Goal: Task Accomplishment & Management: Complete application form

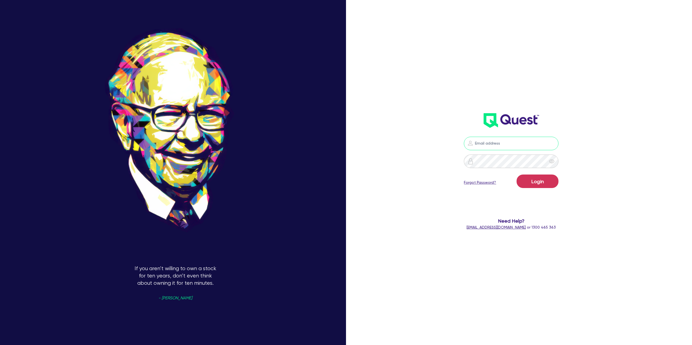
click at [519, 136] on div "Login Forgot Password? Need Help? [EMAIL_ADDRESS][DOMAIN_NAME] or 1300 465 363" at bounding box center [511, 183] width 202 height 104
type input "[PERSON_NAME][EMAIL_ADDRESS][DOMAIN_NAME]"
click at [536, 185] on button "Login" at bounding box center [538, 182] width 42 height 14
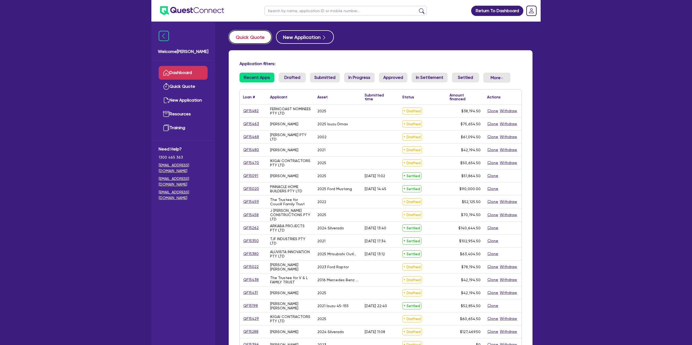
click at [253, 37] on button "Quick Quote" at bounding box center [250, 37] width 43 height 14
select select "Other"
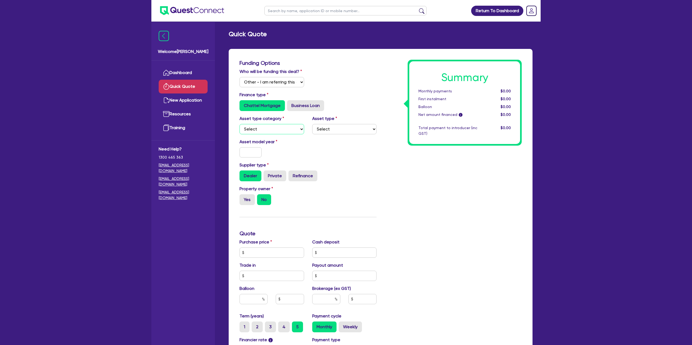
click at [265, 131] on select "Select Cars and light trucks Primary assets Secondary assets Tertiary assets" at bounding box center [272, 129] width 65 height 10
select select "CARS_AND_LIGHT_TRUCKS"
click at [240, 124] on select "Select Cars and light trucks Primary assets Secondary assets Tertiary assets" at bounding box center [272, 129] width 65 height 10
click at [331, 129] on select "Select" at bounding box center [344, 129] width 65 height 10
select select "PASSENGER_VEHICLES"
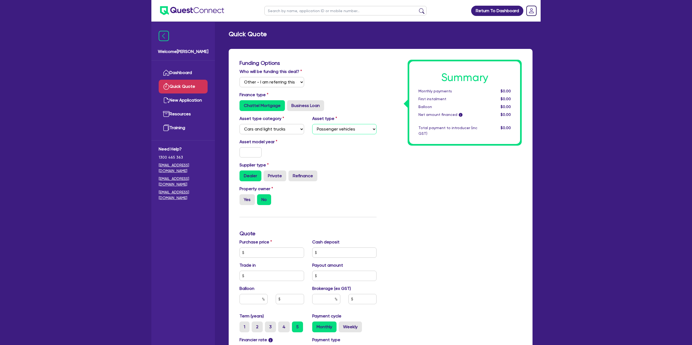
click at [312, 124] on select "Select Passenger vehicles Vans and utes Light trucks up to 4.5 tonne" at bounding box center [344, 129] width 65 height 10
click at [248, 154] on input "text" at bounding box center [251, 152] width 22 height 10
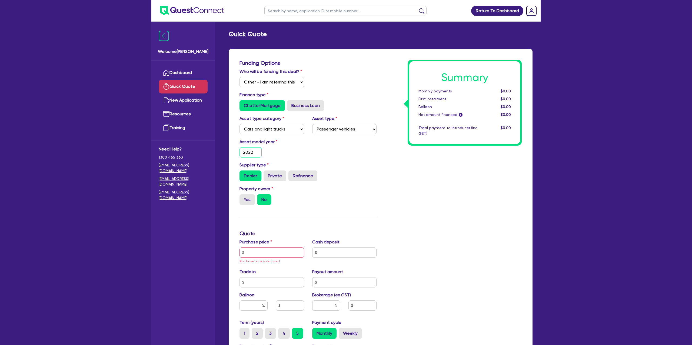
type input "2022"
drag, startPoint x: 249, startPoint y: 261, endPoint x: 261, endPoint y: 254, distance: 14.0
click at [261, 254] on div "Purchase price Purchase price is required" at bounding box center [271, 251] width 73 height 25
click at [261, 254] on input "text" at bounding box center [272, 253] width 65 height 10
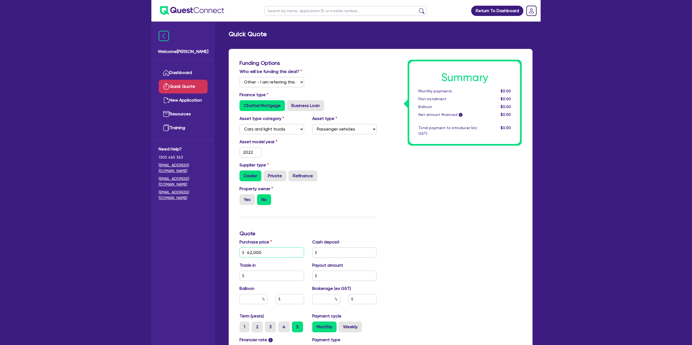
type input "42,000"
drag, startPoint x: 337, startPoint y: 248, endPoint x: 338, endPoint y: 252, distance: 3.8
click at [340, 249] on input "text" at bounding box center [344, 253] width 65 height 10
type input "7,000"
click at [532, 222] on div "Funding Options Who will be funding this deal? Select I will fund 100% I will c…" at bounding box center [381, 245] width 304 height 392
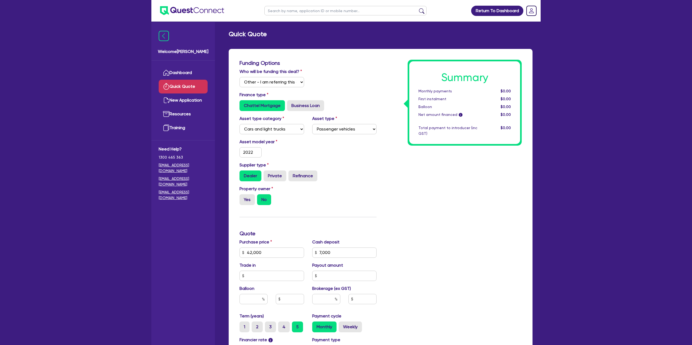
click at [470, 213] on div "Summary Monthly payments $0.00 First instalment $0.00 Balloon $0.00 Net amount …" at bounding box center [453, 237] width 145 height 354
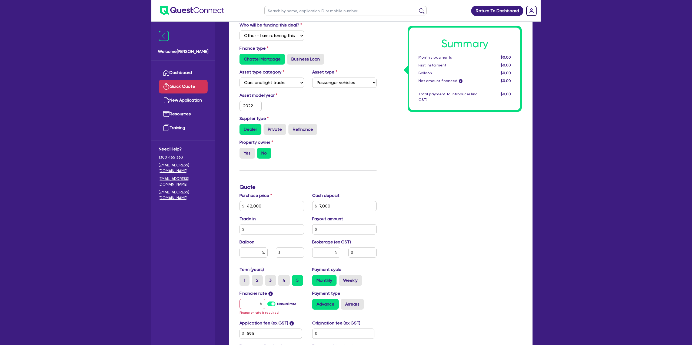
scroll to position [94, 0]
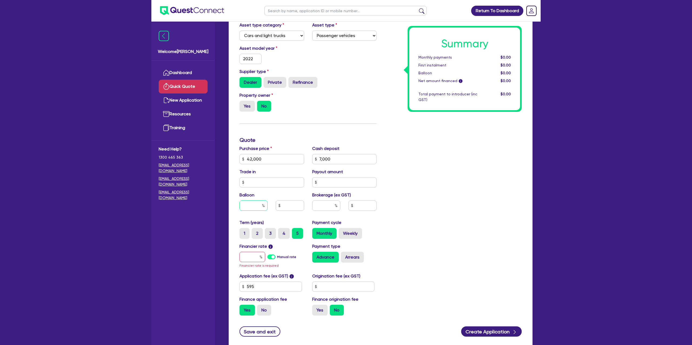
click at [254, 206] on input "text" at bounding box center [254, 206] width 28 height 10
type input "0"
click at [475, 189] on div "Summary Monthly payments $0.00 First instalment $0.00 Balloon $0.00 Net amount …" at bounding box center [453, 143] width 145 height 354
click at [257, 260] on input "text" at bounding box center [253, 257] width 26 height 10
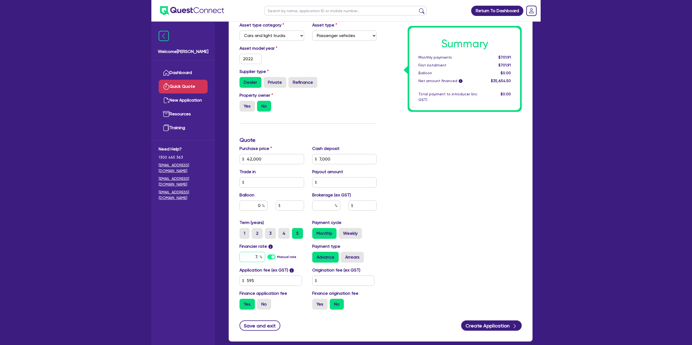
type input "7"
type input "6"
type input "7.99"
click at [324, 283] on input "text" at bounding box center [343, 281] width 62 height 10
type input "1,400"
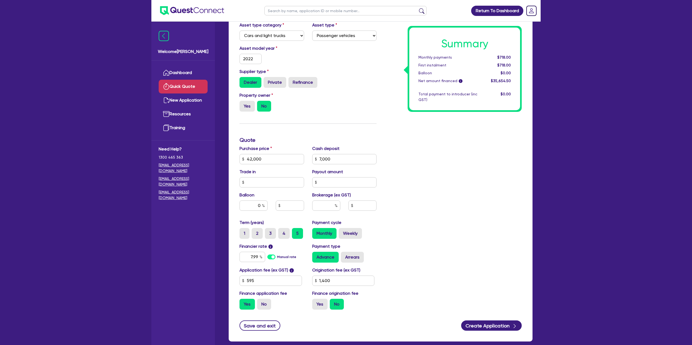
drag, startPoint x: 320, startPoint y: 306, endPoint x: 364, endPoint y: 280, distance: 50.5
click at [320, 305] on label "Yes" at bounding box center [319, 304] width 15 height 11
click at [316, 303] on input "Yes" at bounding box center [314, 301] width 4 height 4
radio input "true"
click at [353, 252] on label "Arrears" at bounding box center [352, 257] width 23 height 11
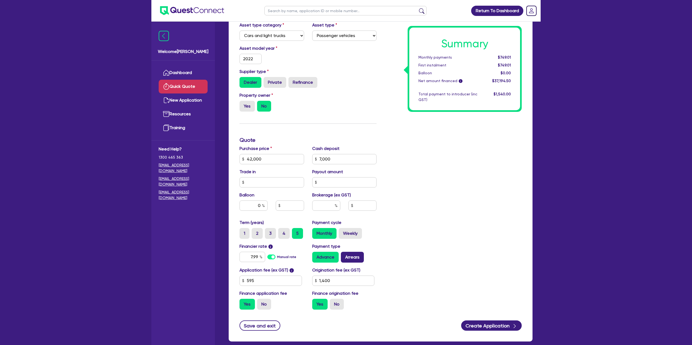
click at [344, 252] on input "Arrears" at bounding box center [343, 254] width 4 height 4
radio input "true"
click at [350, 233] on label "Weekly" at bounding box center [350, 233] width 23 height 11
click at [342, 232] on input "Weekly" at bounding box center [341, 230] width 4 height 4
radio input "true"
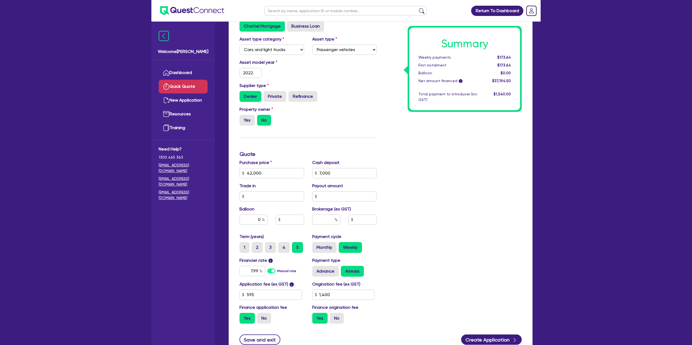
scroll to position [79, 0]
drag, startPoint x: 247, startPoint y: 174, endPoint x: 268, endPoint y: 174, distance: 21.1
click at [268, 174] on input "42,000" at bounding box center [272, 174] width 65 height 10
drag, startPoint x: 320, startPoint y: 173, endPoint x: 341, endPoint y: 174, distance: 21.9
click at [341, 174] on input "7,000" at bounding box center [344, 174] width 65 height 10
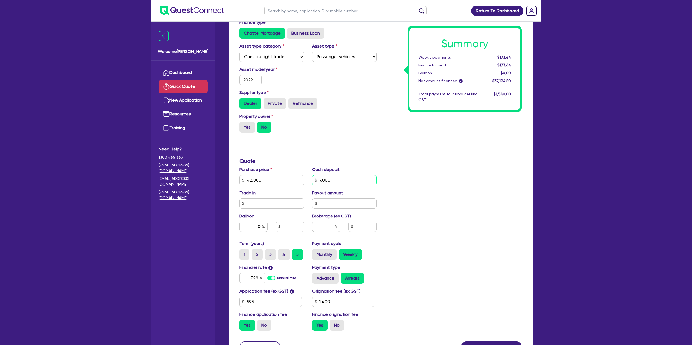
scroll to position [69, 0]
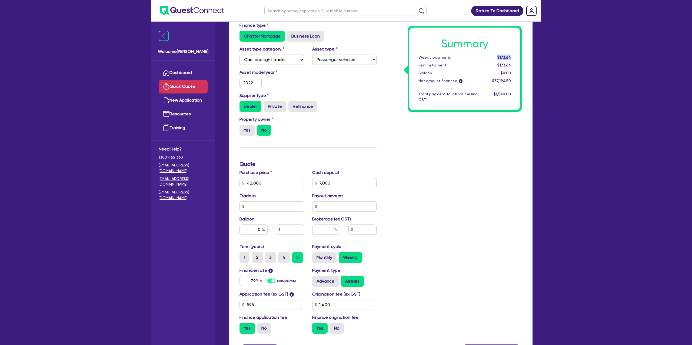
drag, startPoint x: 498, startPoint y: 58, endPoint x: 518, endPoint y: 57, distance: 19.5
click at [518, 57] on div "Summary Weekly payments $173.64 First instalment $173.64 Balloon $0.00 Net amou…" at bounding box center [464, 69] width 111 height 83
drag, startPoint x: 513, startPoint y: 56, endPoint x: 479, endPoint y: 58, distance: 34.4
click at [479, 58] on div "Weekly payments $173.64" at bounding box center [464, 58] width 101 height 6
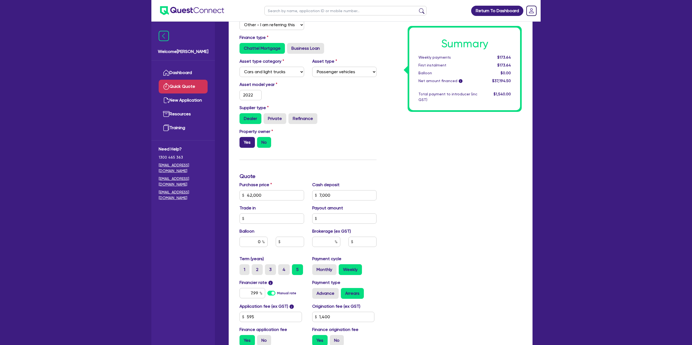
click at [248, 143] on label "Yes" at bounding box center [247, 142] width 15 height 11
click at [243, 141] on input "Yes" at bounding box center [242, 139] width 4 height 4
radio input "true"
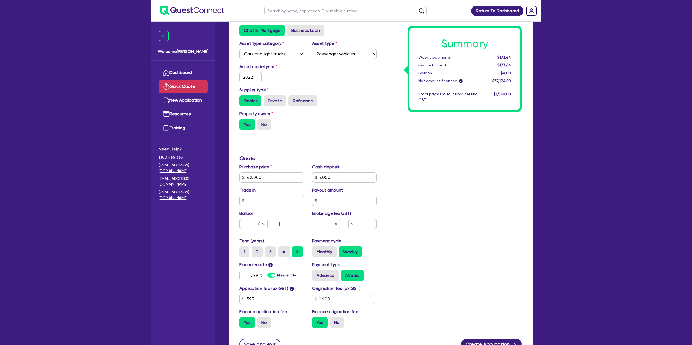
scroll to position [123, 0]
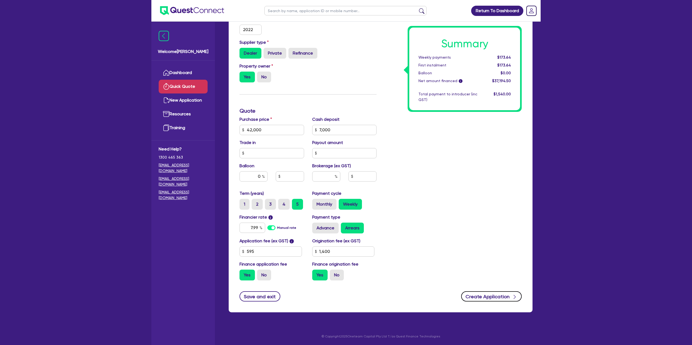
click at [494, 295] on button "Create Application" at bounding box center [491, 296] width 61 height 10
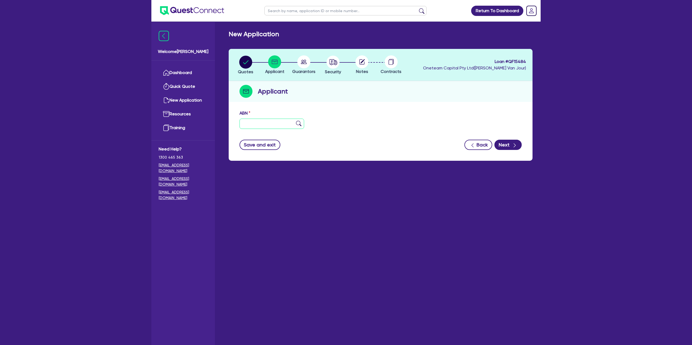
drag, startPoint x: 260, startPoint y: 127, endPoint x: 256, endPoint y: 136, distance: 9.0
click at [259, 127] on input "text" at bounding box center [272, 124] width 65 height 10
type input "57 746 710 861"
drag, startPoint x: 446, startPoint y: 130, endPoint x: 442, endPoint y: 130, distance: 3.8
click at [445, 130] on div "ABN 57 746 710 861" at bounding box center [380, 121] width 290 height 23
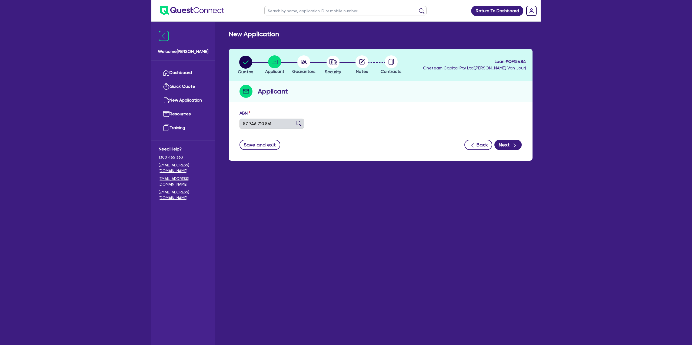
type input "[PERSON_NAME] & [PERSON_NAME]"
select select "PARTNERSHIP"
type input "01/07/2019"
click at [358, 139] on form "ABN 57 746 710 861 Entity name M.J BANKS & M.L BANKS Trading name Type of entit…" at bounding box center [381, 130] width 282 height 40
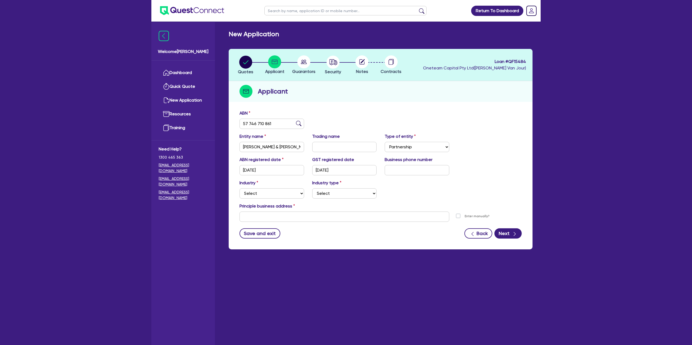
scroll to position [9, 0]
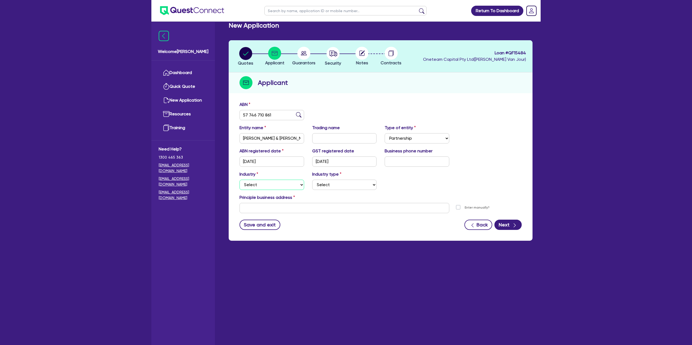
click at [254, 184] on select "Select Accomodation & Food Services Administrative & Support Services Agricultu…" at bounding box center [272, 185] width 65 height 10
select select "BUILDING_CONSTRUCTION"
click at [240, 180] on select "Select Accomodation & Food Services Administrative & Support Services Agricultu…" at bounding box center [272, 185] width 65 height 10
click at [332, 185] on select "Select Trades People Providing Services Direct to Consumers Trades People Provi…" at bounding box center [344, 185] width 65 height 10
select select "BUSINESSES_LARGE_CONSTRUCTION_PROJECTS"
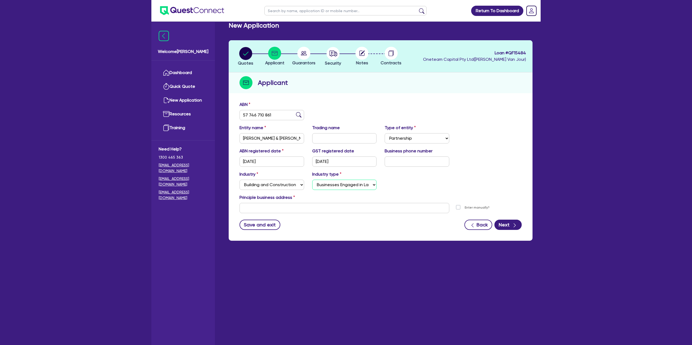
click at [312, 180] on select "Select Trades People Providing Services Direct to Consumers Trades People Provi…" at bounding box center [344, 185] width 65 height 10
click at [272, 208] on input "text" at bounding box center [345, 208] width 210 height 10
paste input "50 Moreillon Boulevard"
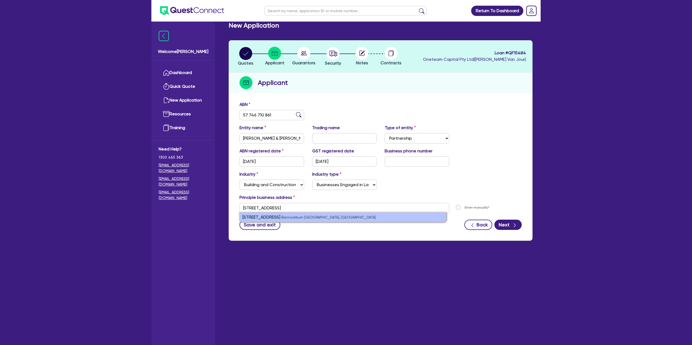
click at [304, 215] on li "50 Moreillon Boulevard Bannockburn VIC, Australia" at bounding box center [343, 217] width 206 height 9
type input "50 Moreillon Bvd Bannockburn VIC 3331"
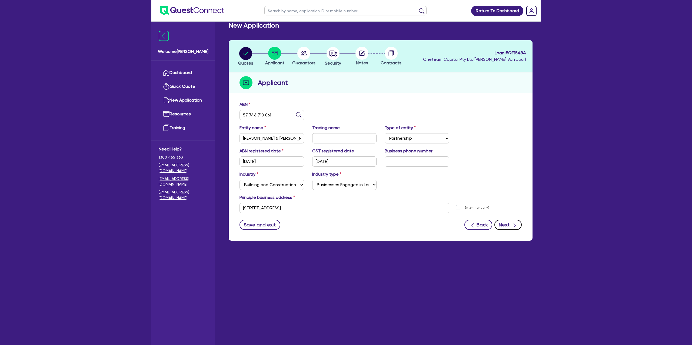
click at [512, 225] on icon "button" at bounding box center [514, 225] width 5 height 5
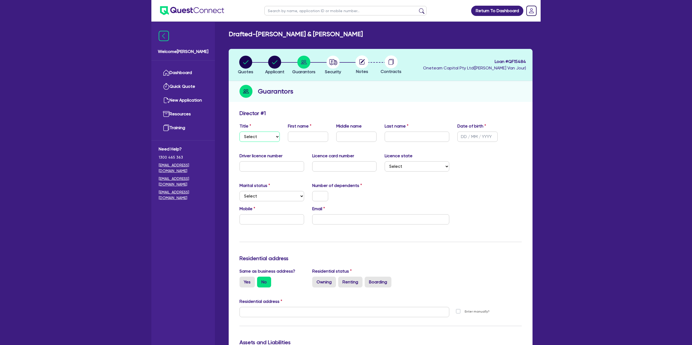
click at [251, 136] on select "Select Mr Mrs Ms Miss Dr" at bounding box center [260, 137] width 40 height 10
select select "MR"
click at [240, 132] on select "Select Mr Mrs Ms Miss Dr" at bounding box center [260, 137] width 40 height 10
click at [305, 136] on input "text" at bounding box center [308, 137] width 40 height 10
type input "M"
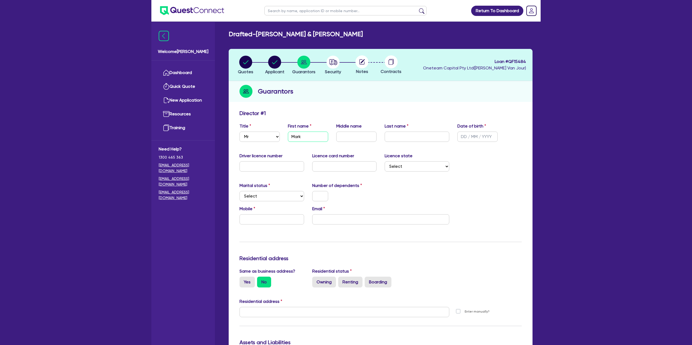
type input "Mark"
type input "James"
type input "Banks"
click at [467, 137] on input "text" at bounding box center [477, 137] width 40 height 10
type input "08/02/1985"
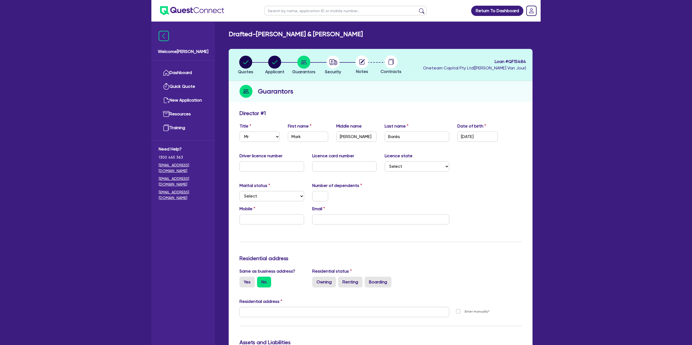
drag, startPoint x: 526, startPoint y: 170, endPoint x: 58, endPoint y: 147, distance: 469.1
click at [526, 170] on div "Update residential status for Director #1 Boarding is only acceptable when the …" at bounding box center [381, 350] width 304 height 486
click at [247, 167] on input "text" at bounding box center [272, 166] width 65 height 10
type input "]"
type input "059635039"
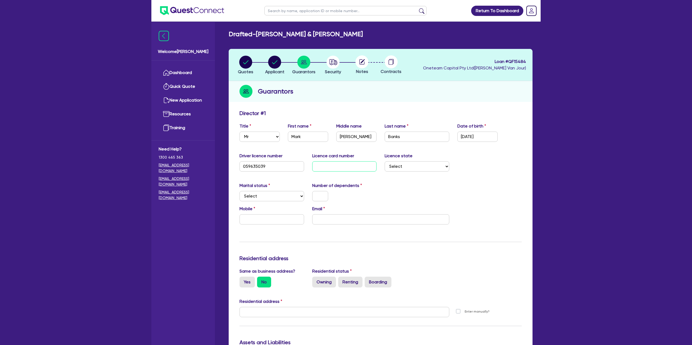
click at [318, 171] on input "text" at bounding box center [344, 166] width 65 height 10
type input "P2197960"
click at [375, 196] on div at bounding box center [344, 196] width 73 height 10
click at [410, 166] on select "Select NSW VIC QLD TAS ACT SA NT WA" at bounding box center [417, 166] width 65 height 10
select select "VIC"
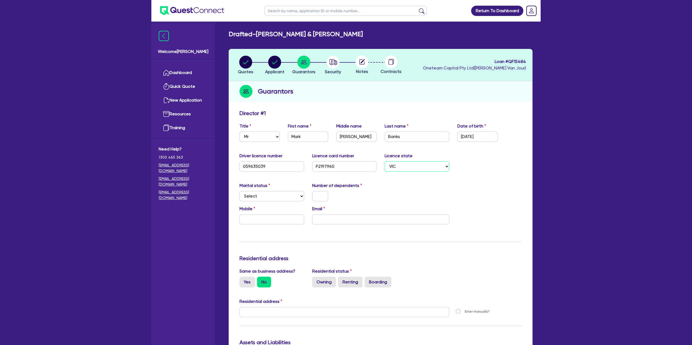
click at [385, 161] on select "Select NSW VIC QLD TAS ACT SA NT WA" at bounding box center [417, 166] width 65 height 10
drag, startPoint x: 287, startPoint y: 193, endPoint x: 257, endPoint y: 197, distance: 30.3
click at [257, 197] on select "Select Single Married De Facto / Partner" at bounding box center [272, 196] width 65 height 10
select select "MARRIED"
click at [240, 191] on select "Select Single Married De Facto / Partner" at bounding box center [272, 196] width 65 height 10
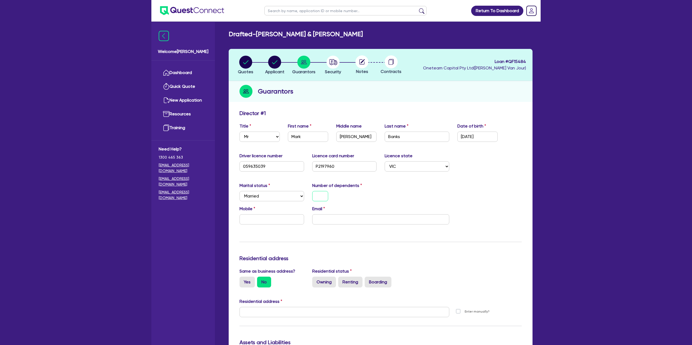
click at [323, 196] on input "text" at bounding box center [320, 196] width 16 height 10
click at [278, 217] on input "text" at bounding box center [272, 219] width 65 height 10
type input "3"
type input "0"
type input "3"
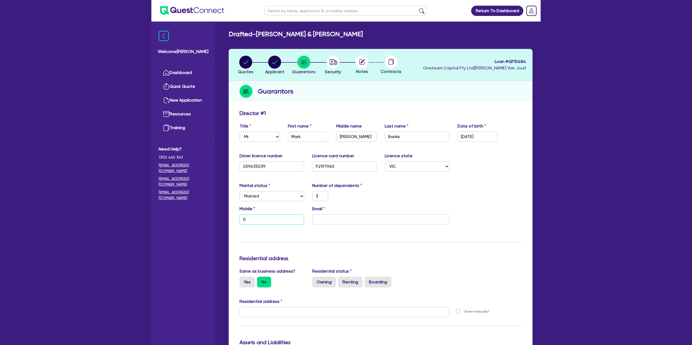
type input "04"
type input "3"
type input "043"
type input "3"
type input "0439"
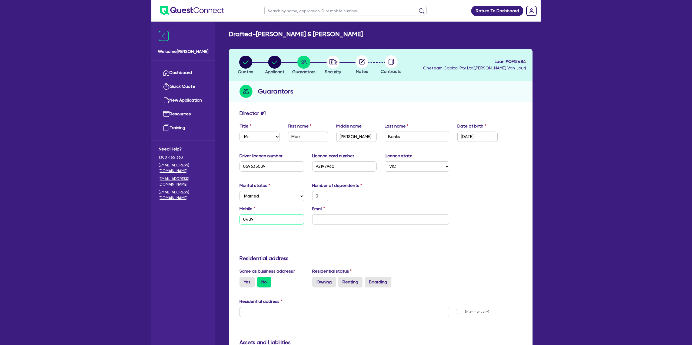
type input "3"
type input "0439 1"
type input "3"
type input "0439 11"
type input "3"
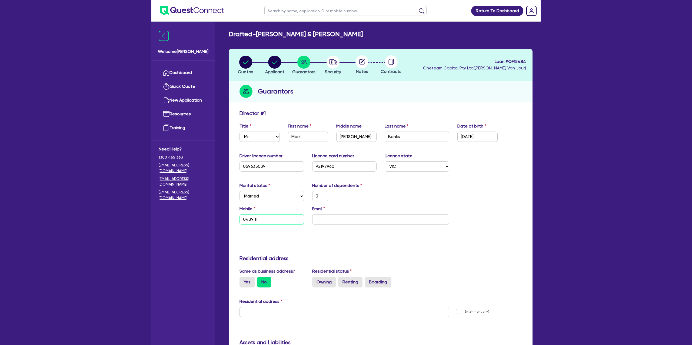
type input "0439 115"
type input "3"
type input "0439 115 0"
type input "3"
type input "0439 115 09"
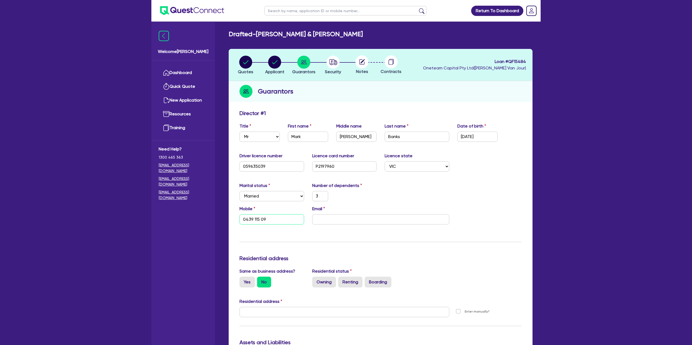
type input "3"
type input "0439 115 097"
click at [350, 222] on input "email" at bounding box center [380, 219] width 137 height 10
paste input "markbanks8285@hotmail.com"
type input "3"
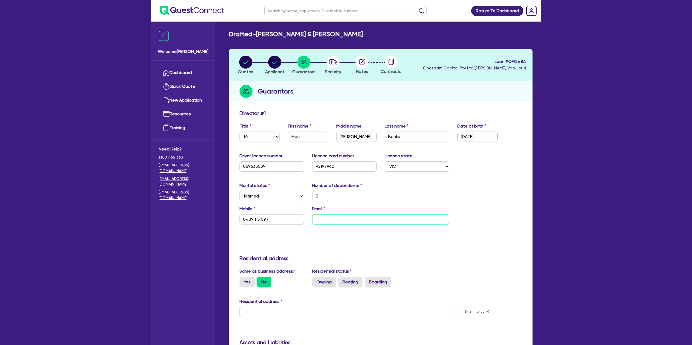
type input "0439 115 097"
type input "markbanks8285@hotmail.com"
click at [364, 238] on div "Update residential status for Director #1 Boarding is only acceptable when the …" at bounding box center [381, 310] width 282 height 400
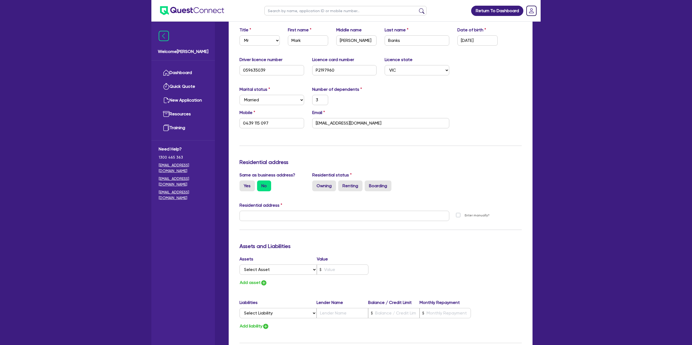
scroll to position [97, 0]
click at [237, 187] on div "Same as business address? Yes No" at bounding box center [271, 181] width 73 height 19
click at [248, 183] on label "Yes" at bounding box center [247, 185] width 15 height 11
click at [243, 183] on input "Yes" at bounding box center [242, 182] width 4 height 4
radio input "true"
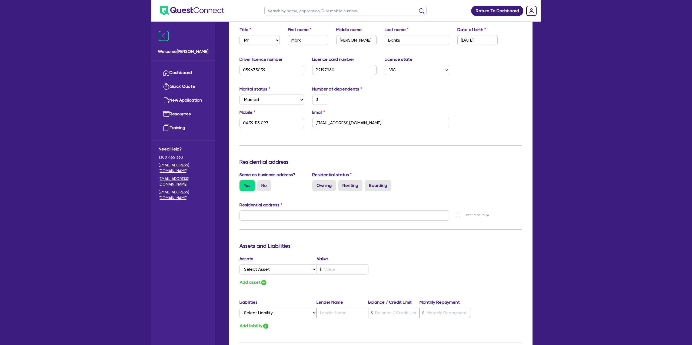
type input "3"
type input "0439 115 097"
type input "50 Moreillon Bvd Bannockburn VIC 3331"
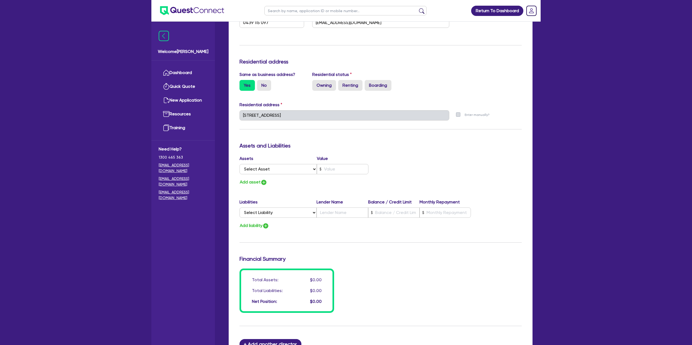
scroll to position [199, 0]
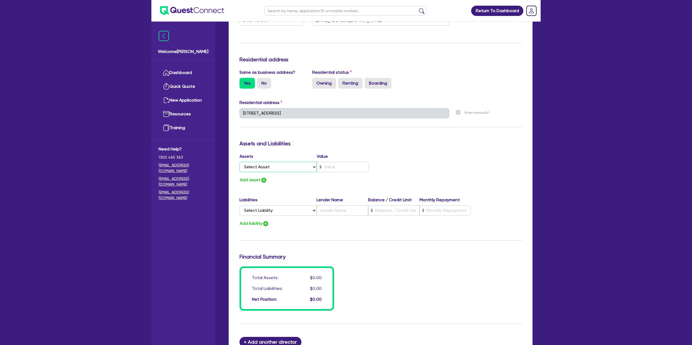
click at [263, 169] on select "Select Asset Cash Property Investment property Vehicle Truck Trailer Equipment …" at bounding box center [278, 167] width 77 height 10
select select "PROPERTY"
click at [240, 162] on select "Select Asset Cash Property Investment property Vehicle Truck Trailer Equipment …" at bounding box center [278, 167] width 77 height 10
type input "3"
type input "0439 115 097"
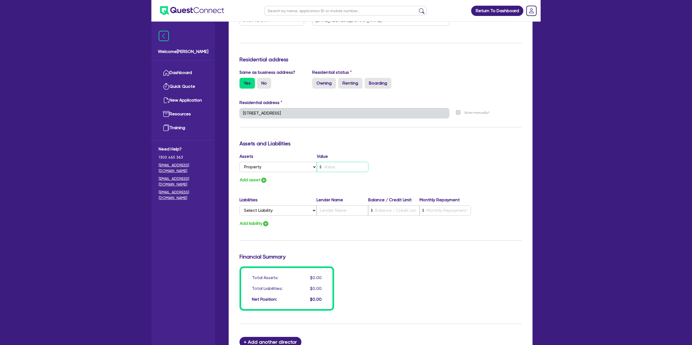
click at [335, 165] on input "text" at bounding box center [343, 167] width 52 height 10
type input "3"
type input "0439 115 097"
type input "7"
type input "3"
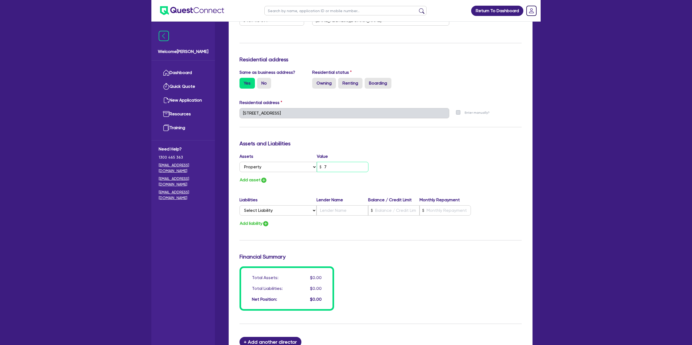
type input "0439 115 097"
type input "70"
type input "3"
type input "0439 115 097"
type input "700"
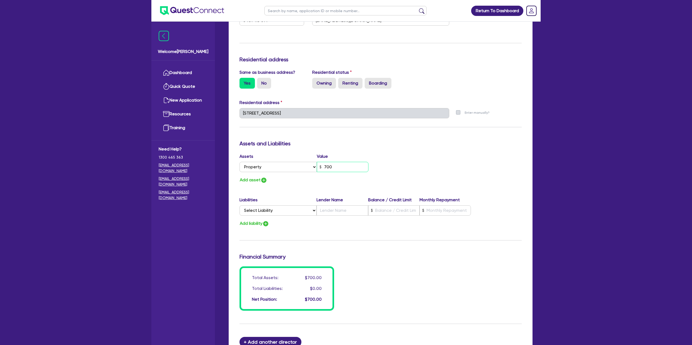
type input "3"
type input "0439 115 097"
type input "7,000"
type input "3"
type input "0439 115 097"
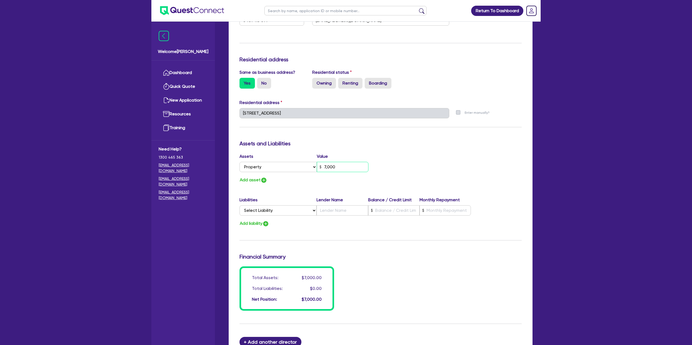
type input "70,000"
type input "3"
type input "0439 115 097"
type input "700,000"
drag, startPoint x: 429, startPoint y: 156, endPoint x: 427, endPoint y: 152, distance: 4.5
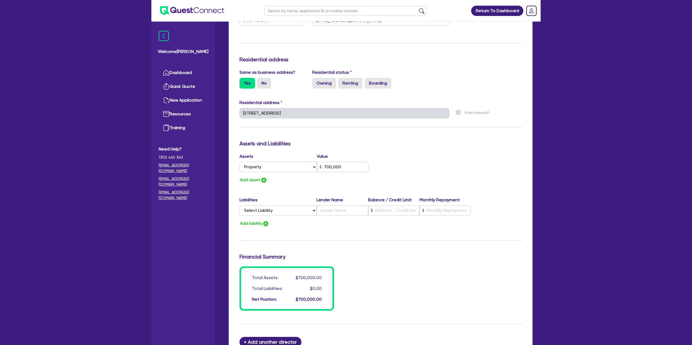
click at [429, 156] on div "Assets Value Select Asset Cash Property Investment property Vehicle Truck Trail…" at bounding box center [380, 168] width 290 height 31
drag, startPoint x: 323, startPoint y: 80, endPoint x: 318, endPoint y: 92, distance: 13.2
click at [323, 80] on label "Owning" at bounding box center [324, 83] width 24 height 11
click at [316, 80] on input "Owning" at bounding box center [314, 80] width 4 height 4
radio input "true"
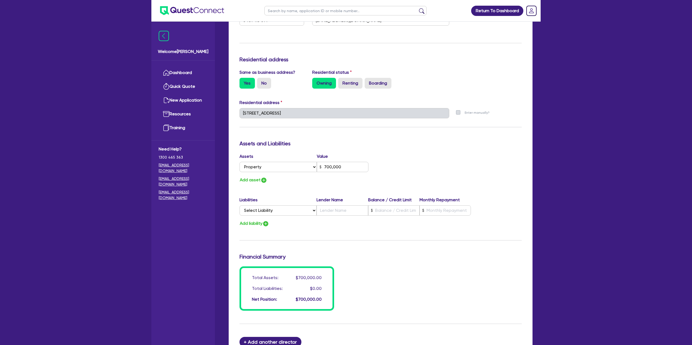
type input "3"
type input "0439 115 097"
type input "700,000"
click at [263, 210] on select "Select Liability Credit card Mortgage Investment property loan Vehicle loan Tru…" at bounding box center [278, 210] width 77 height 10
select select "MORTGAGE"
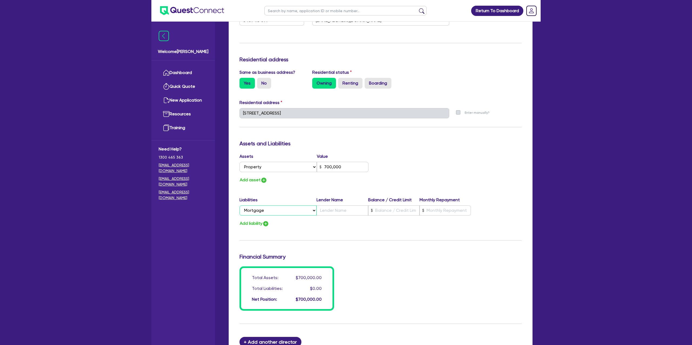
click at [240, 206] on select "Select Liability Credit card Mortgage Investment property loan Vehicle loan Tru…" at bounding box center [278, 210] width 77 height 10
type input "3"
type input "0439 115 097"
type input "700,000"
click at [394, 214] on input "text" at bounding box center [393, 210] width 51 height 10
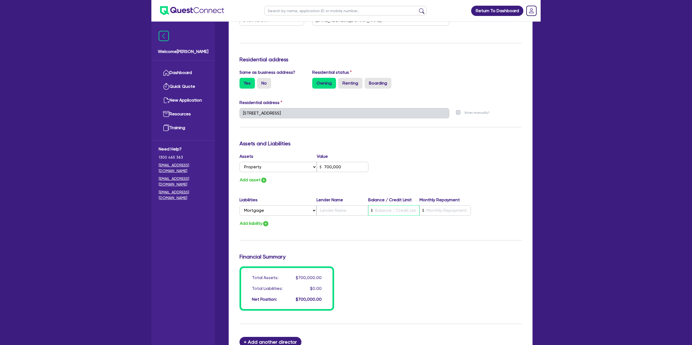
type input "3"
type input "0439 115 097"
type input "700,000"
type input "1"
type input "3"
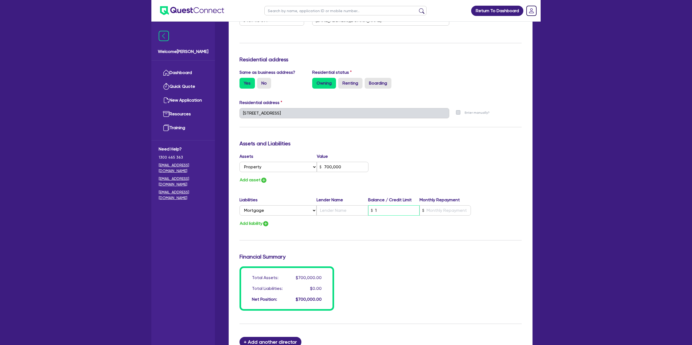
type input "0439 115 097"
type input "700,000"
type input "15"
type input "3"
type input "0439 115 097"
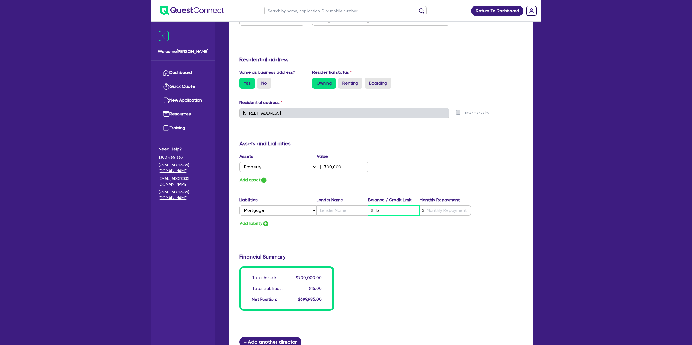
type input "700,000"
type input "150"
type input "3"
type input "0439 115 097"
type input "700,000"
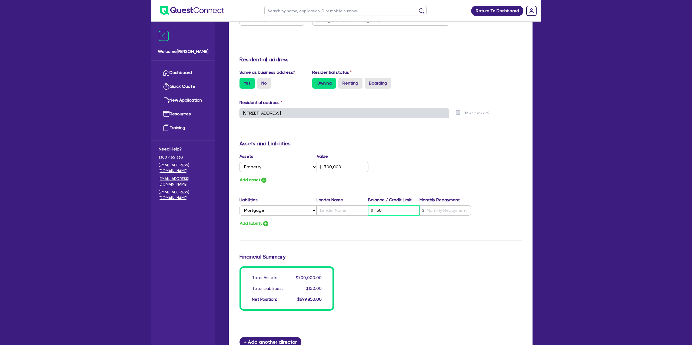
type input "1,500"
type input "3"
type input "0439 115 097"
type input "700,000"
type input "15,000"
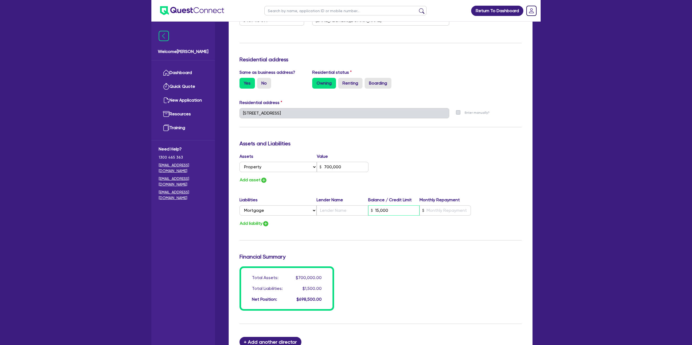
type input "3"
type input "0439 115 097"
type input "700,000"
type input "150,000"
drag, startPoint x: 442, startPoint y: 212, endPoint x: 442, endPoint y: 209, distance: 3.8
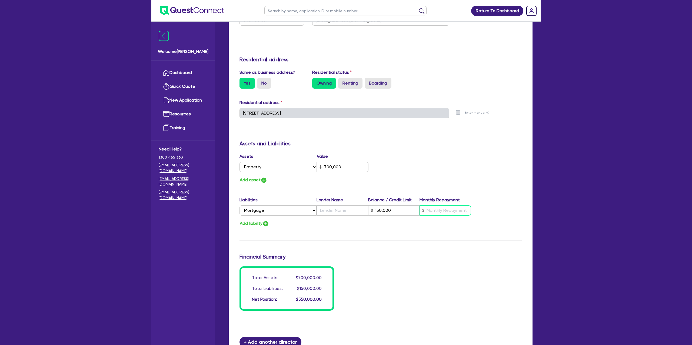
click at [442, 209] on input "text" at bounding box center [445, 210] width 51 height 10
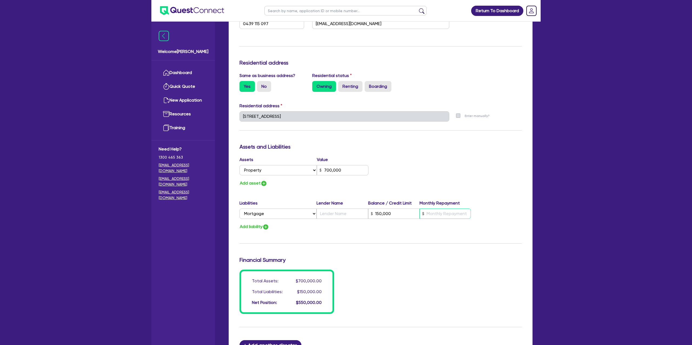
scroll to position [197, 0]
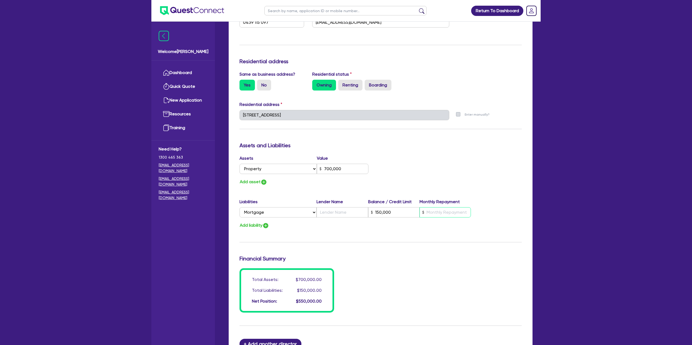
type input "3"
type input "0439 115 097"
type input "700,000"
type input "150,000"
type input "2"
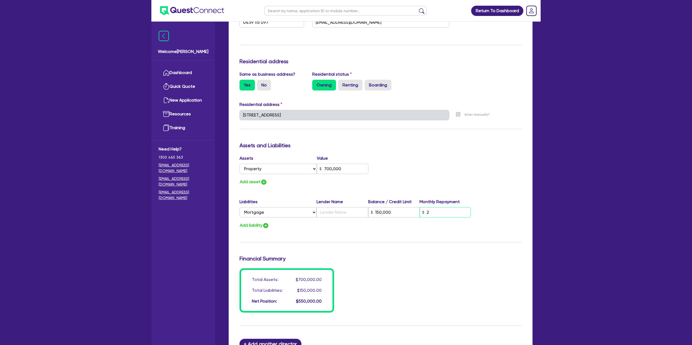
type input "3"
type input "0439 115 097"
type input "700,000"
type input "150,000"
type input "20"
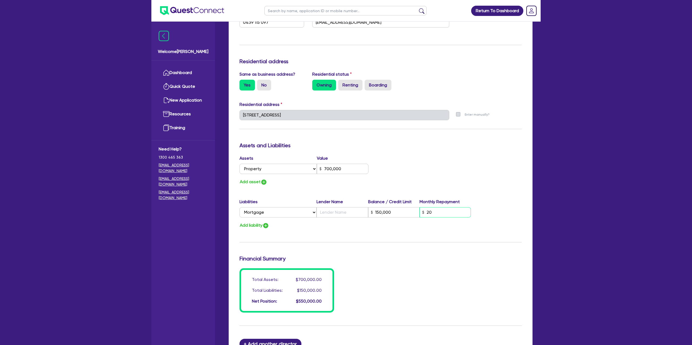
type input "3"
type input "0439 115 097"
type input "700,000"
type input "150,000"
type input "200"
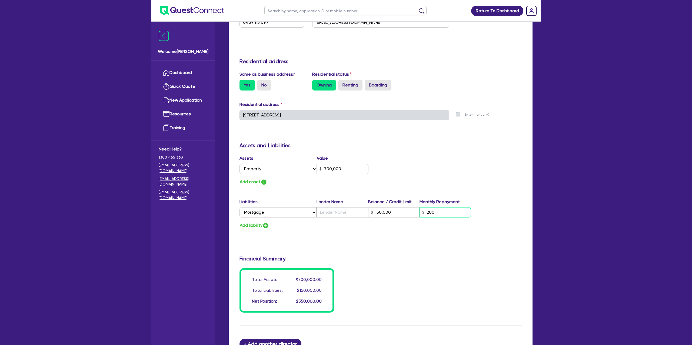
type input "3"
type input "0439 115 097"
type input "700,000"
type input "150,000"
type input "2,000"
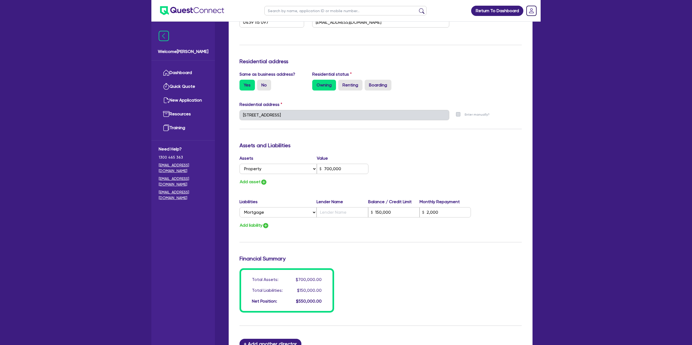
drag, startPoint x: 461, startPoint y: 185, endPoint x: 448, endPoint y: 187, distance: 13.6
click at [461, 185] on div "Assets Value Select Asset Cash Property Investment property Vehicle Truck Trail…" at bounding box center [380, 170] width 290 height 31
click at [322, 210] on input "text" at bounding box center [342, 212] width 51 height 10
type input "3"
type input "0439 115 097"
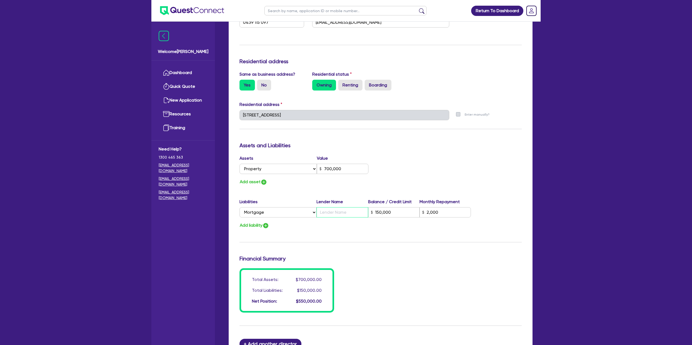
type input "700,000"
type input "U"
type input "150,000"
type input "2,000"
type input "3"
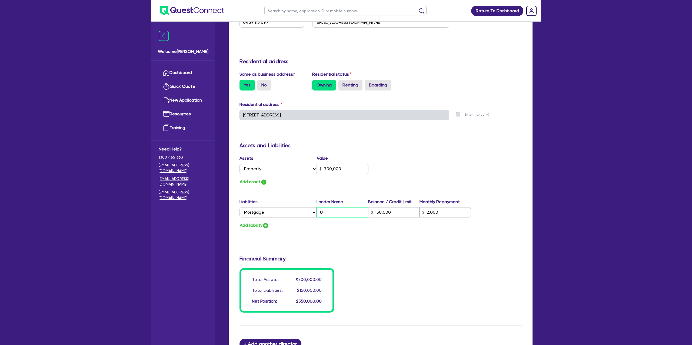
type input "0439 115 097"
type input "700,000"
type input "U"
type input "150,000"
type input "2,000"
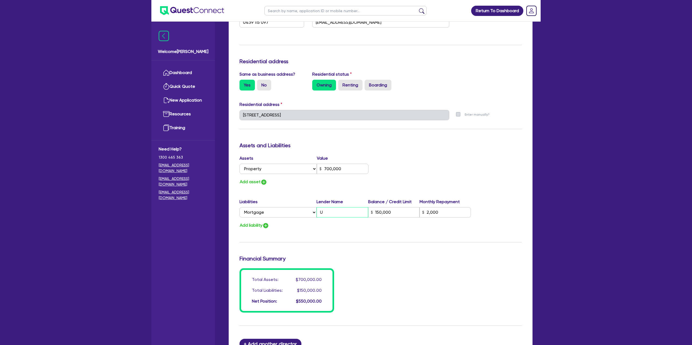
type input "3"
type input "0439 115 097"
type input "700,000"
type input "U b"
type input "150,000"
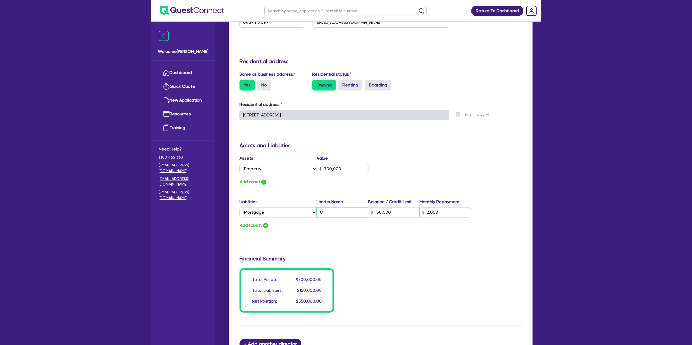
type input "2,000"
type input "3"
type input "0439 115 097"
type input "700,000"
type input "U ba"
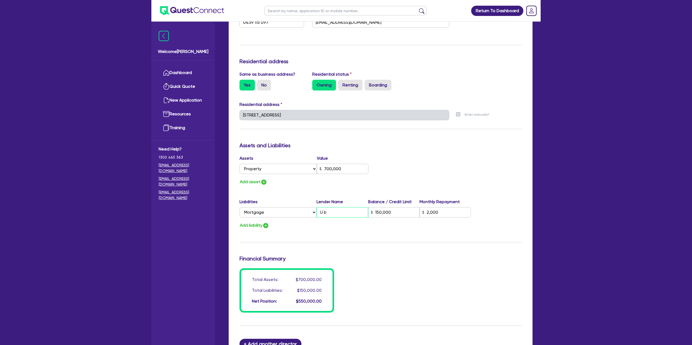
type input "150,000"
type input "2,000"
type input "3"
type input "0439 115 097"
type input "700,000"
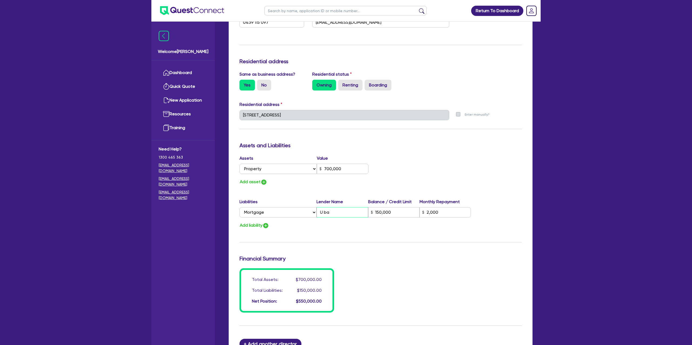
type input "U ban"
type input "150,000"
type input "2,000"
type input "3"
type input "0439 115 097"
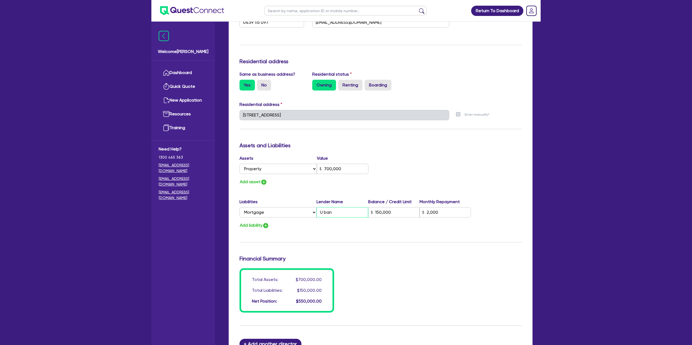
type input "700,000"
type input "U bank"
type input "150,000"
type input "2,000"
type input "3"
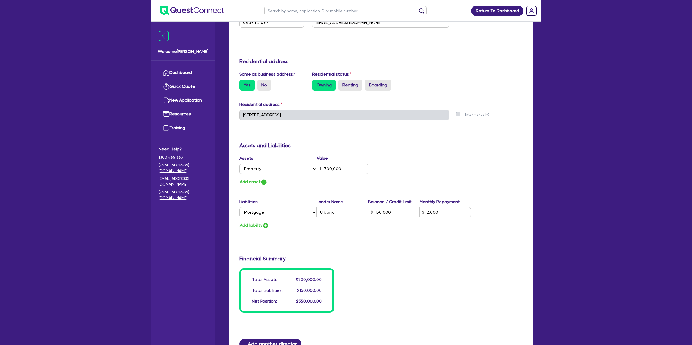
type input "0439 115 097"
type input "700,000"
type input "U bank"
type input "150,000"
type input "2,000"
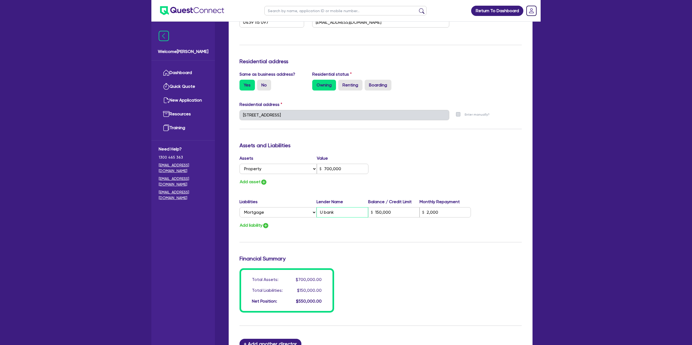
type input "U bank"
click at [397, 143] on h3 "Assets and Liabilities" at bounding box center [381, 145] width 282 height 6
click at [258, 224] on button "Add liability" at bounding box center [255, 225] width 30 height 7
type input "3"
type input "0439 115 097"
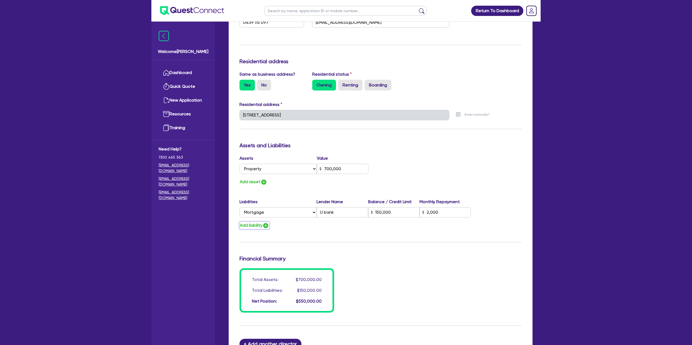
type input "700,000"
type input "150,000"
type input "2,000"
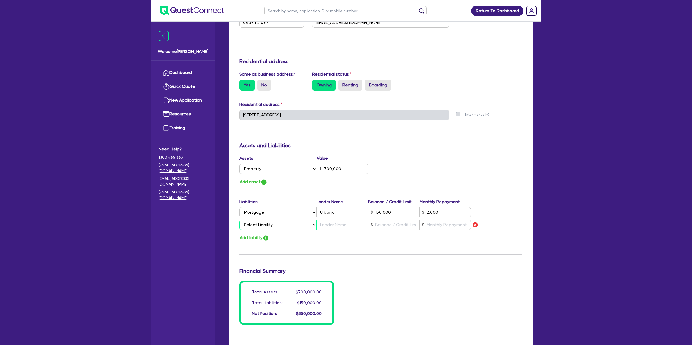
click at [264, 223] on select "Select Liability Credit card Mortgage Investment property loan Vehicle loan Tru…" at bounding box center [278, 225] width 77 height 10
select select "TRUCK_LOAN"
click at [240, 220] on select "Select Liability Credit card Mortgage Investment property loan Vehicle loan Tru…" at bounding box center [278, 225] width 77 height 10
type input "3"
type input "0439 115 097"
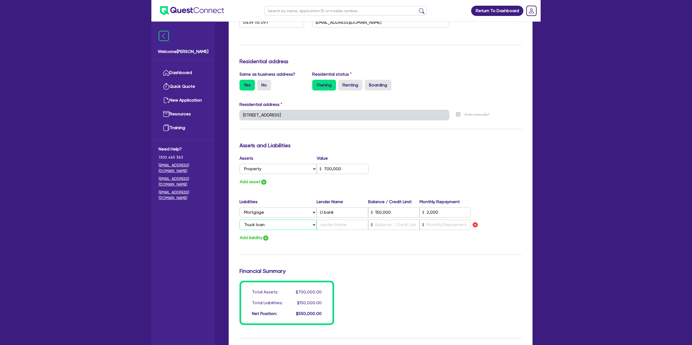
type input "700,000"
type input "150,000"
type input "2,000"
click at [402, 224] on input "text" at bounding box center [393, 225] width 51 height 10
type input "3"
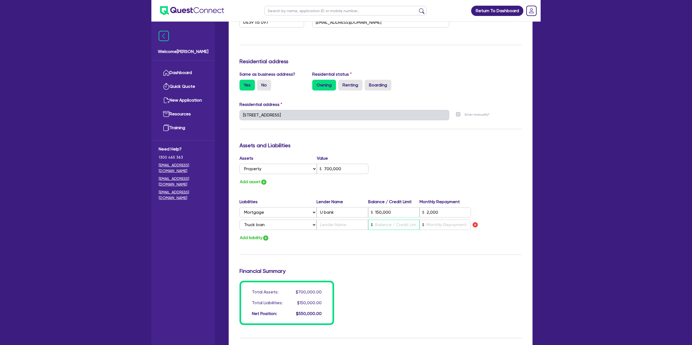
type input "0439 115 097"
type input "700,000"
type input "150,000"
type input "2,000"
type input "4"
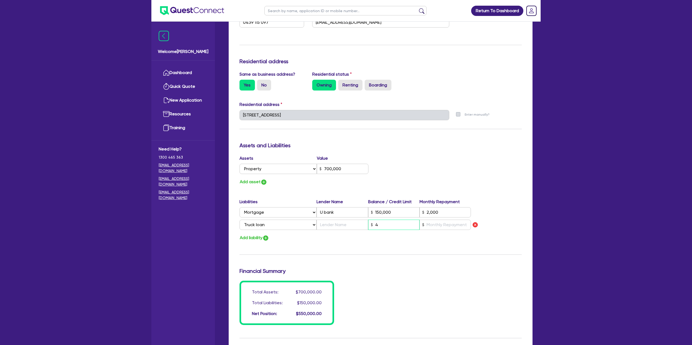
type input "3"
type input "0439 115 097"
type input "700,000"
type input "150,000"
type input "2,000"
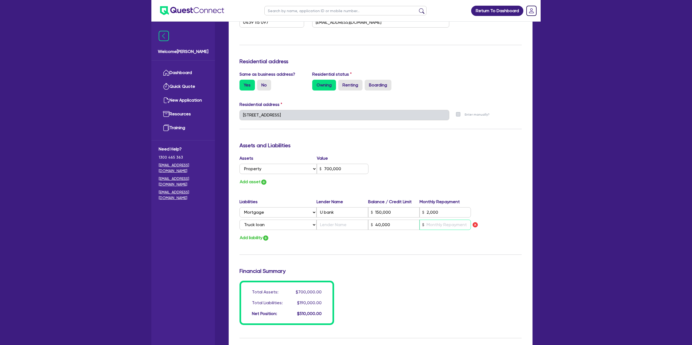
click at [441, 227] on input "text" at bounding box center [445, 225] width 51 height 10
click at [351, 226] on input "text" at bounding box center [342, 225] width 51 height 10
drag, startPoint x: 513, startPoint y: 160, endPoint x: 422, endPoint y: 157, distance: 90.3
click at [514, 155] on div "Assets Value Select Asset Cash Property Investment property Vehicle Truck Trail…" at bounding box center [380, 170] width 290 height 31
click at [310, 185] on div "Add asset" at bounding box center [307, 181] width 145 height 7
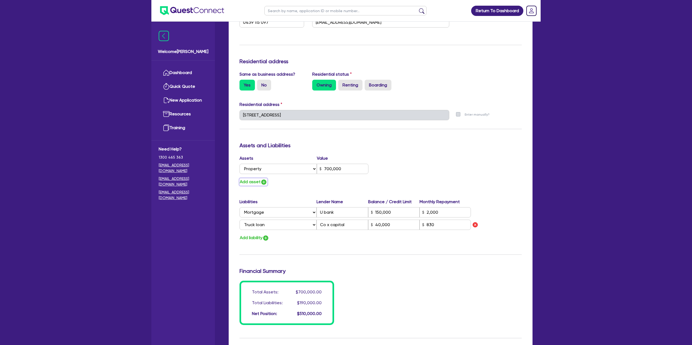
click at [260, 182] on button "Add asset" at bounding box center [254, 181] width 28 height 7
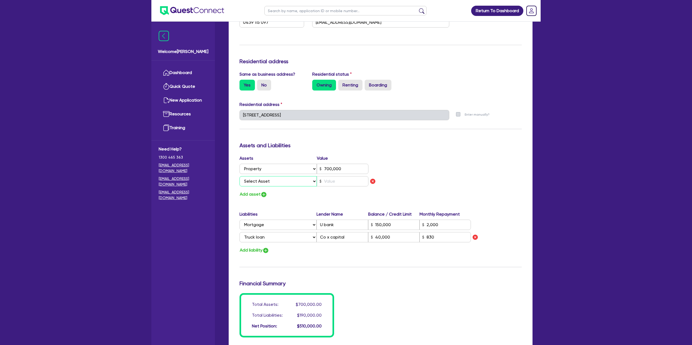
click at [262, 182] on select "Select Asset Cash Property Investment property Vehicle Truck Trailer Equipment …" at bounding box center [278, 181] width 77 height 10
click at [240, 176] on select "Select Asset Cash Property Investment property Vehicle Truck Trailer Equipment …" at bounding box center [278, 181] width 77 height 10
click at [335, 181] on input "text" at bounding box center [343, 181] width 52 height 10
click at [423, 168] on div "Assets Value Select Asset Cash Property Investment property Vehicle Truck Trail…" at bounding box center [380, 176] width 290 height 43
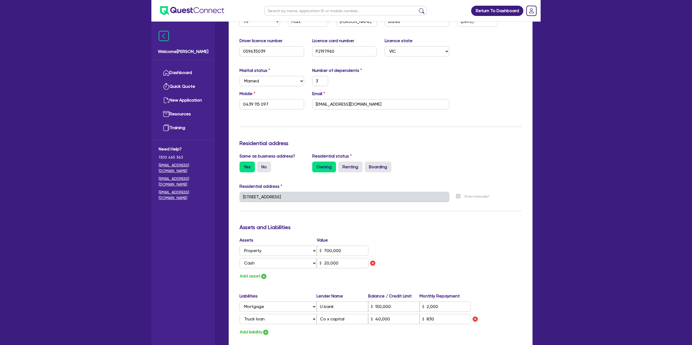
scroll to position [0, 0]
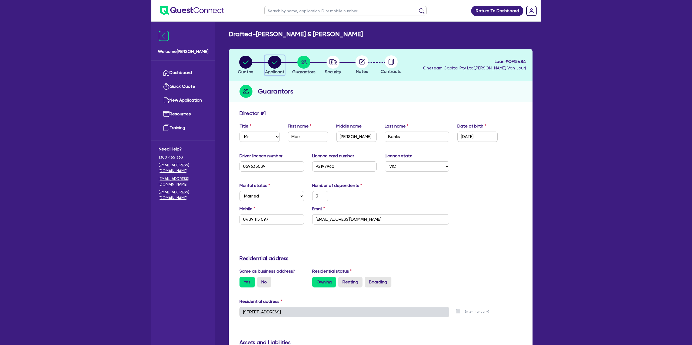
click at [278, 60] on circle "button" at bounding box center [274, 62] width 13 height 13
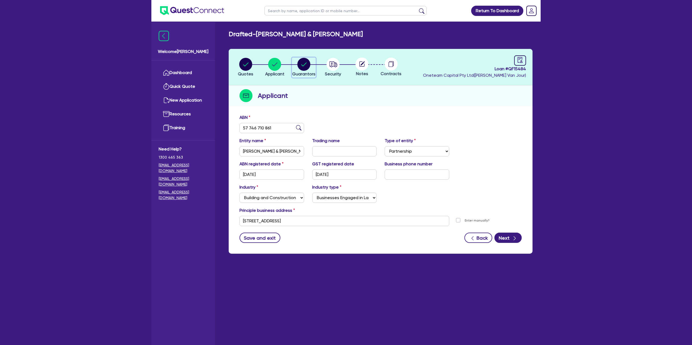
click at [305, 60] on circle "button" at bounding box center [303, 64] width 13 height 13
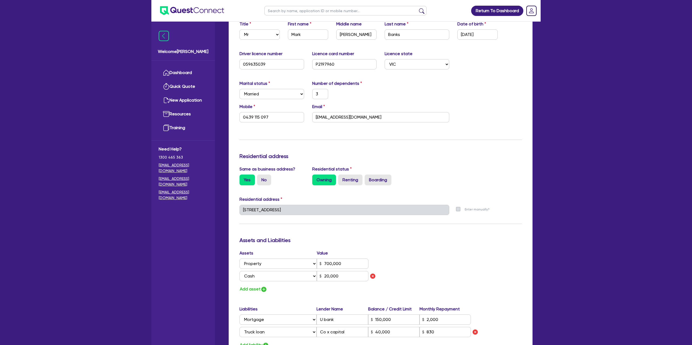
scroll to position [311, 0]
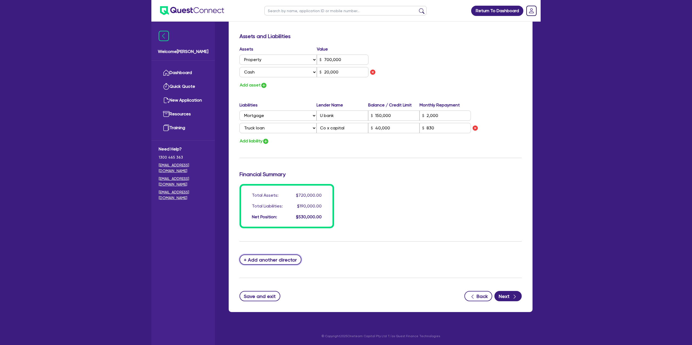
click at [270, 262] on button "+ Add another director" at bounding box center [271, 260] width 62 height 10
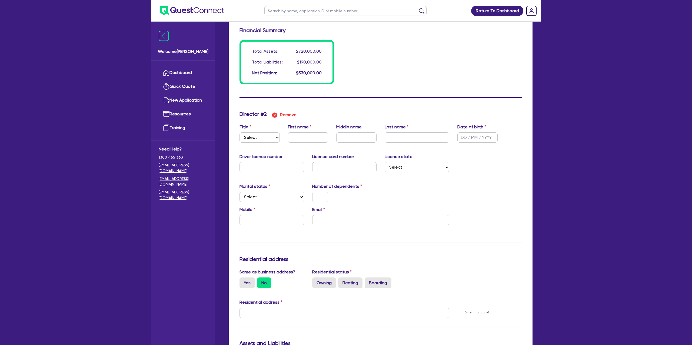
scroll to position [456, 0]
click at [265, 138] on select "Select Mr Mrs Ms Miss Dr" at bounding box center [260, 136] width 40 height 10
click at [240, 131] on select "Select Mr Mrs Ms Miss Dr" at bounding box center [260, 136] width 40 height 10
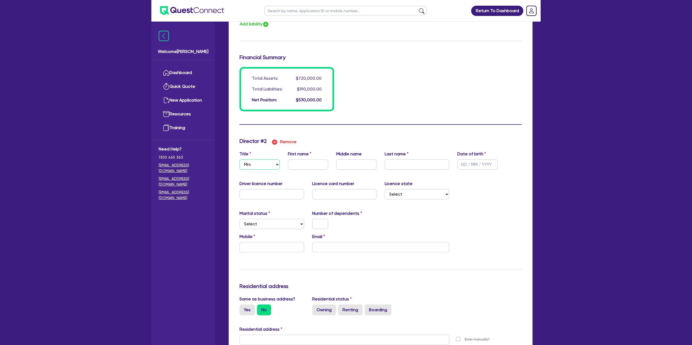
scroll to position [427, 0]
drag, startPoint x: 309, startPoint y: 165, endPoint x: 307, endPoint y: 162, distance: 3.7
click at [308, 164] on input "text" at bounding box center [308, 165] width 40 height 10
click at [357, 161] on input "text" at bounding box center [356, 165] width 40 height 10
click at [424, 167] on input "text" at bounding box center [417, 165] width 65 height 10
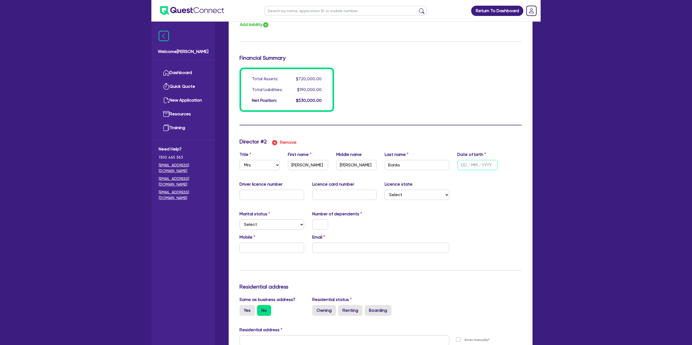
click at [465, 161] on input "text" at bounding box center [477, 165] width 40 height 10
click at [500, 215] on div "Marital status Select Single Married De Facto / Partner Number of dependents" at bounding box center [380, 222] width 290 height 23
drag, startPoint x: 278, startPoint y: 195, endPoint x: 271, endPoint y: 193, distance: 7.1
click at [278, 195] on input "text" at bounding box center [272, 195] width 65 height 10
click at [259, 227] on select "Select Single Married De Facto / Partner" at bounding box center [272, 225] width 65 height 10
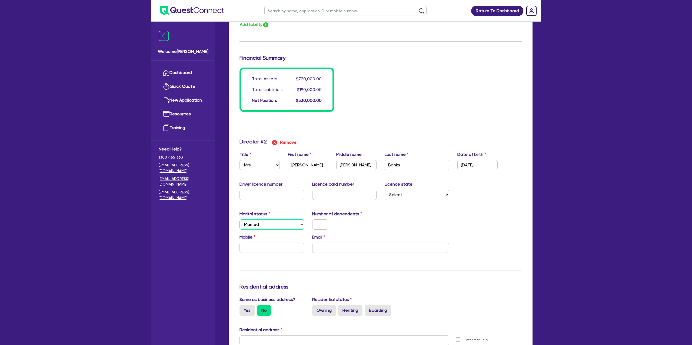
click at [240, 220] on select "Select Single Married De Facto / Partner" at bounding box center [272, 225] width 65 height 10
click at [317, 225] on input "text" at bounding box center [320, 225] width 16 height 10
drag, startPoint x: 347, startPoint y: 226, endPoint x: 352, endPoint y: 224, distance: 4.7
click at [352, 224] on div "3" at bounding box center [344, 225] width 73 height 10
click at [429, 195] on select "Select NSW VIC QLD TAS ACT SA NT WA" at bounding box center [417, 195] width 65 height 10
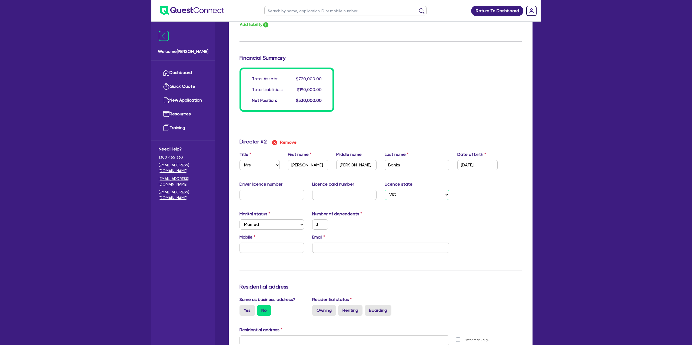
click at [385, 190] on select "Select NSW VIC QLD TAS ACT SA NT WA" at bounding box center [417, 195] width 65 height 10
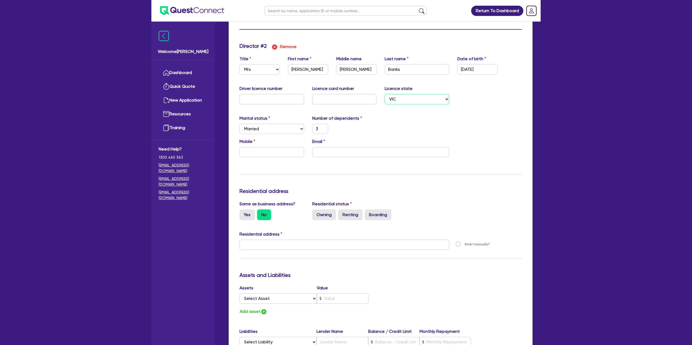
scroll to position [527, 0]
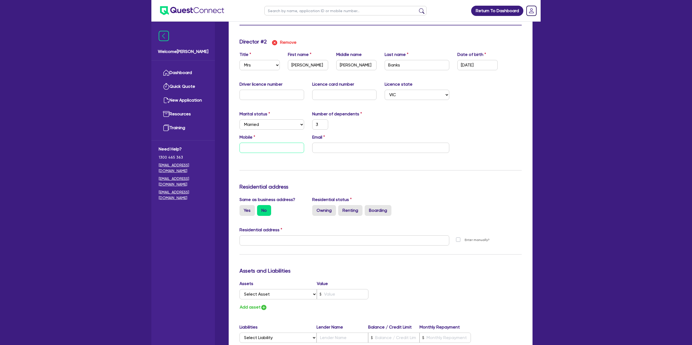
click at [265, 148] on input "text" at bounding box center [272, 148] width 65 height 10
click at [330, 144] on input "email" at bounding box center [380, 148] width 137 height 10
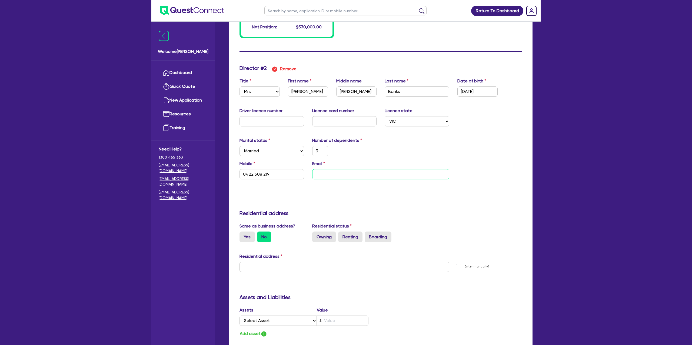
scroll to position [499, 0]
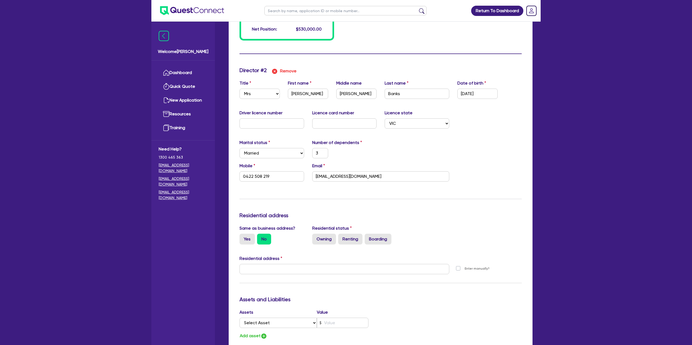
drag, startPoint x: 306, startPoint y: 194, endPoint x: 291, endPoint y: 204, distance: 17.5
click at [307, 194] on div "Update residential status for Director #2 Boarding is only acceptable when the …" at bounding box center [381, 267] width 282 height 400
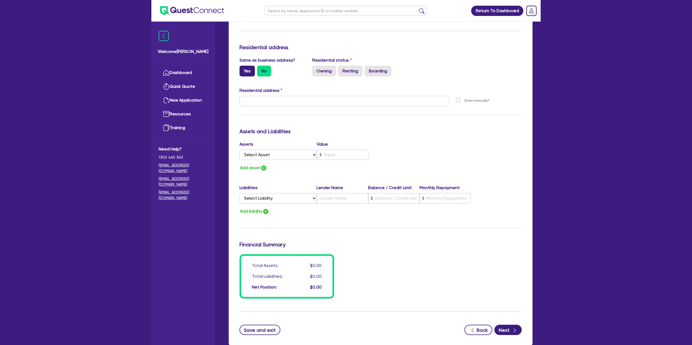
scroll to position [667, 0]
click at [247, 67] on label "Yes" at bounding box center [247, 70] width 15 height 11
click at [243, 67] on input "Yes" at bounding box center [242, 67] width 4 height 4
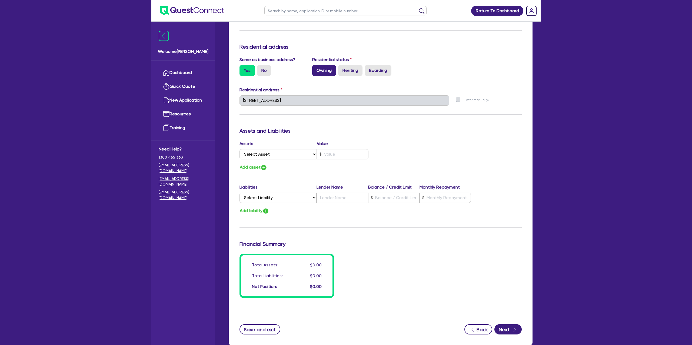
click at [327, 72] on label "Owning" at bounding box center [324, 70] width 24 height 11
click at [316, 69] on input "Owning" at bounding box center [314, 67] width 4 height 4
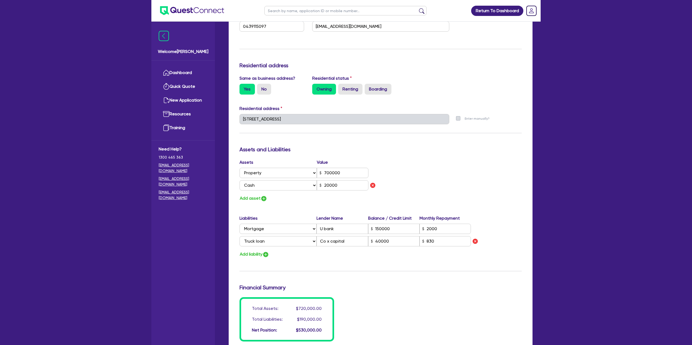
scroll to position [0, 0]
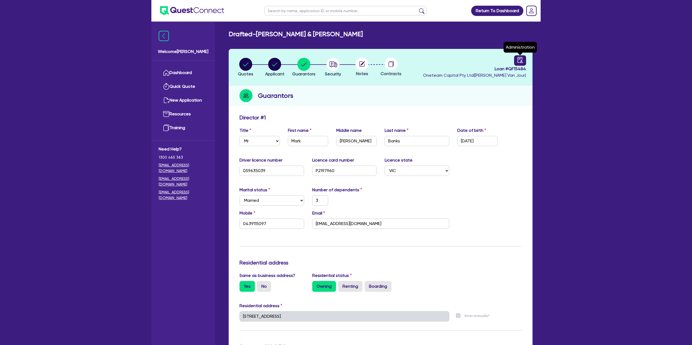
click at [524, 56] on div at bounding box center [520, 60] width 12 height 10
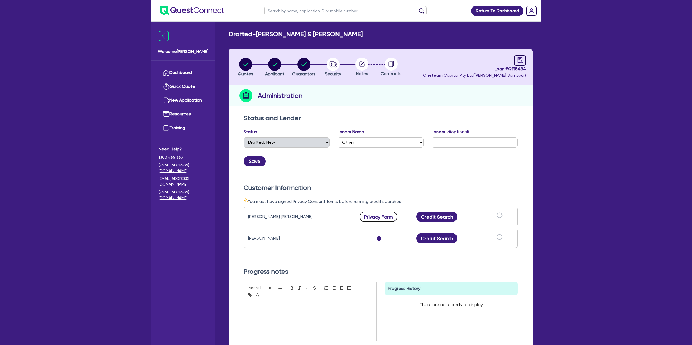
click at [381, 214] on button "Privacy Form" at bounding box center [379, 217] width 38 height 10
click at [193, 75] on link "Dashboard" at bounding box center [183, 73] width 49 height 14
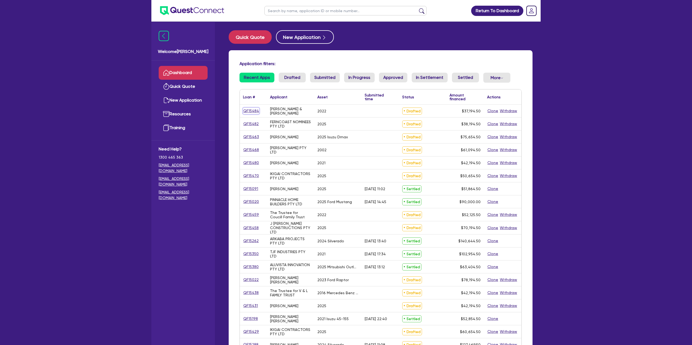
click at [253, 113] on link "QF15484" at bounding box center [251, 111] width 16 height 6
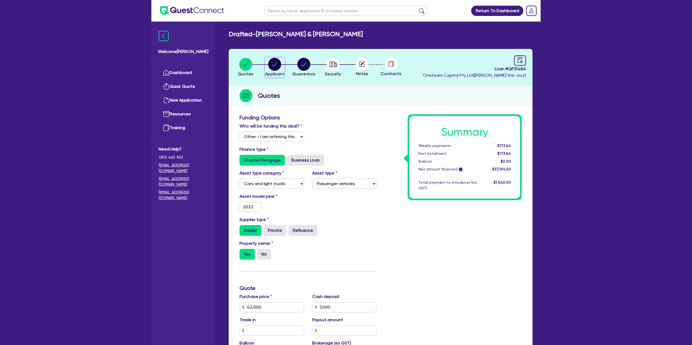
click at [276, 66] on circle "button" at bounding box center [274, 64] width 13 height 13
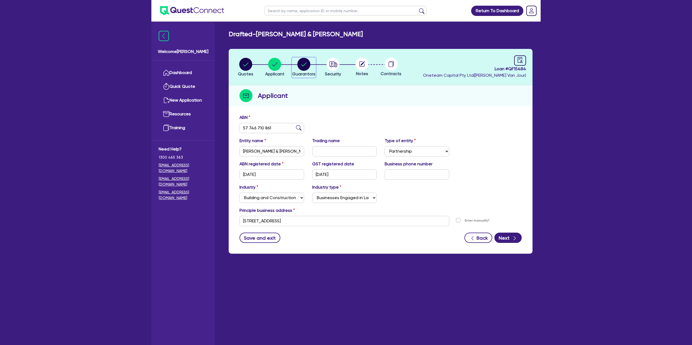
click at [297, 63] on circle "button" at bounding box center [303, 64] width 13 height 13
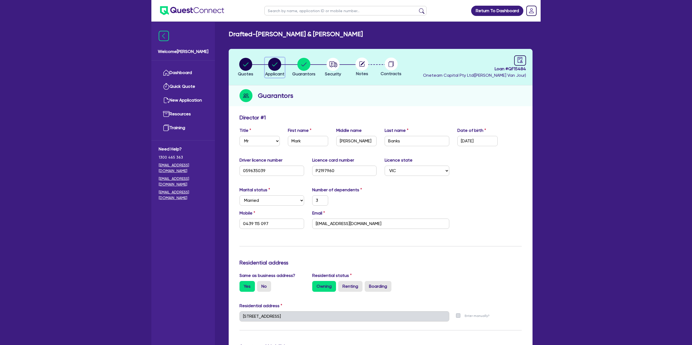
click at [272, 67] on circle "button" at bounding box center [274, 64] width 13 height 13
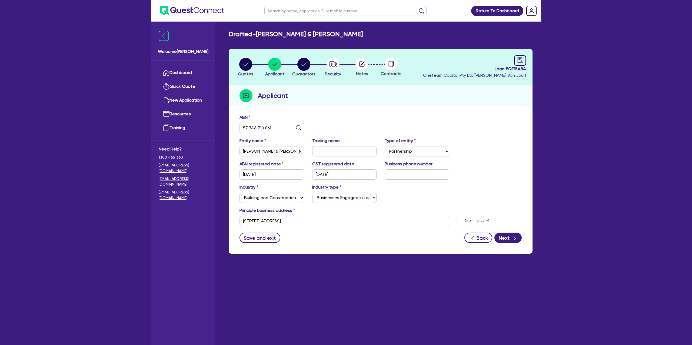
click at [255, 65] on li "Quotes" at bounding box center [245, 67] width 29 height 19
click at [243, 65] on icon "button" at bounding box center [245, 64] width 5 height 4
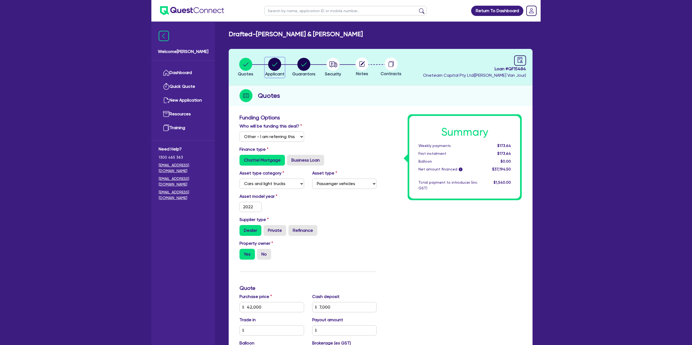
click at [271, 64] on circle "button" at bounding box center [274, 64] width 13 height 13
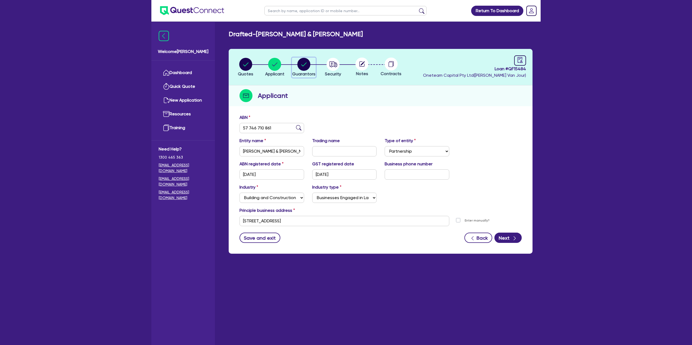
click at [297, 63] on div "button" at bounding box center [303, 64] width 23 height 13
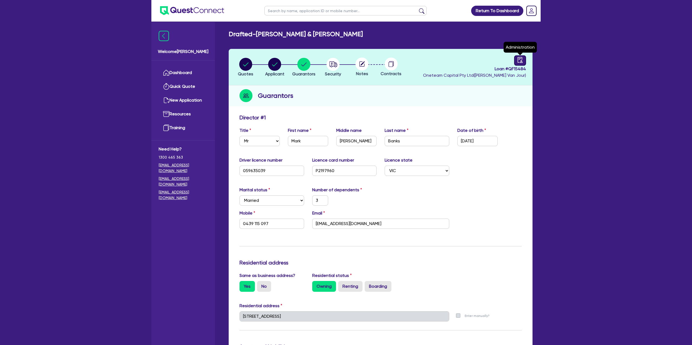
click at [524, 61] on div at bounding box center [520, 60] width 12 height 10
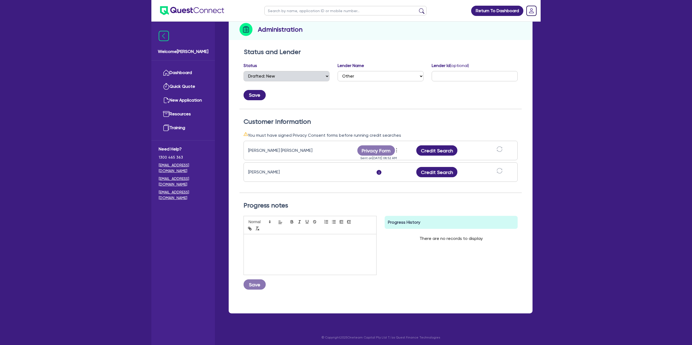
scroll to position [68, 0]
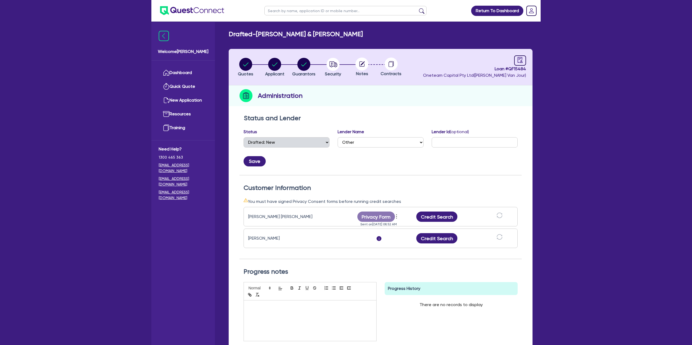
select select "DRAFTED_NEW"
select select "Other"
click at [306, 61] on circle "button" at bounding box center [303, 64] width 13 height 13
select select "MR"
select select "VIC"
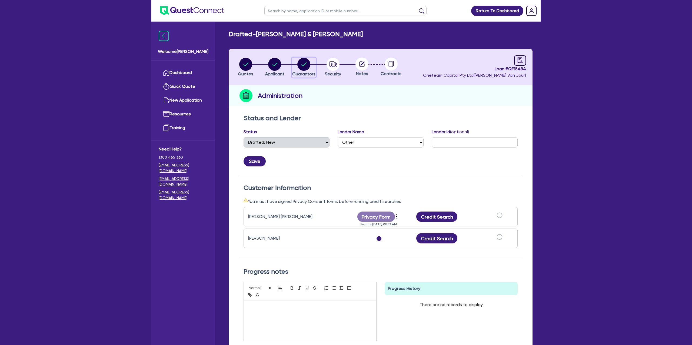
select select "MARRIED"
select select "PROPERTY"
select select "CASH"
select select "MORTGAGE"
select select "TRUCK_LOAN"
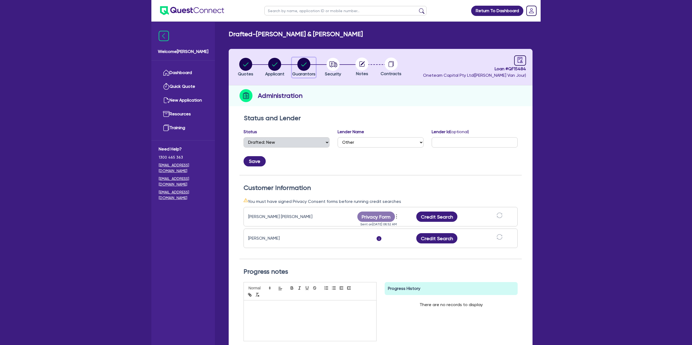
select select "MRS"
select select "VIC"
select select "MARRIED"
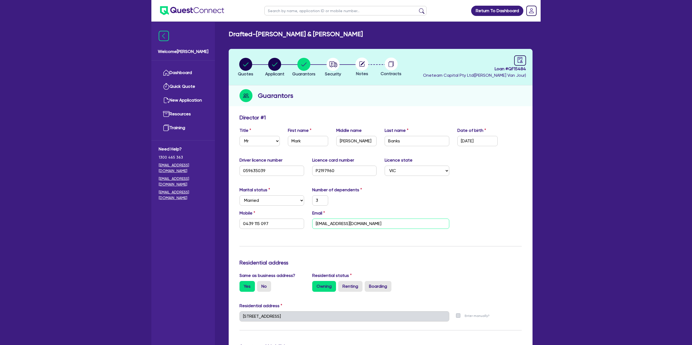
click at [332, 224] on input "[EMAIL_ADDRESS][DOMAIN_NAME]" at bounding box center [380, 224] width 137 height 10
click at [332, 225] on input "[EMAIL_ADDRESS][DOMAIN_NAME]" at bounding box center [380, 224] width 137 height 10
click at [424, 91] on div "Guarantors" at bounding box center [381, 95] width 304 height 21
click at [518, 60] on icon "audit" at bounding box center [520, 60] width 5 height 6
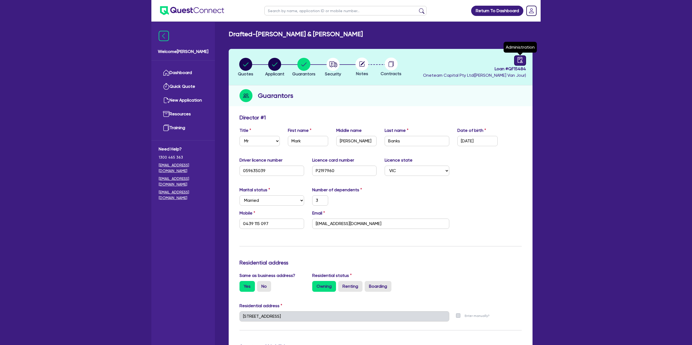
select select "DRAFTED_NEW"
select select "Other"
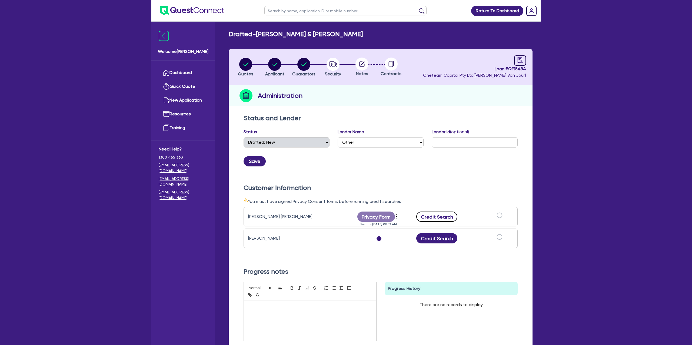
click at [435, 219] on button "Credit Search" at bounding box center [436, 217] width 41 height 10
click at [443, 241] on button "Credit Search" at bounding box center [436, 238] width 41 height 10
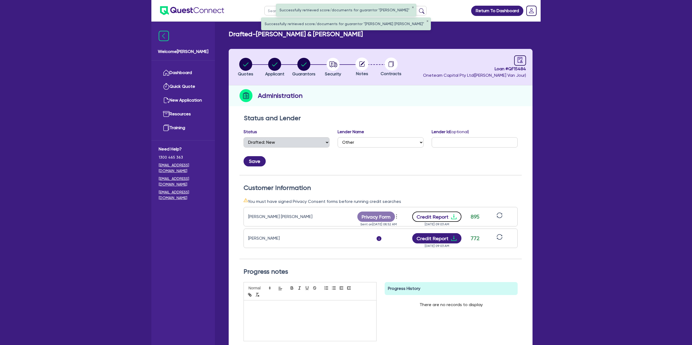
click at [453, 216] on icon "download" at bounding box center [453, 216] width 5 height 5
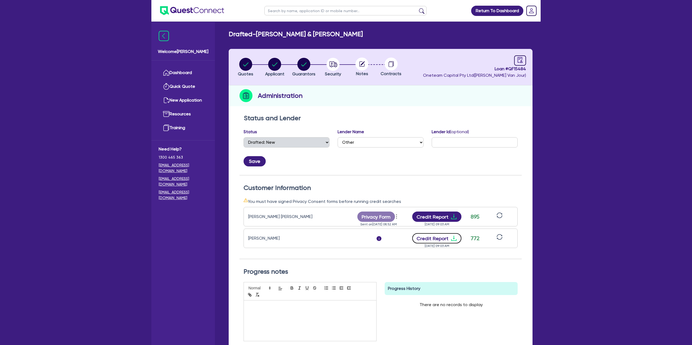
click at [451, 237] on icon "download" at bounding box center [454, 238] width 6 height 6
select select "DRAFTED_NEW"
select select "Other"
click at [374, 43] on div "Drafted - [PERSON_NAME] & [PERSON_NAME] Quotes Applicant [GEOGRAPHIC_DATA] Secu…" at bounding box center [381, 208] width 320 height 356
click at [271, 64] on circle "button" at bounding box center [274, 64] width 13 height 13
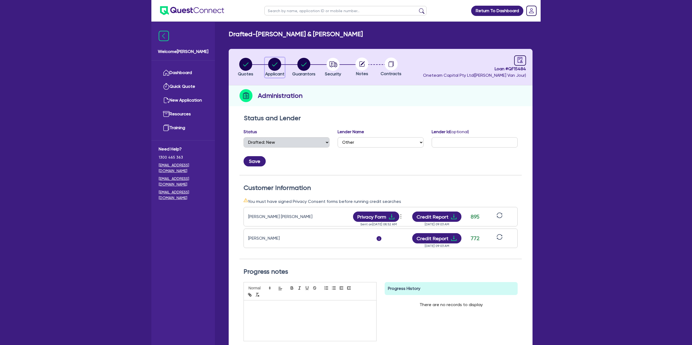
select select "PARTNERSHIP"
select select "BUILDING_CONSTRUCTION"
select select "BUSINESSES_LARGE_CONSTRUCTION_PROJECTS"
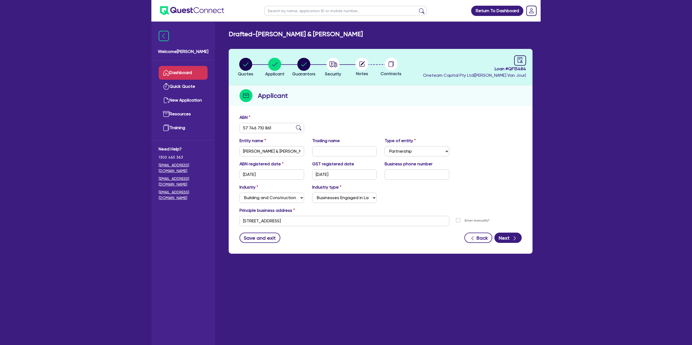
click at [190, 73] on link "Dashboard" at bounding box center [183, 73] width 49 height 14
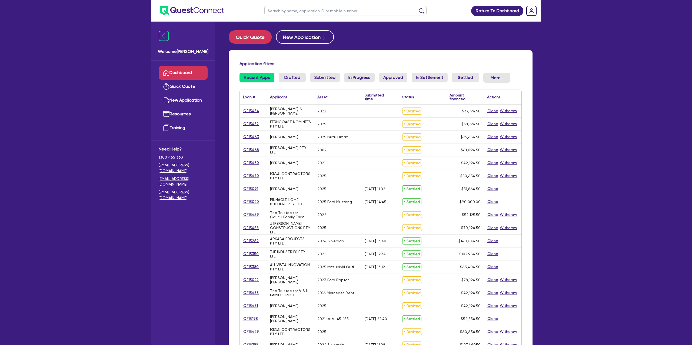
click at [314, 14] on ul at bounding box center [345, 10] width 173 height 21
click at [312, 14] on input "text" at bounding box center [345, 10] width 162 height 9
click at [417, 8] on button "submit" at bounding box center [421, 12] width 9 height 8
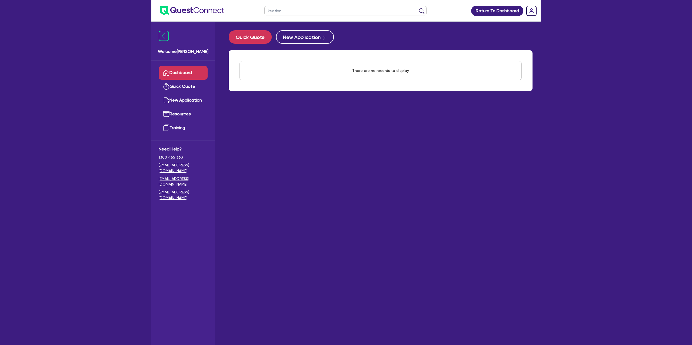
click at [304, 11] on input "keation" at bounding box center [345, 10] width 162 height 9
type input "keaton"
click at [417, 8] on button "submit" at bounding box center [421, 12] width 9 height 8
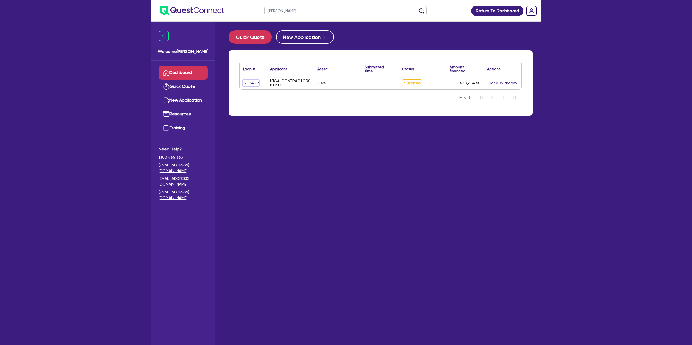
click at [248, 82] on link "QF15429" at bounding box center [251, 83] width 16 height 6
select select "Other"
select select "CARS_AND_LIGHT_TRUCKS"
select select "PASSENGER_VEHICLES"
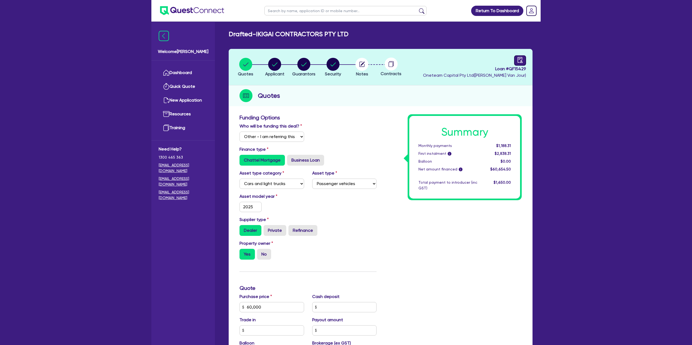
drag, startPoint x: 526, startPoint y: 68, endPoint x: 526, endPoint y: 56, distance: 12.2
click at [526, 68] on header "Quotes Applicant Guarantors Security Notes Contracts Loan # QF15429 Oneteam Cap…" at bounding box center [381, 67] width 304 height 36
click at [526, 55] on div "Loan # QF15429 Oneteam Capital Pty Ltd ( Gabriel Van Jour ) Administration" at bounding box center [474, 66] width 103 height 23
click at [521, 58] on icon "audit" at bounding box center [520, 60] width 6 height 6
select select "DRAFTED_NEW"
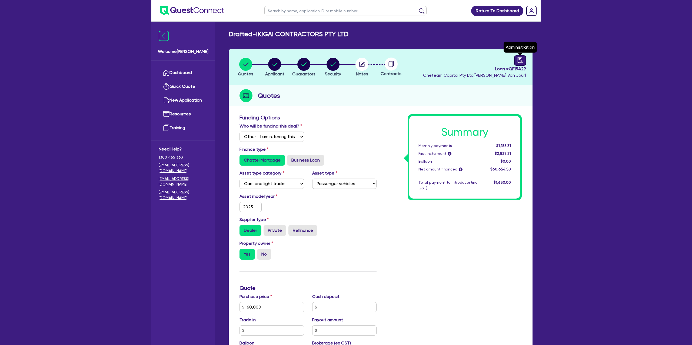
select select "Other"
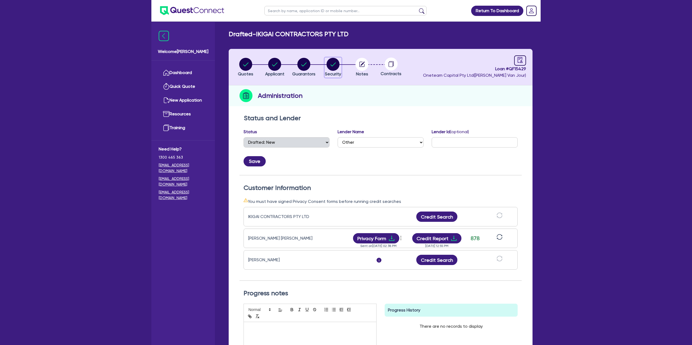
click at [339, 62] on div "button" at bounding box center [333, 64] width 16 height 13
select select "CARS_AND_LIGHT_TRUCKS"
select select "PASSENGER_VEHICLES"
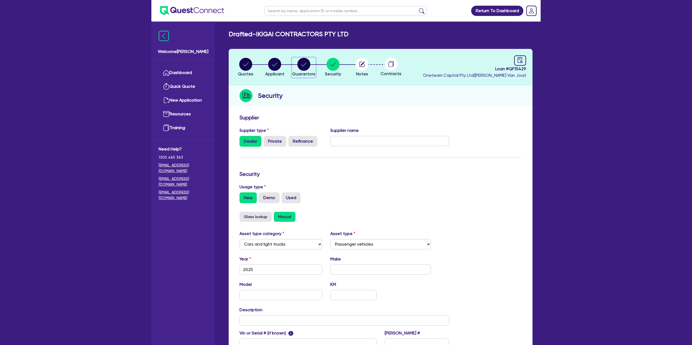
click at [300, 64] on circle "button" at bounding box center [303, 64] width 13 height 13
select select "MR"
select select "[GEOGRAPHIC_DATA]"
select select "MARRIED"
select select "PROPERTY"
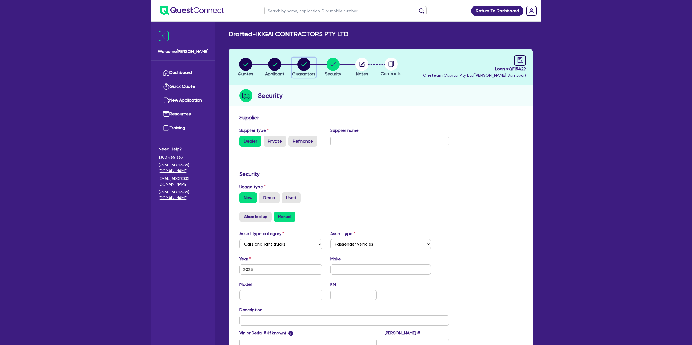
select select "CASH"
select select "MORTGAGE"
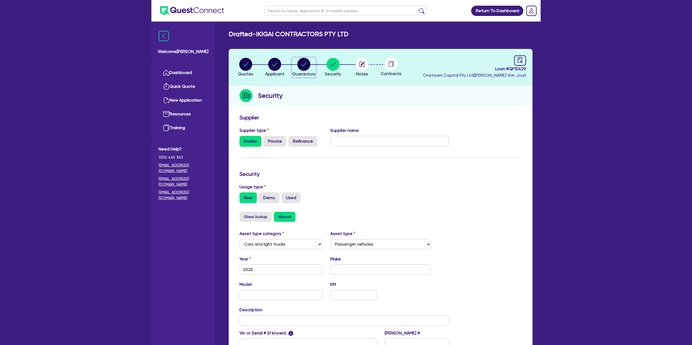
select select "MR"
select select "[GEOGRAPHIC_DATA]"
select select "DE_FACTO"
select select "PROPERTY"
select select "MORTGAGE"
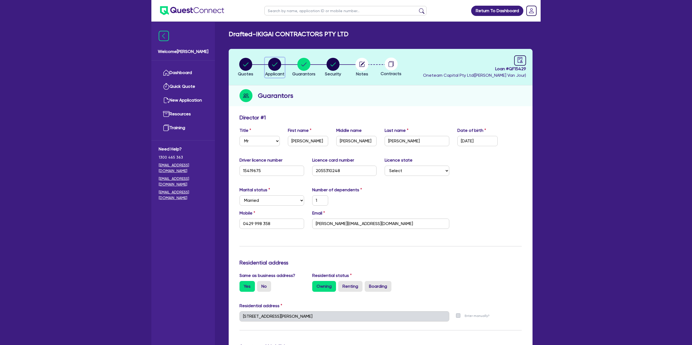
click at [276, 63] on circle "button" at bounding box center [274, 64] width 13 height 13
select select "COMPANY"
select select "BUILDING_CONSTRUCTION"
select select "TRADES_SERVICES_CONSUMERS"
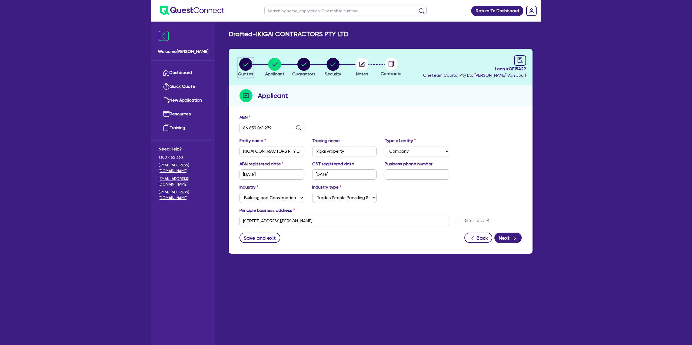
click at [239, 63] on div "button" at bounding box center [245, 64] width 15 height 13
select select "Other"
select select "CARS_AND_LIGHT_TRUCKS"
select select "PASSENGER_VEHICLES"
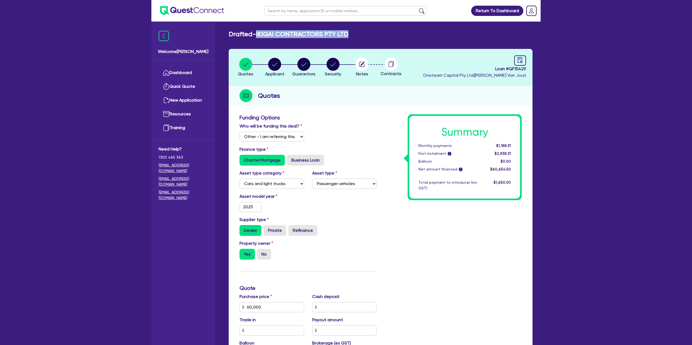
drag, startPoint x: 258, startPoint y: 34, endPoint x: 400, endPoint y: 34, distance: 142.2
click at [400, 34] on div "Drafted - IKIGAI CONTRACTORS PTY LTD" at bounding box center [381, 34] width 312 height 8
drag, startPoint x: 278, startPoint y: 64, endPoint x: 281, endPoint y: 65, distance: 3.2
click at [278, 64] on circle "button" at bounding box center [274, 64] width 13 height 13
select select "COMPANY"
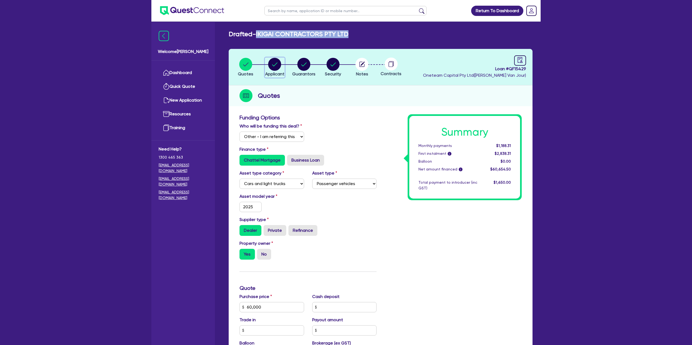
select select "BUILDING_CONSTRUCTION"
select select "TRADES_SERVICES_CONSUMERS"
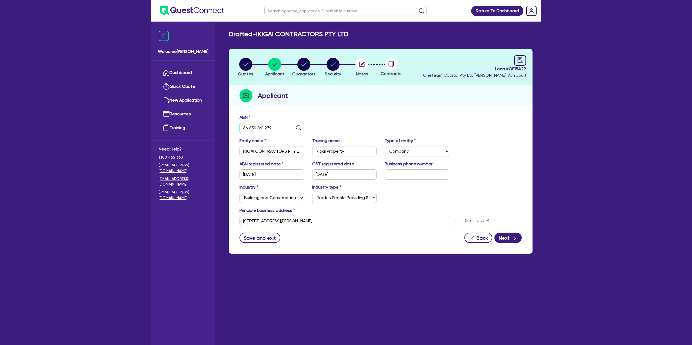
click at [254, 127] on input "66 639 861 279" at bounding box center [272, 128] width 65 height 10
click at [366, 107] on div "Quotes Applicant Guarantors Security Notes Contracts Loan # QF15429 Oneteam Cap…" at bounding box center [381, 151] width 304 height 205
click at [276, 64] on icon "button" at bounding box center [274, 64] width 13 height 13
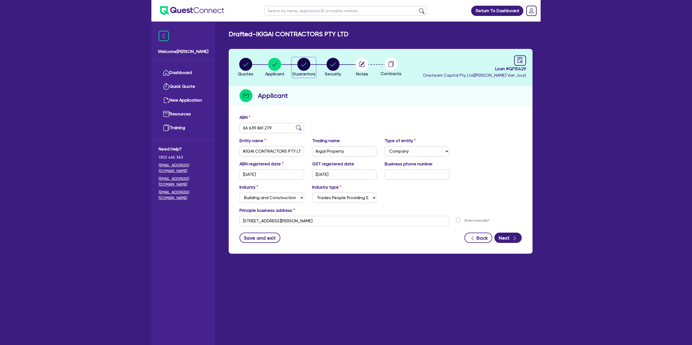
click at [303, 63] on circle "button" at bounding box center [303, 64] width 13 height 13
select select "MR"
select select "[GEOGRAPHIC_DATA]"
select select "MARRIED"
select select "PROPERTY"
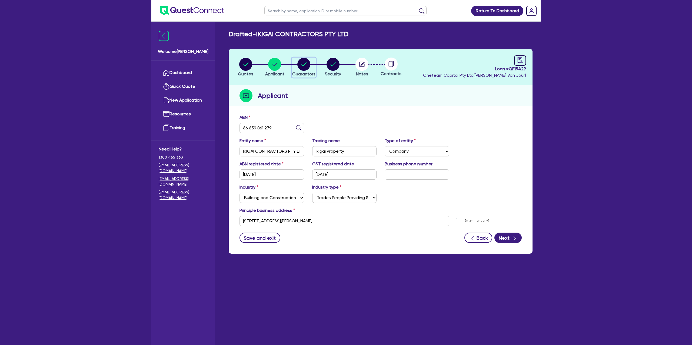
select select "CASH"
select select "MORTGAGE"
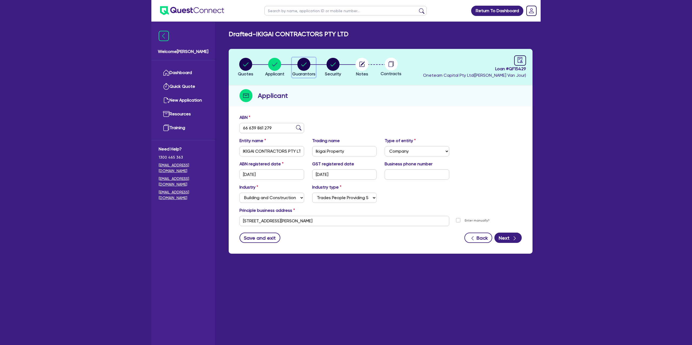
select select "MR"
select select "[GEOGRAPHIC_DATA]"
select select "DE_FACTO"
select select "PROPERTY"
select select "MORTGAGE"
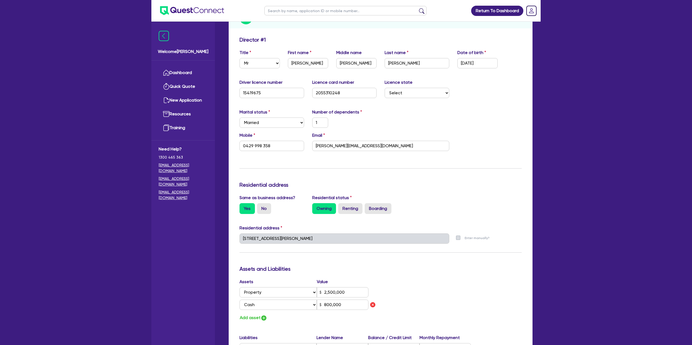
scroll to position [78, 0]
click at [479, 155] on div "Mobile 0429 998 358 Email keaton@ikigaicontractors.com.au" at bounding box center [380, 143] width 290 height 23
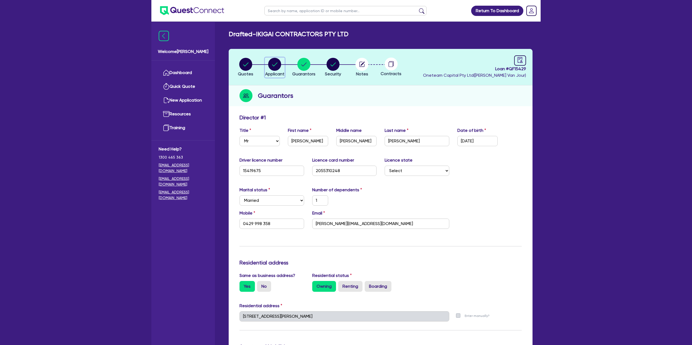
click at [272, 64] on circle "button" at bounding box center [274, 64] width 13 height 13
select select "COMPANY"
select select "BUILDING_CONSTRUCTION"
select select "TRADES_SERVICES_CONSUMERS"
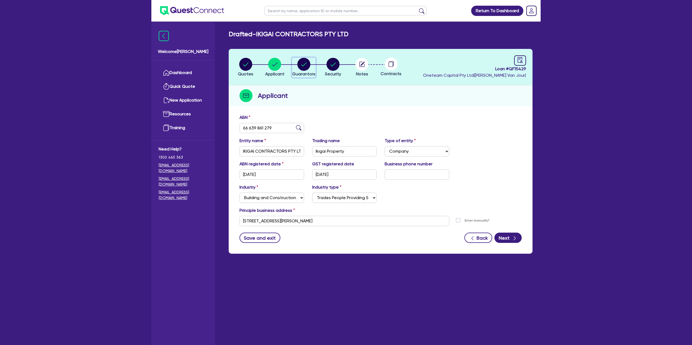
click at [306, 65] on circle "button" at bounding box center [303, 64] width 13 height 13
select select "MR"
select select "[GEOGRAPHIC_DATA]"
select select "MARRIED"
select select "PROPERTY"
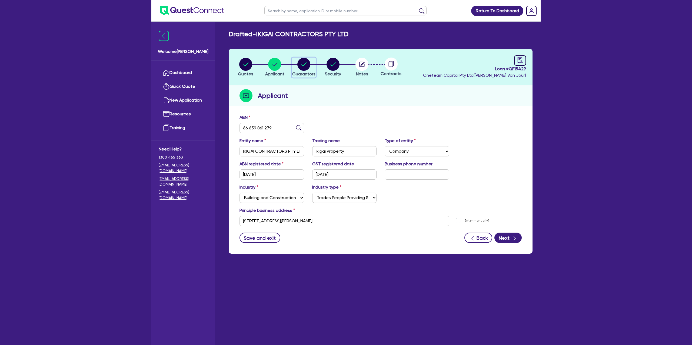
select select "CASH"
select select "MORTGAGE"
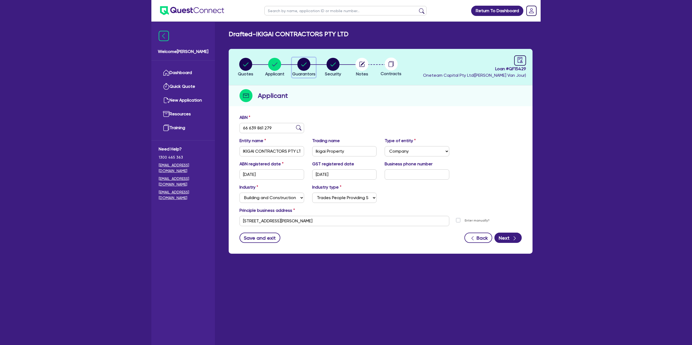
select select "MR"
select select "[GEOGRAPHIC_DATA]"
select select "DE_FACTO"
select select "PROPERTY"
select select "MORTGAGE"
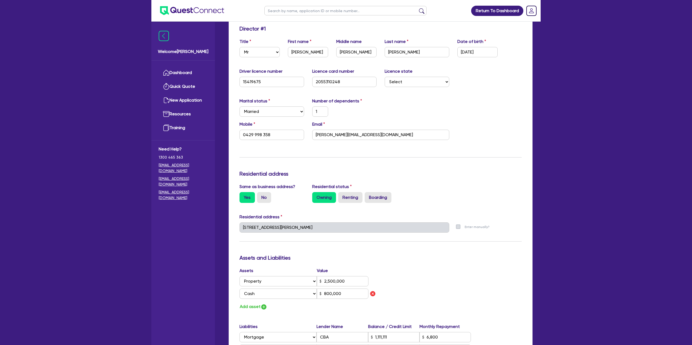
scroll to position [100, 0]
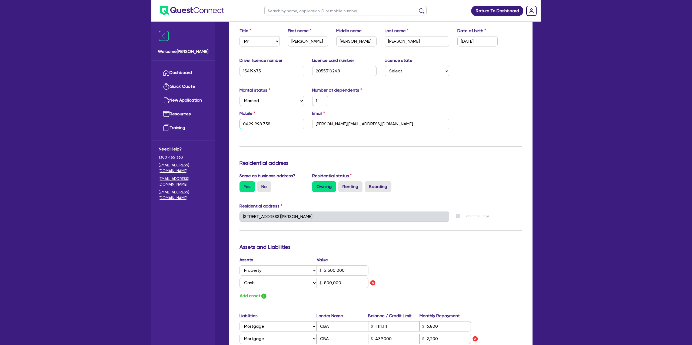
click at [257, 123] on input "0429 998 358" at bounding box center [272, 124] width 65 height 10
click at [257, 122] on input "0429 998 358" at bounding box center [272, 124] width 65 height 10
click at [338, 123] on input "keaton@ikigaicontractors.com.au" at bounding box center [380, 124] width 137 height 10
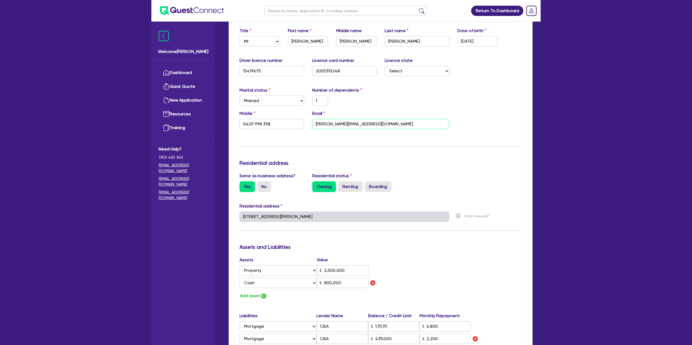
click at [338, 123] on input "keaton@ikigaicontractors.com.au" at bounding box center [380, 124] width 137 height 10
click at [354, 107] on div "Marital status Select Single Married De Facto / Partner Number of dependents 1" at bounding box center [380, 98] width 290 height 23
click at [341, 120] on input "keaton@ikigaicontractors.com.au" at bounding box center [380, 124] width 137 height 10
click at [340, 120] on input "keaton@ikigaicontractors.com.au" at bounding box center [380, 124] width 137 height 10
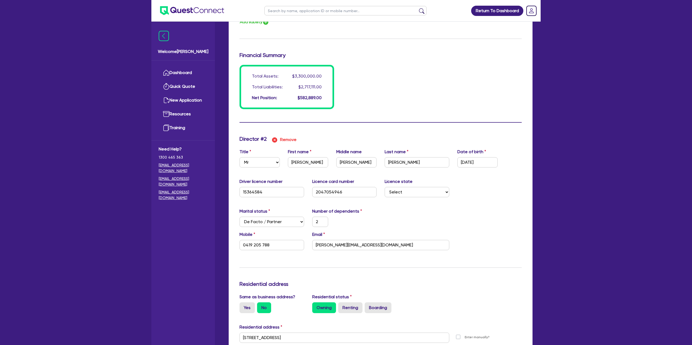
scroll to position [469, 0]
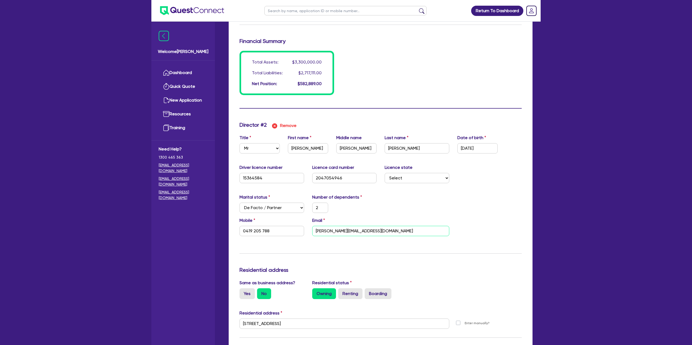
click at [329, 233] on input "tom@ikigaicontractors.com.au" at bounding box center [380, 231] width 137 height 10
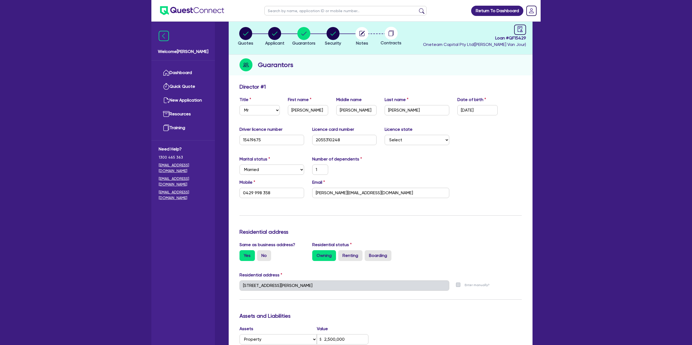
scroll to position [0, 0]
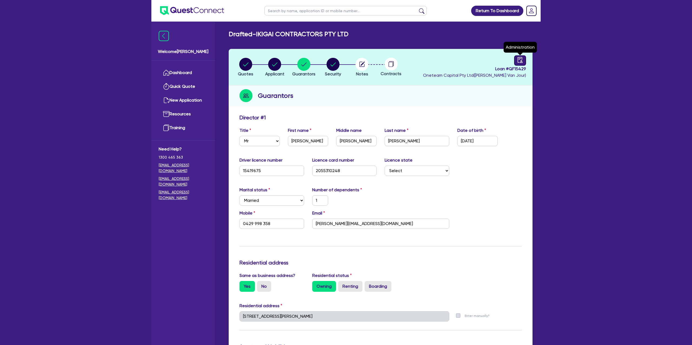
click at [523, 64] on div at bounding box center [520, 60] width 12 height 10
select select "DRAFTED_NEW"
select select "Other"
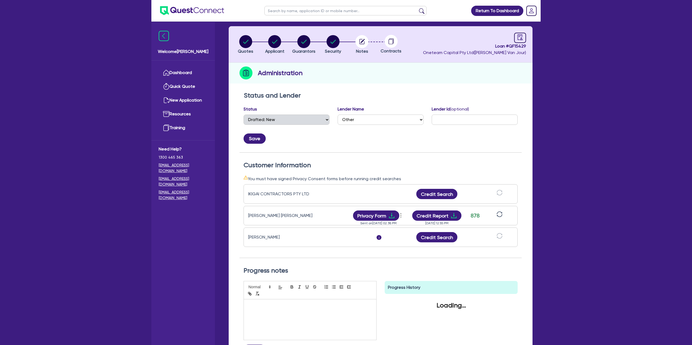
scroll to position [36, 0]
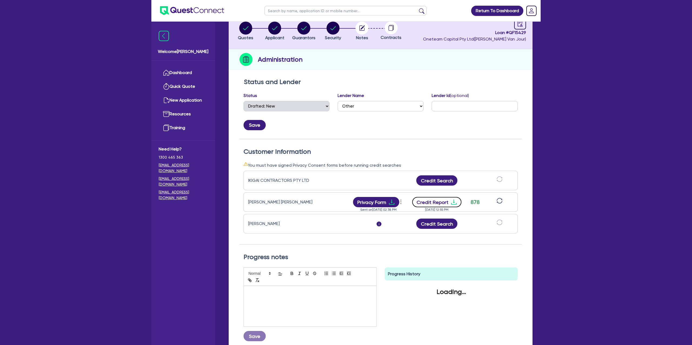
click at [451, 202] on icon "download" at bounding box center [454, 202] width 6 height 6
click at [296, 29] on div "button" at bounding box center [303, 28] width 23 height 13
select select "MR"
select select "[GEOGRAPHIC_DATA]"
select select "MARRIED"
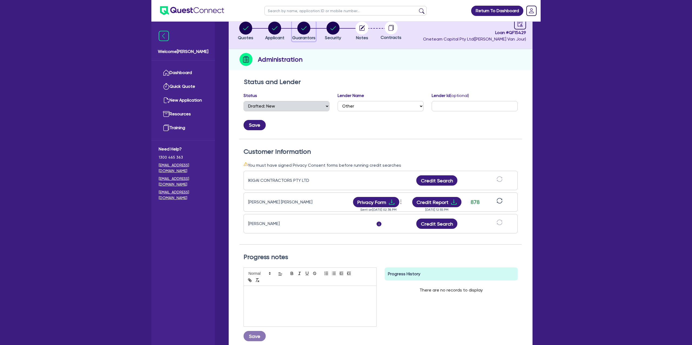
select select "PROPERTY"
select select "CASH"
select select "MORTGAGE"
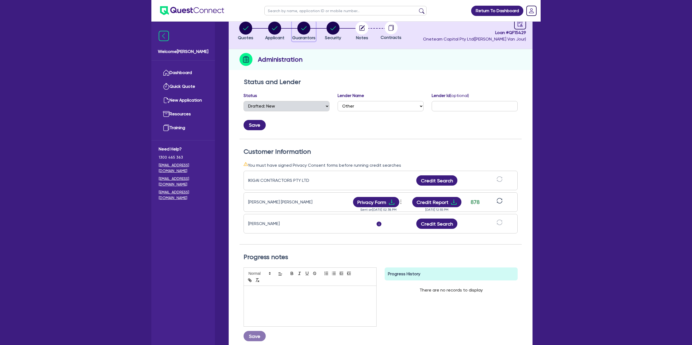
select select "MORTGAGE"
select select "MR"
select select "[GEOGRAPHIC_DATA]"
select select "DE_FACTO"
select select "PROPERTY"
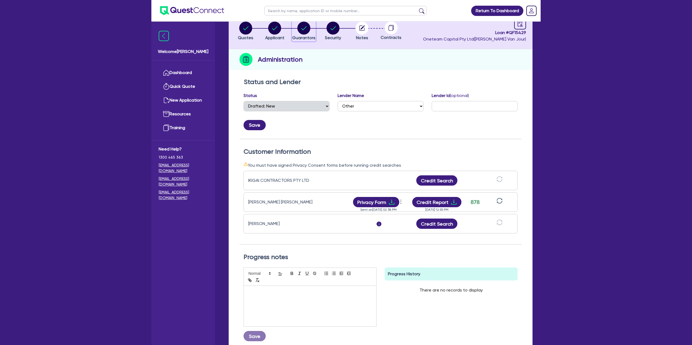
select select "MORTGAGE"
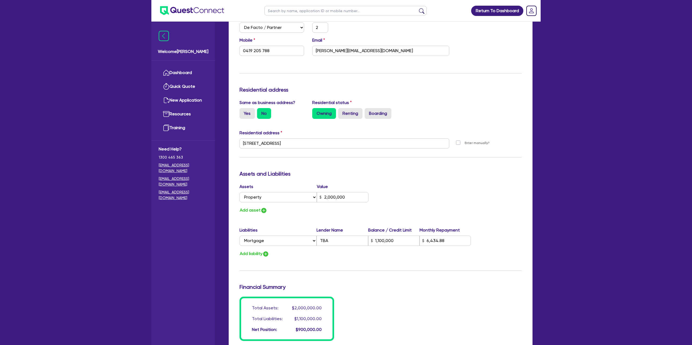
scroll to position [648, 0]
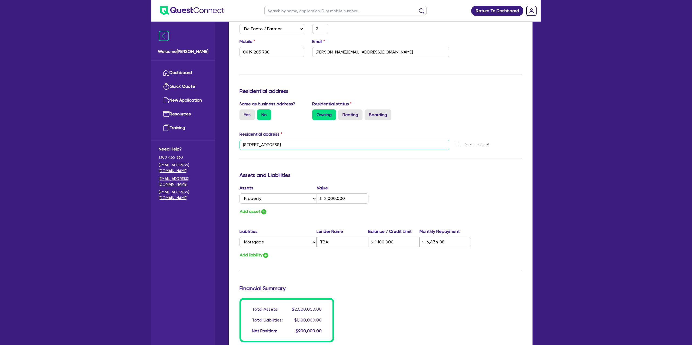
click at [263, 146] on input "3 Sunrise Ave Terrigal NSW 2260" at bounding box center [345, 145] width 210 height 10
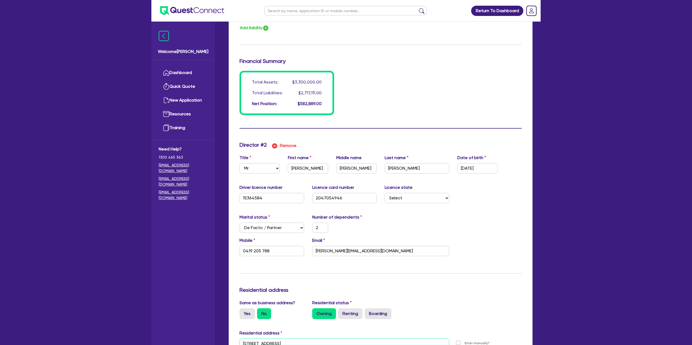
scroll to position [0, 0]
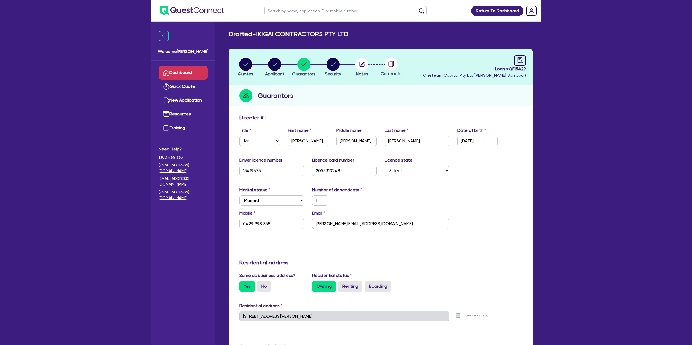
click at [183, 73] on link "Dashboard" at bounding box center [183, 73] width 49 height 14
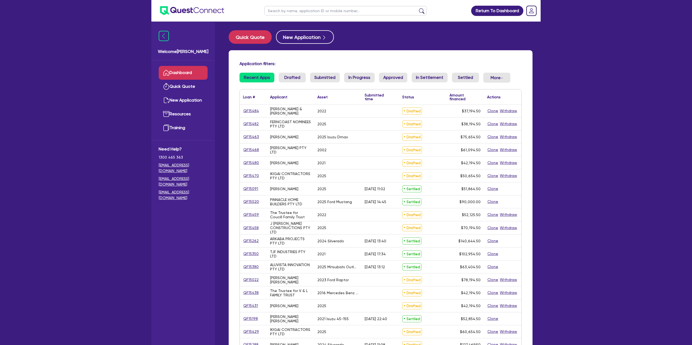
click at [292, 11] on input "text" at bounding box center [345, 10] width 162 height 9
type input "[PERSON_NAME]"
click at [417, 8] on button "submit" at bounding box center [421, 12] width 9 height 8
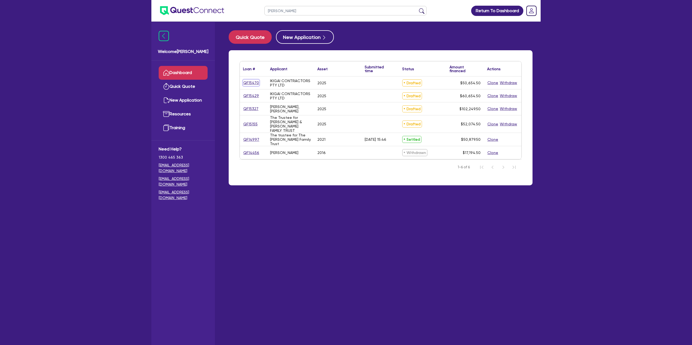
click at [254, 83] on link "QF15470" at bounding box center [251, 83] width 16 height 6
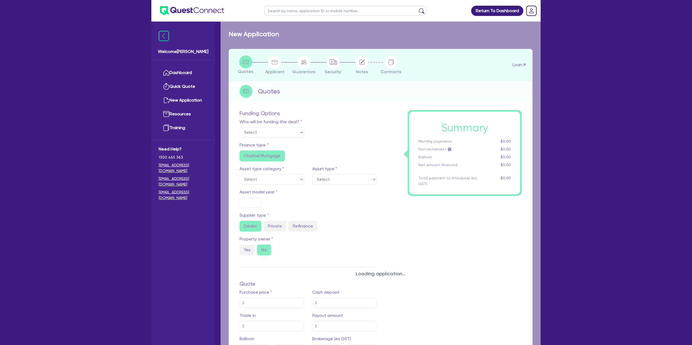
select select "Other"
select select "CARS_AND_LIGHT_TRUCKS"
type input "2025"
type input "50,000"
type input "5.99"
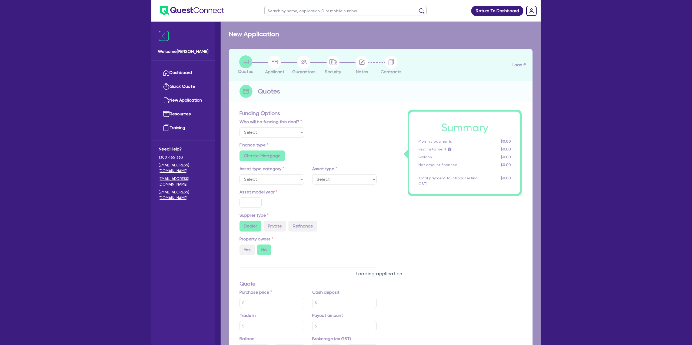
type input "1,400"
radio input "true"
radio input "false"
select select "VANS_AND_UTES"
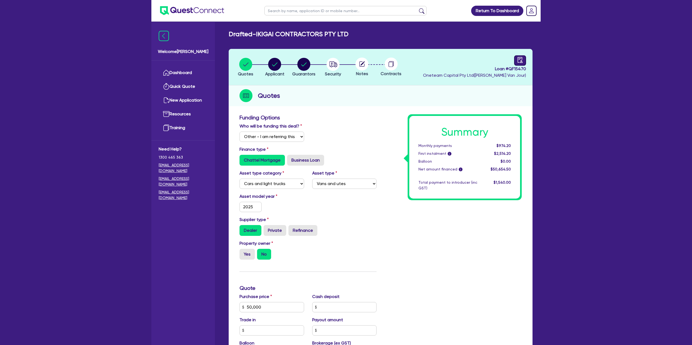
drag, startPoint x: 523, startPoint y: 65, endPoint x: 525, endPoint y: 62, distance: 4.1
click at [523, 66] on span "Loan # QF15470" at bounding box center [474, 69] width 103 height 6
click at [525, 61] on div at bounding box center [520, 60] width 12 height 10
select select "DRAFTED_NEW"
select select "Other"
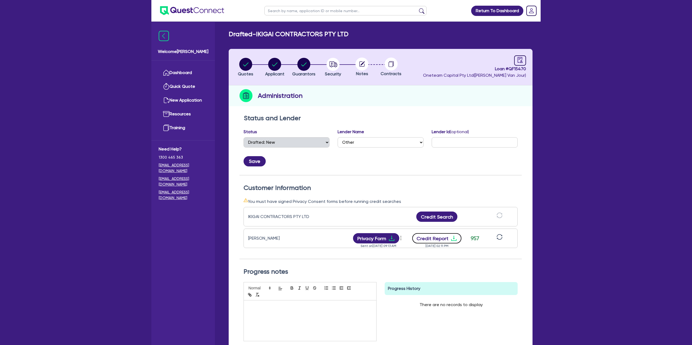
click at [443, 237] on button "Credit Report" at bounding box center [436, 238] width 49 height 10
click at [271, 59] on circle "button" at bounding box center [274, 64] width 13 height 13
select select "COMPANY"
select select "ACCOMODATION_FOOD"
select select "HOTELS"
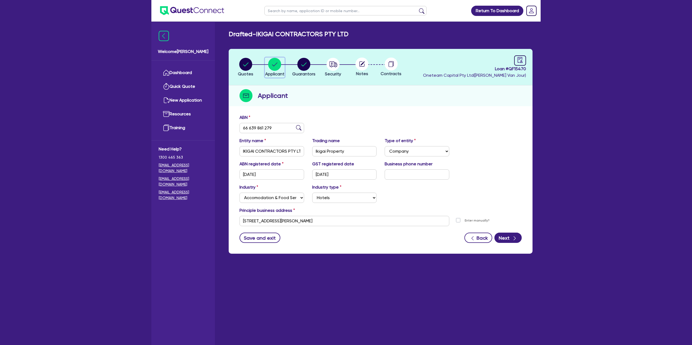
scroll to position [2, 0]
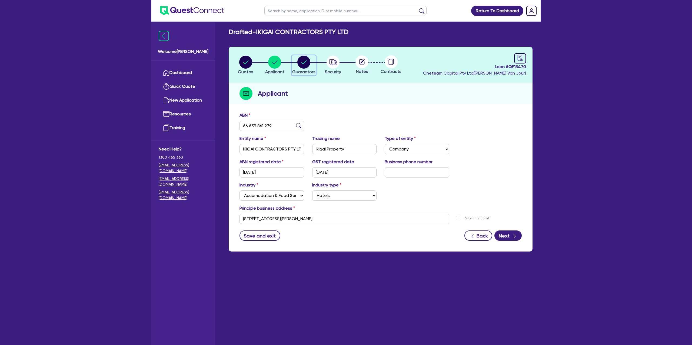
click at [304, 60] on circle "button" at bounding box center [303, 62] width 13 height 13
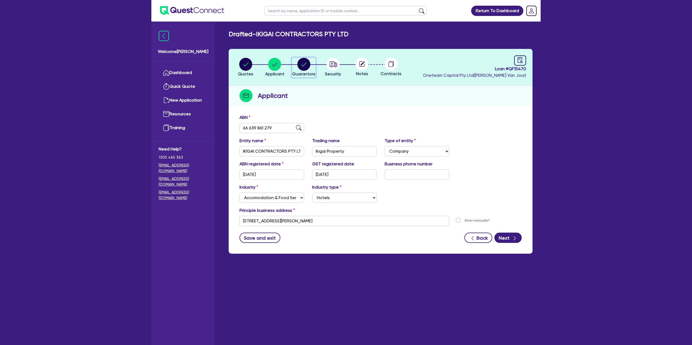
select select "MR"
select select "[GEOGRAPHIC_DATA]"
select select "DE_FACTO"
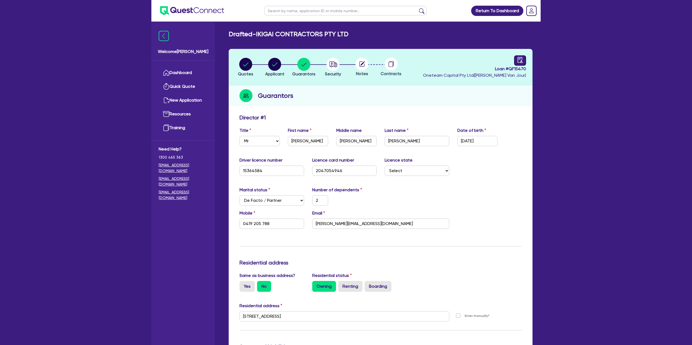
click at [518, 57] on icon "audit" at bounding box center [520, 60] width 5 height 6
select select "DRAFTED_NEW"
select select "Other"
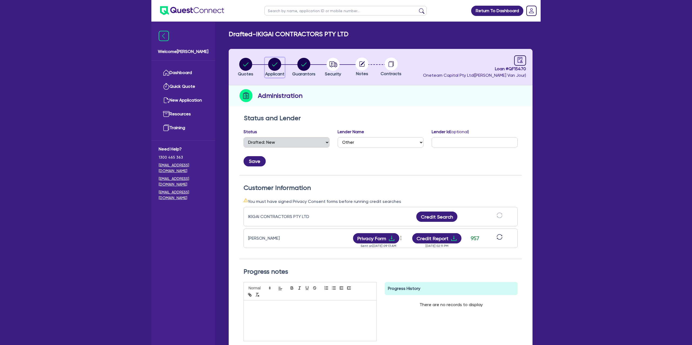
click at [281, 64] on circle "button" at bounding box center [274, 64] width 13 height 13
select select "COMPANY"
select select "ACCOMODATION_FOOD"
select select "HOTELS"
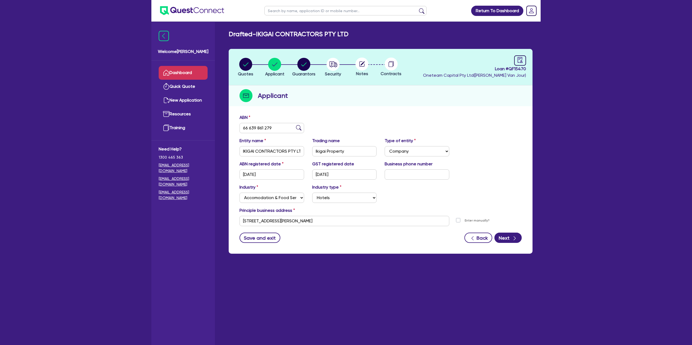
click at [184, 69] on link "Dashboard" at bounding box center [183, 73] width 49 height 14
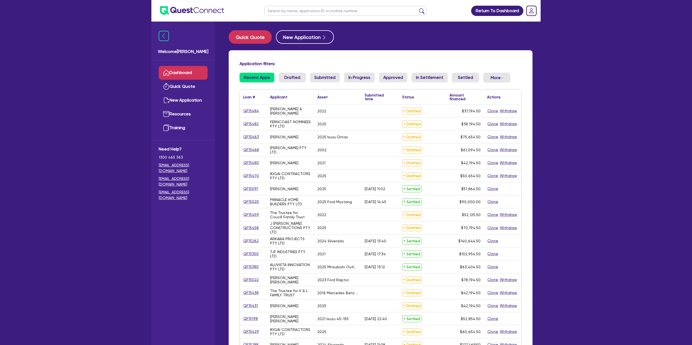
click at [291, 12] on input "text" at bounding box center [345, 10] width 162 height 9
click at [417, 8] on button "submit" at bounding box center [421, 12] width 9 height 8
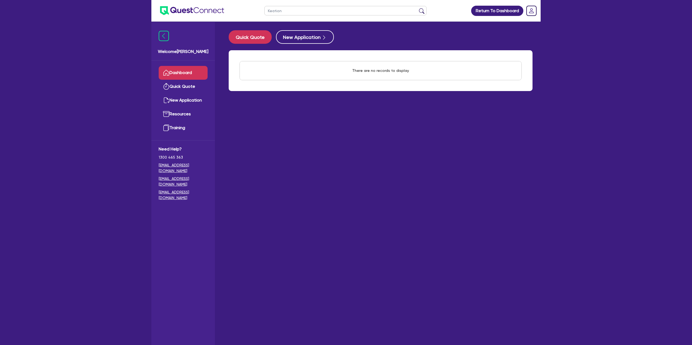
click at [295, 11] on input "Keation" at bounding box center [345, 10] width 162 height 9
type input "[PERSON_NAME]"
click at [417, 8] on button "submit" at bounding box center [421, 12] width 9 height 8
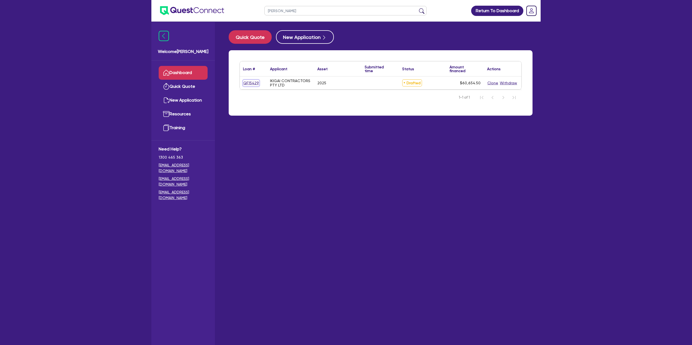
click at [244, 83] on link "QF15429" at bounding box center [251, 83] width 16 height 6
select select "Other"
select select "CARS_AND_LIGHT_TRUCKS"
select select "PASSENGER_VEHICLES"
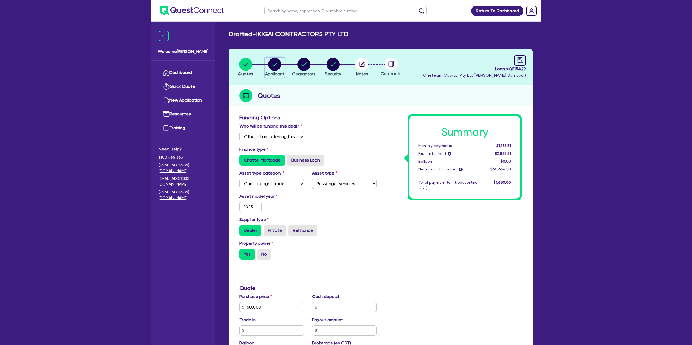
click at [266, 62] on div "button" at bounding box center [274, 64] width 19 height 13
select select "COMPANY"
select select "BUILDING_CONSTRUCTION"
select select "TRADES_SERVICES_CONSUMERS"
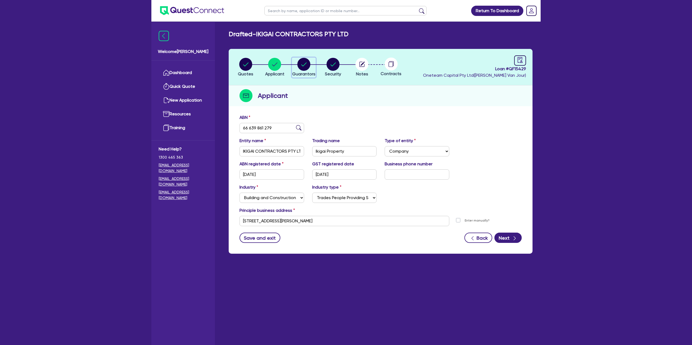
click at [308, 59] on icon "button" at bounding box center [303, 64] width 13 height 13
select select "MR"
select select "[GEOGRAPHIC_DATA]"
select select "MARRIED"
select select "PROPERTY"
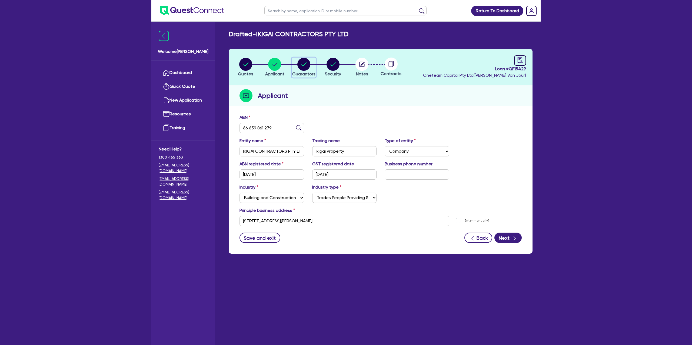
select select "CASH"
select select "MORTGAGE"
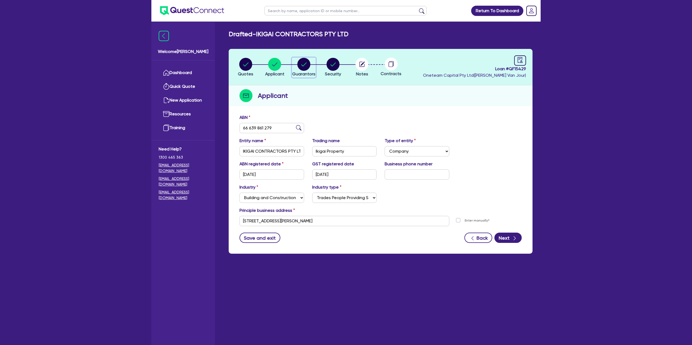
select select "MR"
select select "[GEOGRAPHIC_DATA]"
select select "DE_FACTO"
select select "PROPERTY"
select select "MORTGAGE"
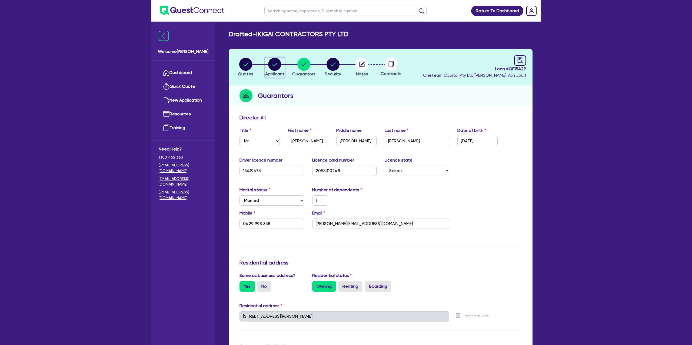
click at [280, 64] on circle "button" at bounding box center [274, 64] width 13 height 13
select select "COMPANY"
select select "BUILDING_CONSTRUCTION"
select select "TRADES_SERVICES_CONSUMERS"
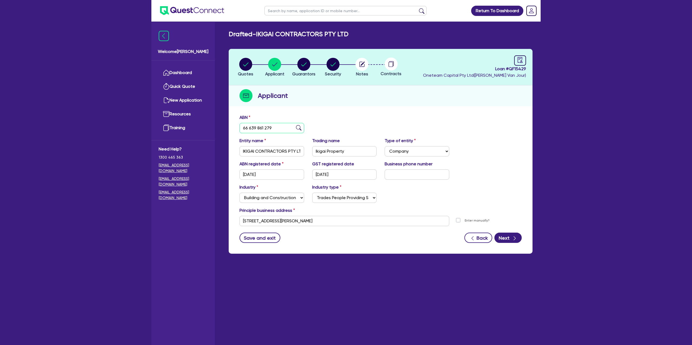
click at [255, 127] on input "66 639 861 279" at bounding box center [272, 128] width 65 height 10
click at [386, 122] on div "ABN 66 639 861 279" at bounding box center [380, 125] width 290 height 23
click at [302, 64] on circle "button" at bounding box center [303, 64] width 13 height 13
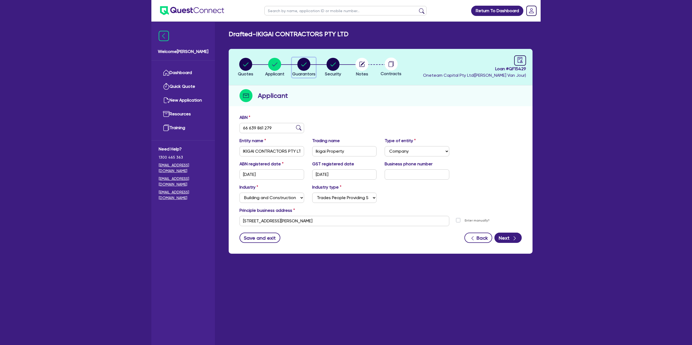
select select "MR"
select select "[GEOGRAPHIC_DATA]"
select select "MARRIED"
select select "PROPERTY"
select select "CASH"
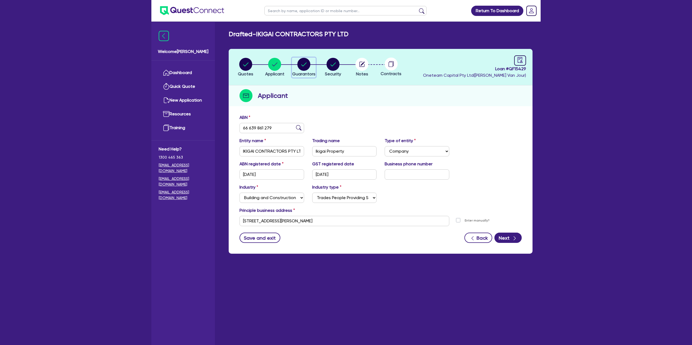
select select "MORTGAGE"
select select "MR"
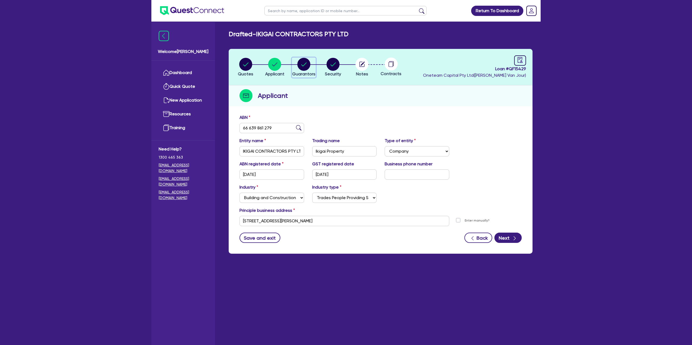
select select "[GEOGRAPHIC_DATA]"
select select "DE_FACTO"
select select "PROPERTY"
select select "MORTGAGE"
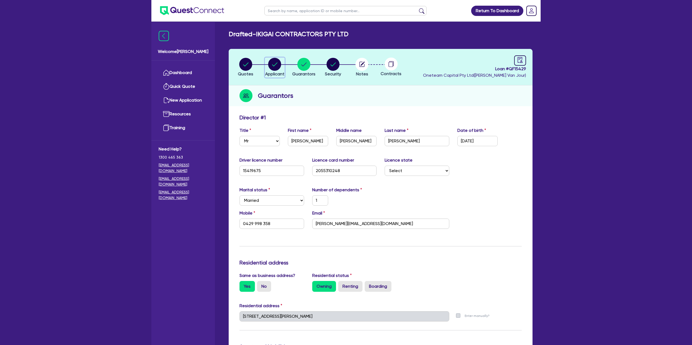
click at [277, 63] on icon "button" at bounding box center [274, 64] width 5 height 4
select select "COMPANY"
select select "BUILDING_CONSTRUCTION"
select select "TRADES_SERVICES_CONSUMERS"
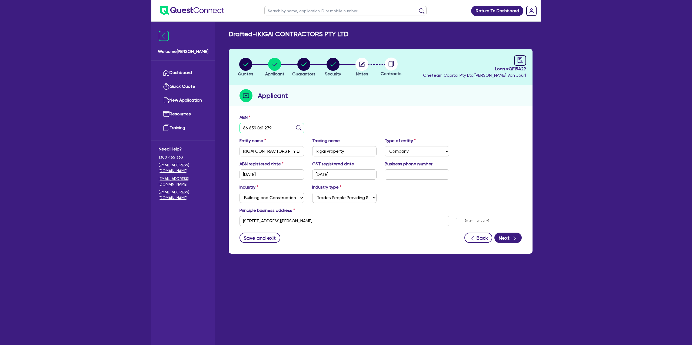
click at [254, 125] on input "66 639 861 279" at bounding box center [272, 128] width 65 height 10
click at [274, 61] on circle "button" at bounding box center [274, 64] width 13 height 13
click at [305, 63] on icon "button" at bounding box center [303, 64] width 5 height 4
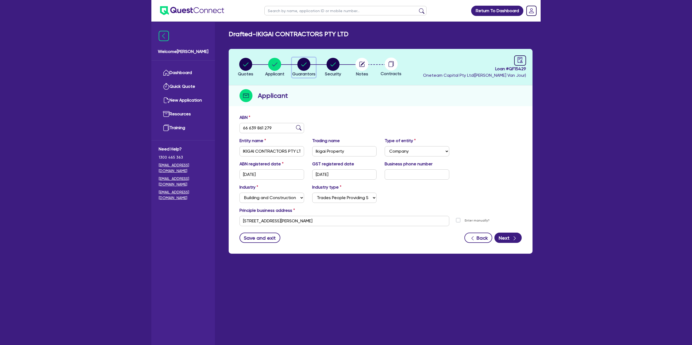
select select "MR"
select select "[GEOGRAPHIC_DATA]"
select select "MARRIED"
select select "PROPERTY"
select select "CASH"
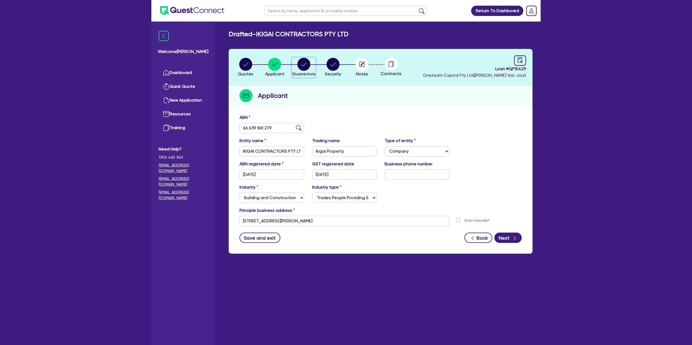
select select "MORTGAGE"
select select "MR"
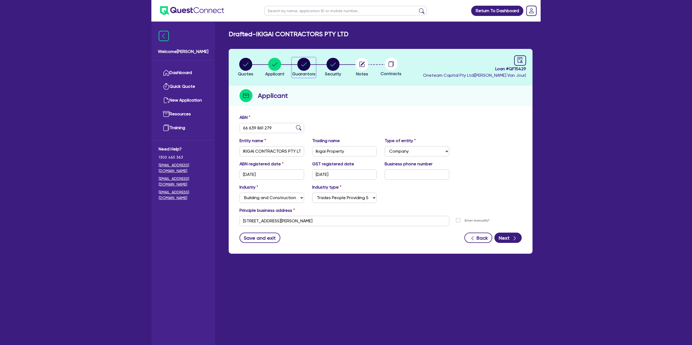
select select "[GEOGRAPHIC_DATA]"
select select "DE_FACTO"
select select "PROPERTY"
select select "MORTGAGE"
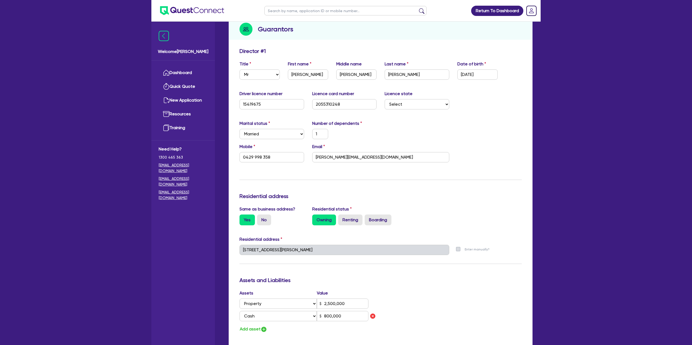
scroll to position [69, 0]
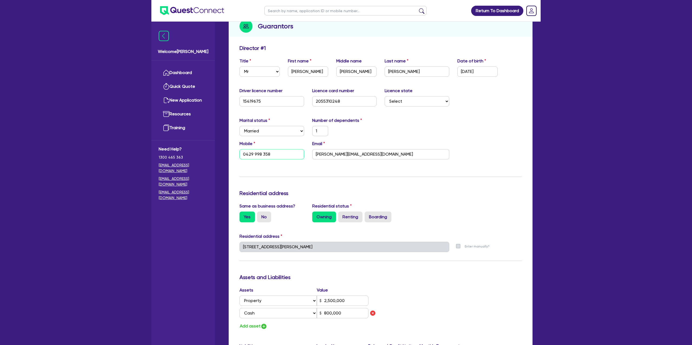
click at [256, 153] on input "0429 998 358" at bounding box center [272, 154] width 65 height 10
click at [344, 152] on input "keaton@ikigaicontractors.com.au" at bounding box center [380, 154] width 137 height 10
click at [344, 154] on input "keaton@ikigaicontractors.com.au" at bounding box center [380, 154] width 137 height 10
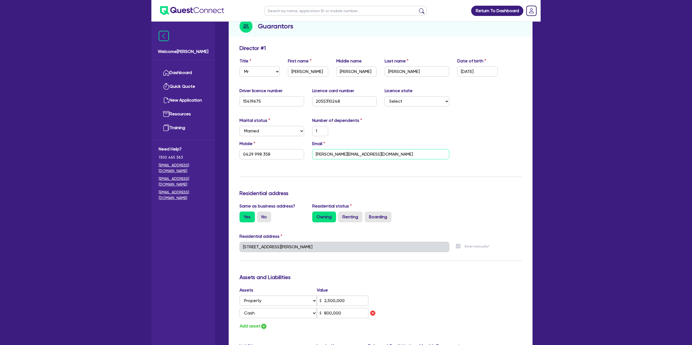
click at [344, 154] on input "keaton@ikigaicontractors.com.au" at bounding box center [380, 154] width 137 height 10
click at [343, 155] on input "keaton@ikigaicontractors.com.au" at bounding box center [380, 154] width 137 height 10
click at [343, 156] on input "keaton@ikigaicontractors.com.au" at bounding box center [380, 154] width 137 height 10
click at [344, 156] on input "keaton@ikigaicontractors.com.au" at bounding box center [380, 154] width 137 height 10
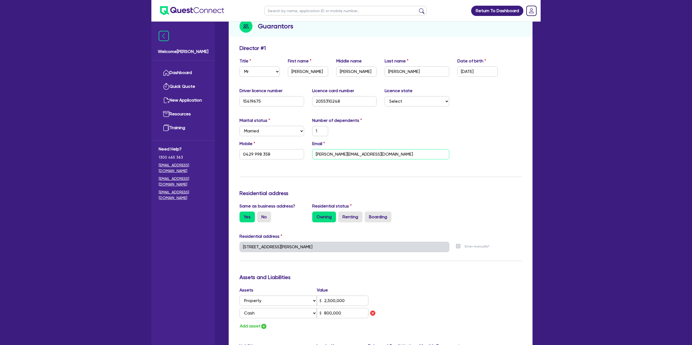
click at [344, 156] on input "keaton@ikigaicontractors.com.au" at bounding box center [380, 154] width 137 height 10
click at [345, 156] on input "keaton@ikigaicontractors.com.au" at bounding box center [380, 154] width 137 height 10
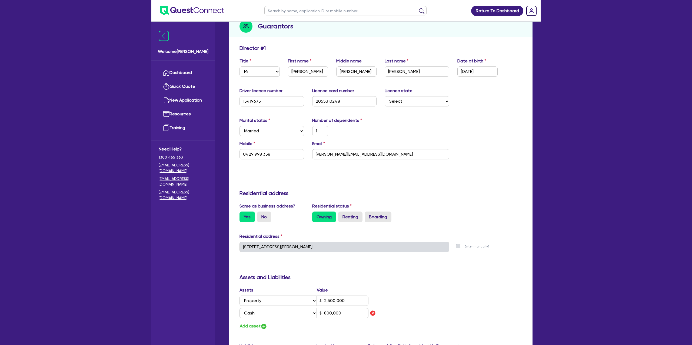
drag, startPoint x: 397, startPoint y: 133, endPoint x: 327, endPoint y: 241, distance: 129.2
click at [398, 134] on div "Marital status Select Single Married De Facto / Partner Number of dependents 1" at bounding box center [380, 128] width 290 height 23
click at [260, 155] on input "0429 998 358" at bounding box center [272, 154] width 65 height 10
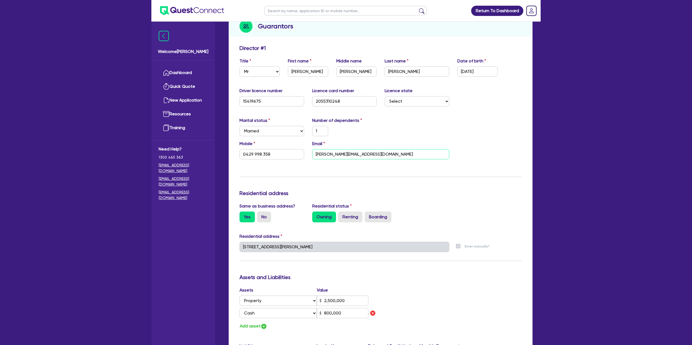
click at [334, 153] on input "keaton@ikigaicontractors.com.au" at bounding box center [380, 154] width 137 height 10
click at [253, 155] on input "0429 998 358" at bounding box center [272, 154] width 65 height 10
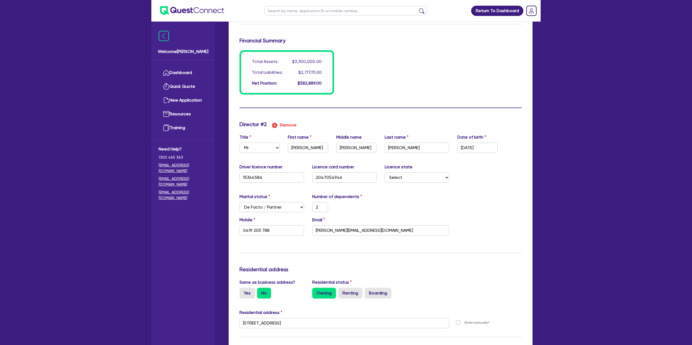
scroll to position [473, 0]
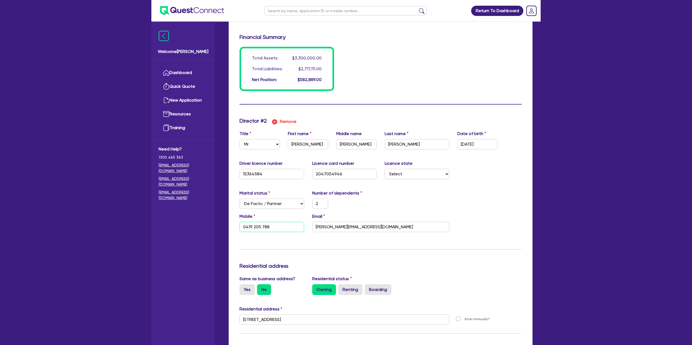
click at [250, 226] on input "0419 205 788" at bounding box center [272, 227] width 65 height 10
click at [340, 227] on input "tom@ikigaicontractors.com.au" at bounding box center [380, 227] width 137 height 10
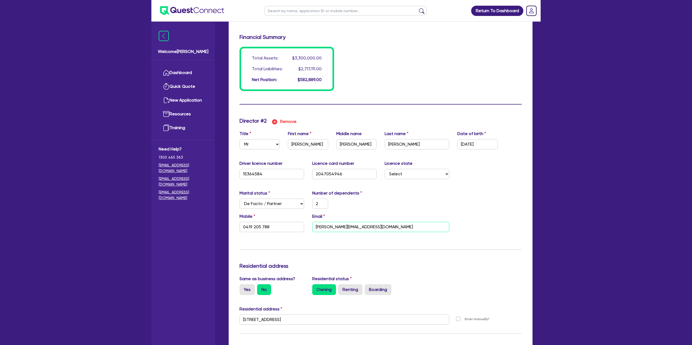
click at [340, 227] on input "tom@ikigaicontractors.com.au" at bounding box center [380, 227] width 137 height 10
click at [377, 197] on div "Number of dependents 2" at bounding box center [344, 199] width 73 height 19
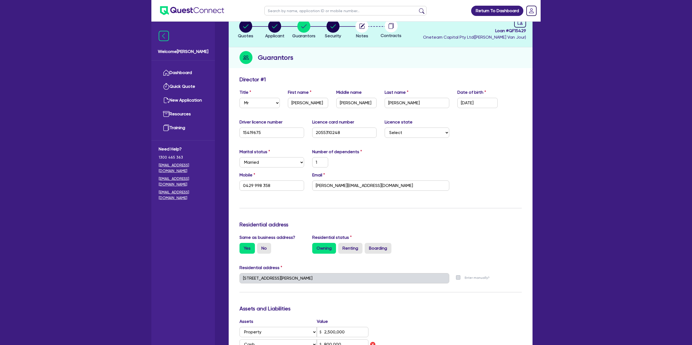
scroll to position [0, 0]
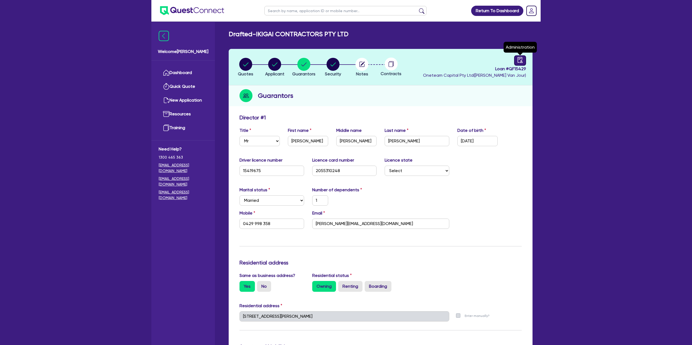
click at [517, 62] on icon "audit" at bounding box center [520, 60] width 6 height 6
select select "DRAFTED_NEW"
select select "Other"
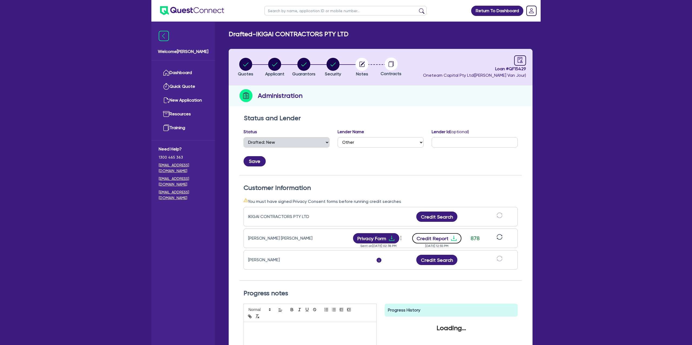
click at [445, 235] on button "Credit Report" at bounding box center [436, 238] width 49 height 10
drag, startPoint x: 268, startPoint y: 69, endPoint x: 278, endPoint y: 67, distance: 10.5
click at [275, 68] on icon "button" at bounding box center [274, 64] width 13 height 13
select select "COMPANY"
select select "BUILDING_CONSTRUCTION"
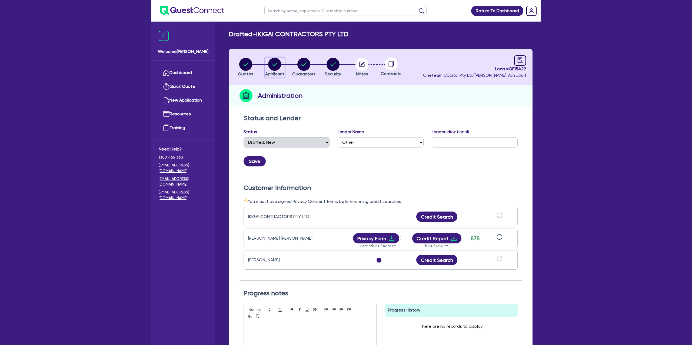
select select "TRADES_SERVICES_CONSUMERS"
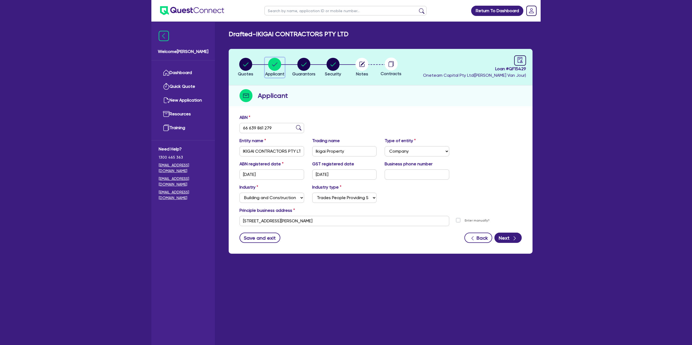
scroll to position [22, 0]
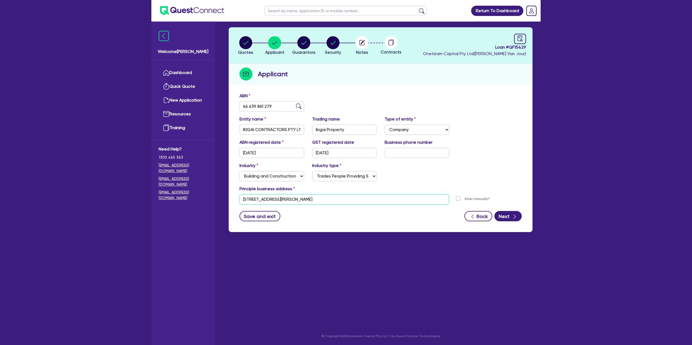
click at [265, 198] on input "[STREET_ADDRESS][PERSON_NAME]" at bounding box center [345, 199] width 210 height 10
click at [306, 44] on circle "button" at bounding box center [303, 42] width 13 height 13
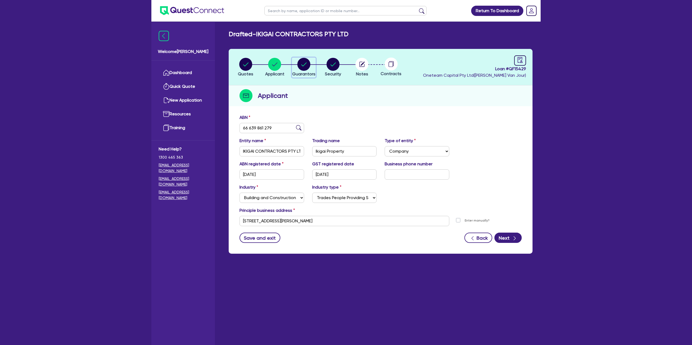
select select "MR"
select select "[GEOGRAPHIC_DATA]"
select select "MARRIED"
select select "PROPERTY"
select select "CASH"
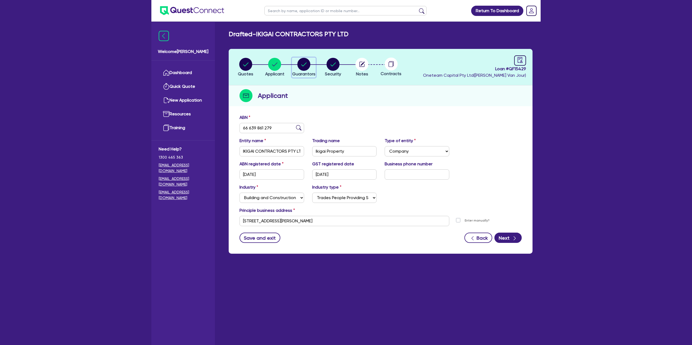
select select "MORTGAGE"
select select "MR"
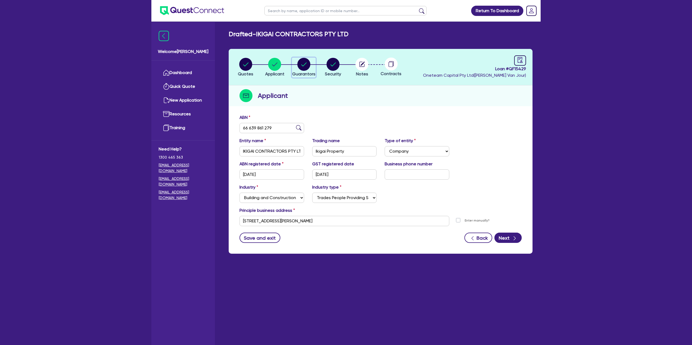
select select "[GEOGRAPHIC_DATA]"
select select "DE_FACTO"
select select "PROPERTY"
select select "MORTGAGE"
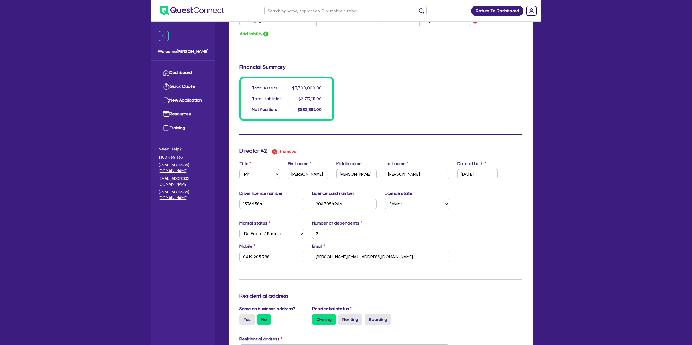
scroll to position [598, 0]
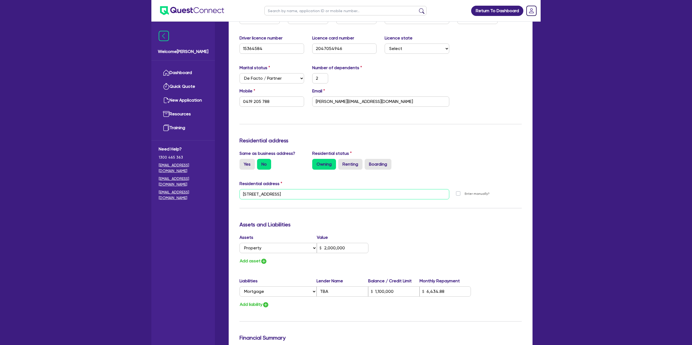
click at [263, 197] on input "3 Sunrise Ave Terrigal NSW 2260" at bounding box center [345, 194] width 210 height 10
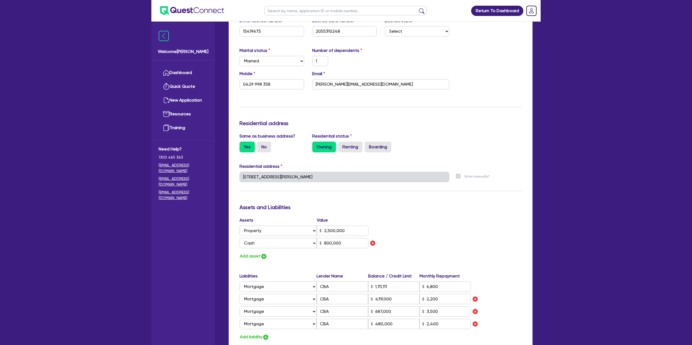
scroll to position [0, 0]
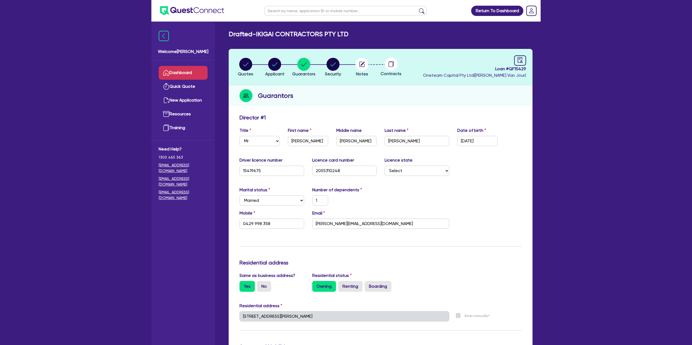
click at [175, 69] on link "Dashboard" at bounding box center [183, 73] width 49 height 14
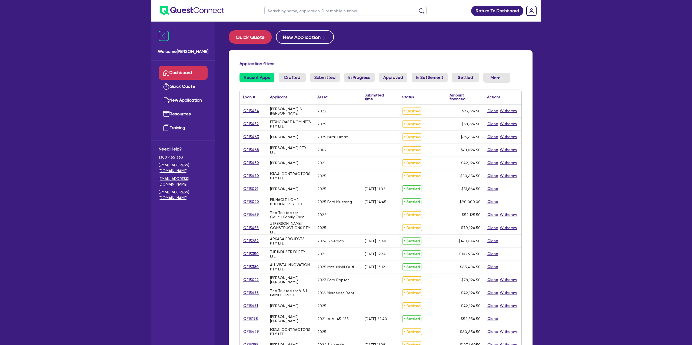
click at [287, 9] on input "text" at bounding box center [345, 10] width 162 height 9
type input "Tom"
click at [417, 8] on button "submit" at bounding box center [421, 12] width 9 height 8
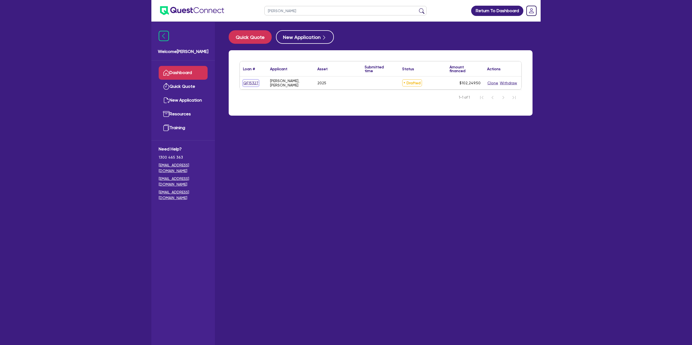
click at [256, 82] on link "QF15327" at bounding box center [251, 83] width 16 height 6
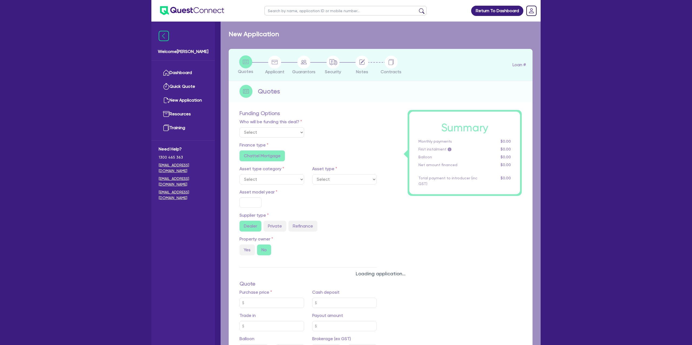
select select "CARS_AND_LIGHT_TRUCKS"
type input "2025"
radio input "true"
type input "100,000"
type input "40"
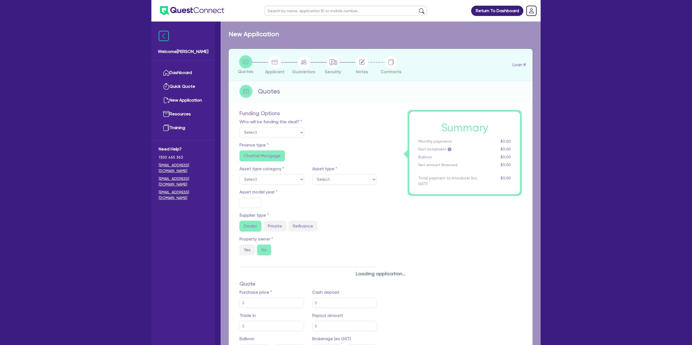
type input "40,000"
type input "7.79"
type input "1,450"
radio input "true"
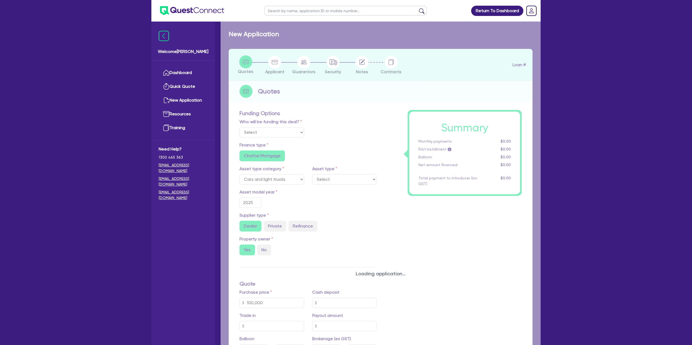
select select "PASSENGER_VEHICLES"
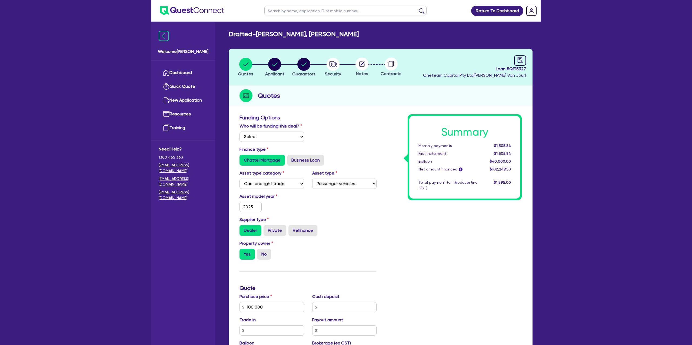
click at [285, 11] on input "text" at bounding box center [345, 10] width 162 height 9
type input "[PERSON_NAME]"
click button "submit" at bounding box center [421, 12] width 9 height 8
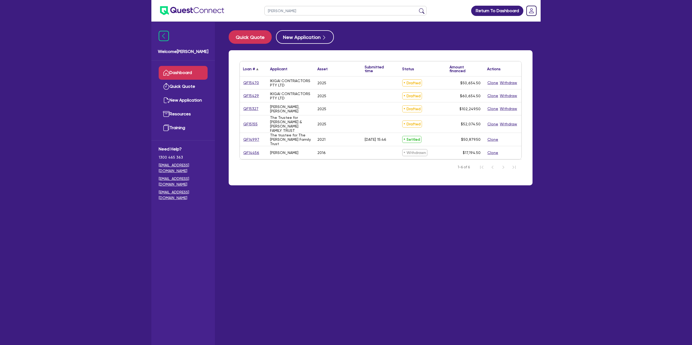
click at [253, 75] on div "Loan # ▲" at bounding box center [251, 68] width 17 height 15
click at [253, 153] on link "QF15470" at bounding box center [251, 153] width 16 height 6
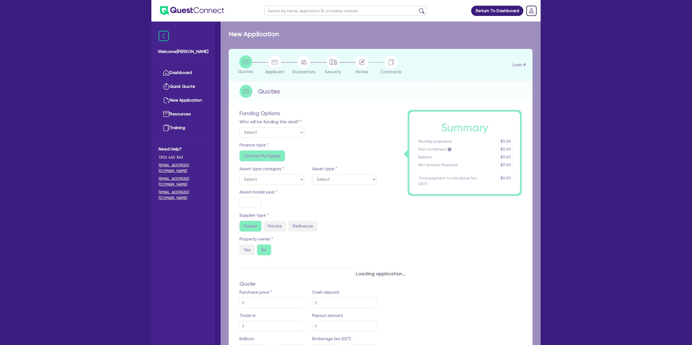
select select "Other"
select select "CARS_AND_LIGHT_TRUCKS"
type input "2025"
type input "50,000"
type input "5.99"
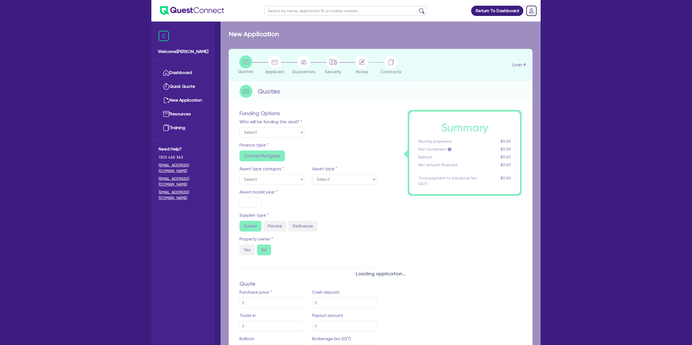
type input "1,400"
radio input "true"
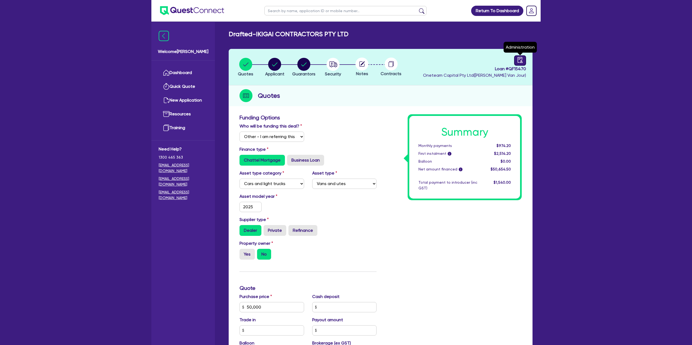
click at [519, 56] on div at bounding box center [520, 60] width 12 height 10
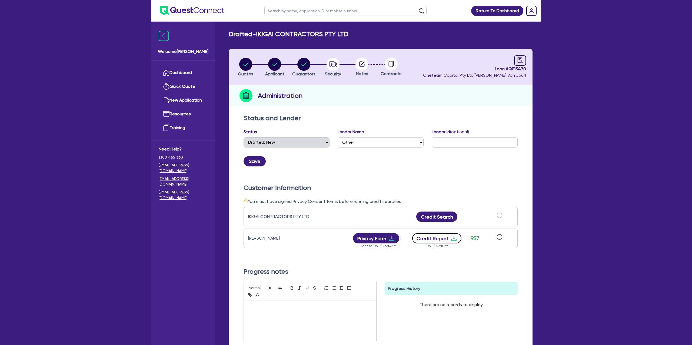
click at [444, 238] on button "Credit Report" at bounding box center [436, 238] width 49 height 10
click at [275, 64] on circle "button" at bounding box center [274, 64] width 13 height 13
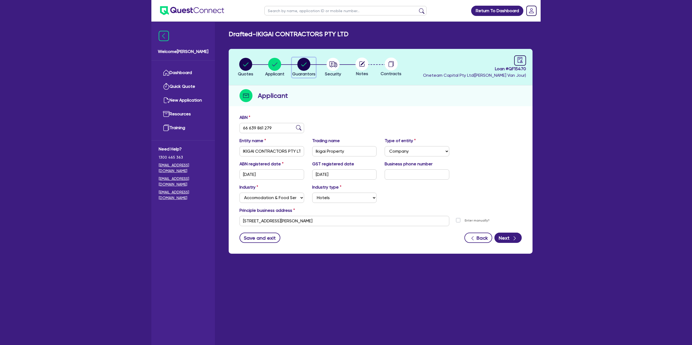
click at [300, 66] on circle "button" at bounding box center [303, 64] width 13 height 13
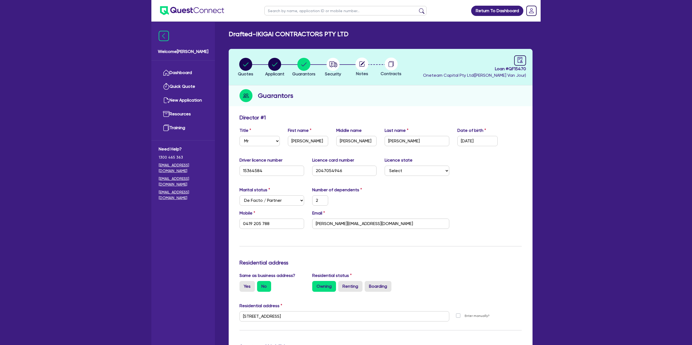
click at [290, 10] on input "text" at bounding box center [345, 10] width 162 height 9
click button "submit" at bounding box center [421, 12] width 9 height 8
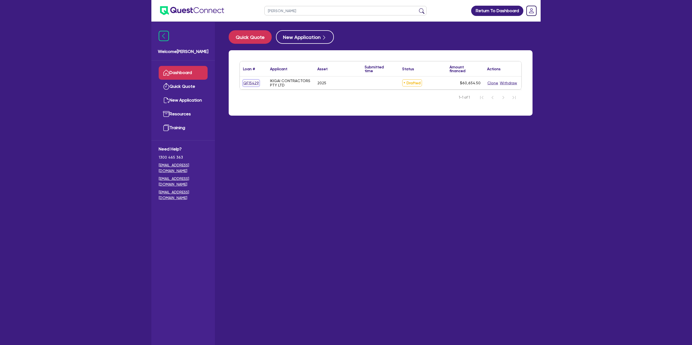
click at [254, 81] on link "QF15429" at bounding box center [251, 83] width 16 height 6
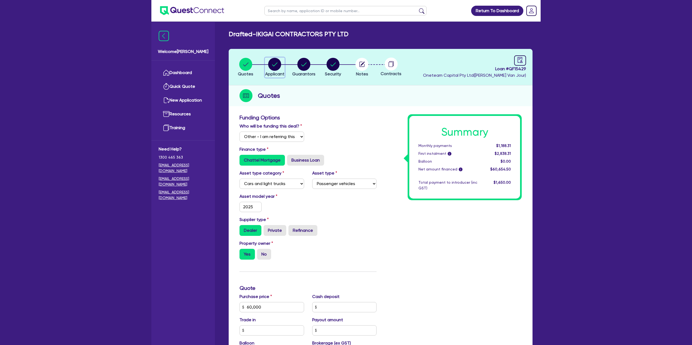
click at [276, 64] on icon "button" at bounding box center [274, 64] width 5 height 4
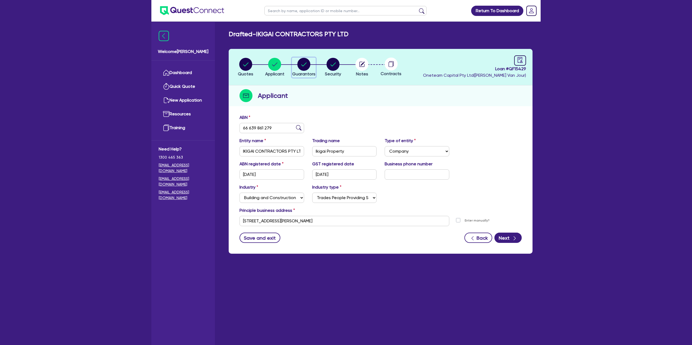
click at [294, 64] on div "button" at bounding box center [303, 64] width 23 height 13
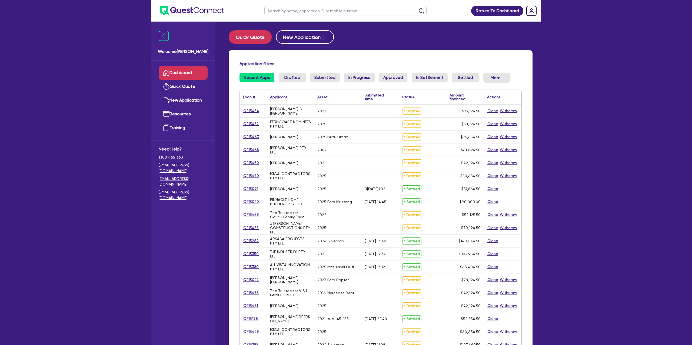
click at [288, 9] on input "text" at bounding box center [345, 10] width 162 height 9
click at [417, 8] on button "submit" at bounding box center [421, 12] width 9 height 8
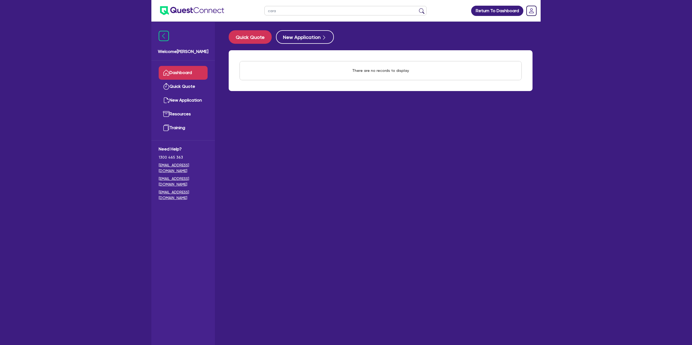
type input "cara"
click at [417, 8] on button "submit" at bounding box center [421, 12] width 9 height 8
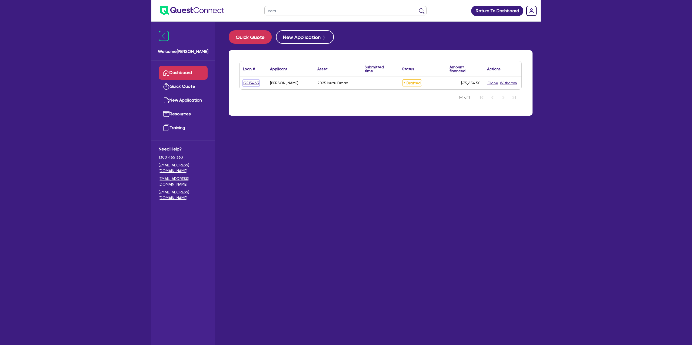
click at [256, 83] on link "QF15463" at bounding box center [251, 83] width 16 height 6
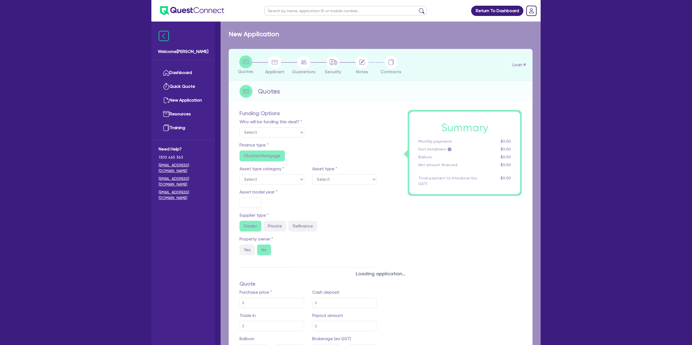
select select "Other"
select select "CARS_AND_LIGHT_TRUCKS"
type input "2025"
radio input "true"
type input "75,000"
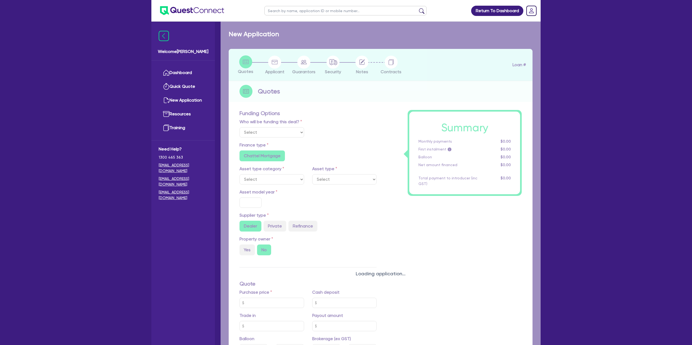
type input "15.99"
type input "1,400"
radio input "true"
radio input "false"
select select "PASSENGER_VEHICLES"
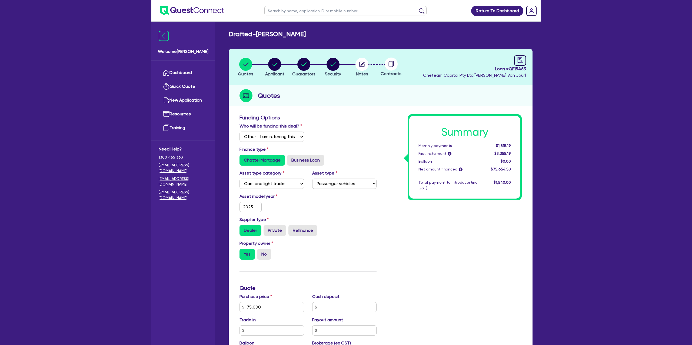
click at [529, 53] on header "Quotes Applicant Guarantors Security Notes Contracts Loan # QF15463 Oneteam Cap…" at bounding box center [381, 67] width 304 height 36
drag, startPoint x: 523, startPoint y: 55, endPoint x: 521, endPoint y: 58, distance: 3.3
click at [523, 55] on div at bounding box center [520, 60] width 12 height 10
select select "DRAFTED_NEW"
select select "Finance One"
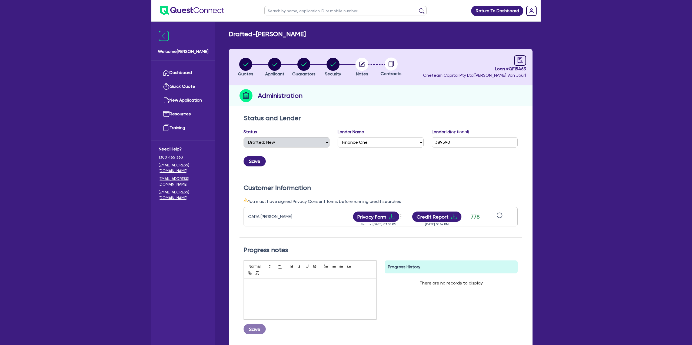
scroll to position [8, 0]
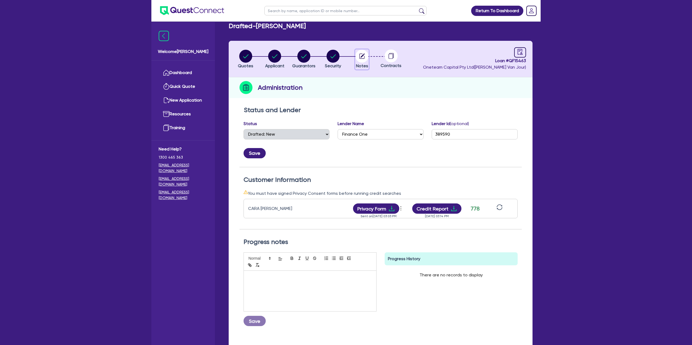
click at [366, 54] on circle "button" at bounding box center [362, 56] width 13 height 13
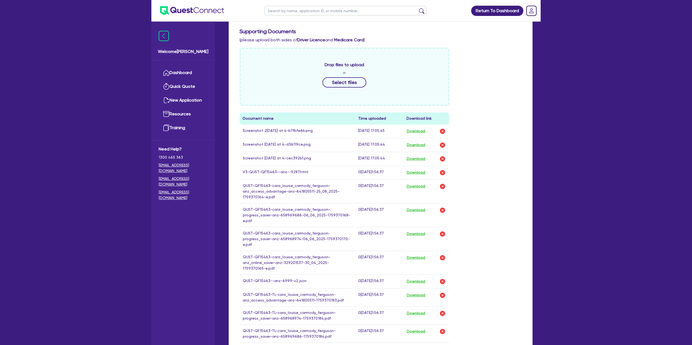
scroll to position [170, 0]
click at [418, 172] on button "Download" at bounding box center [416, 171] width 19 height 7
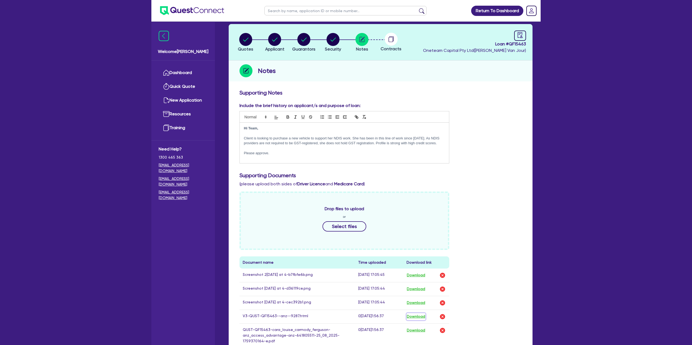
scroll to position [0, 0]
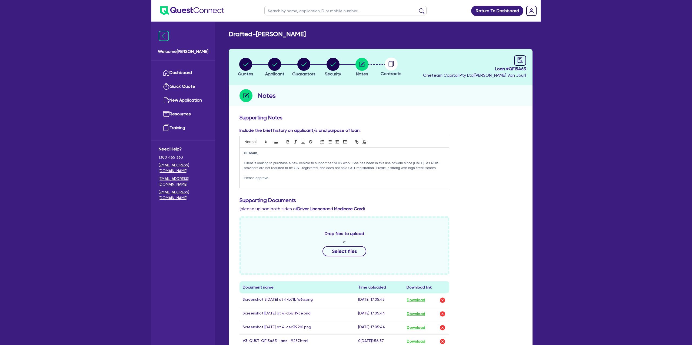
drag, startPoint x: 411, startPoint y: 85, endPoint x: 374, endPoint y: 86, distance: 37.6
click at [405, 85] on div "Notes" at bounding box center [381, 95] width 304 height 21
click at [331, 63] on circle "button" at bounding box center [333, 64] width 13 height 13
select select "CARS_AND_LIGHT_TRUCKS"
select select "PASSENGER_VEHICLES"
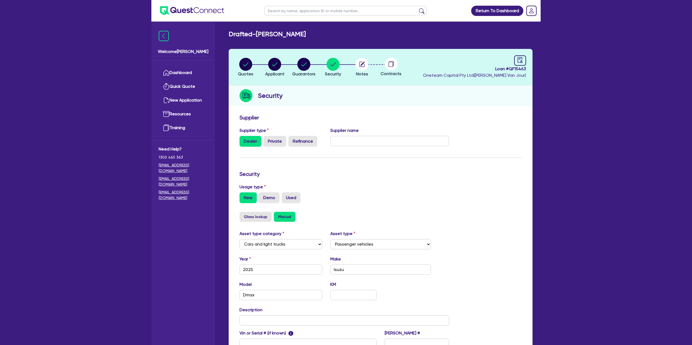
drag, startPoint x: 347, startPoint y: 65, endPoint x: 358, endPoint y: 67, distance: 11.5
click at [348, 65] on ul "Quotes Applicant Guarantors Security Notes Contracts" at bounding box center [318, 67] width 175 height 19
click at [358, 67] on circle "button" at bounding box center [362, 64] width 13 height 13
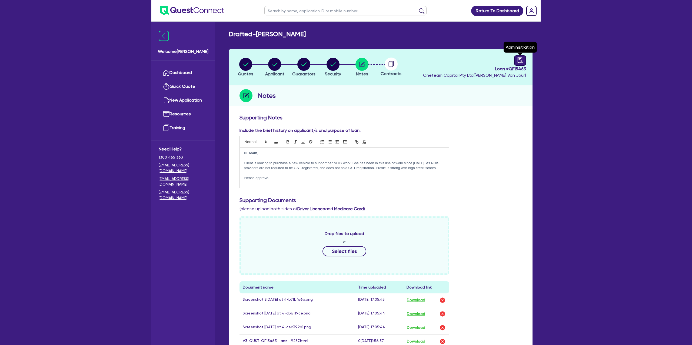
click at [519, 60] on icon "audit" at bounding box center [520, 60] width 6 height 6
select select "DRAFTED_NEW"
select select "Finance One"
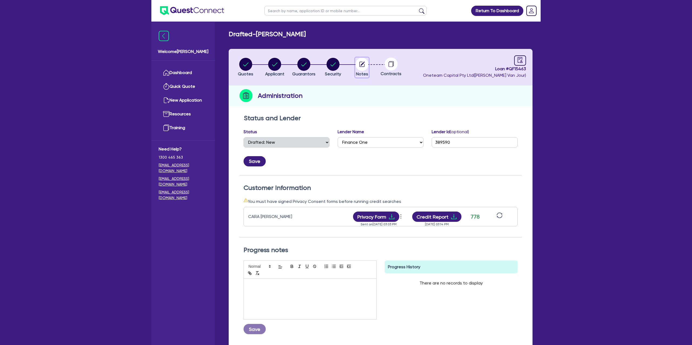
click at [367, 67] on circle "button" at bounding box center [362, 64] width 13 height 13
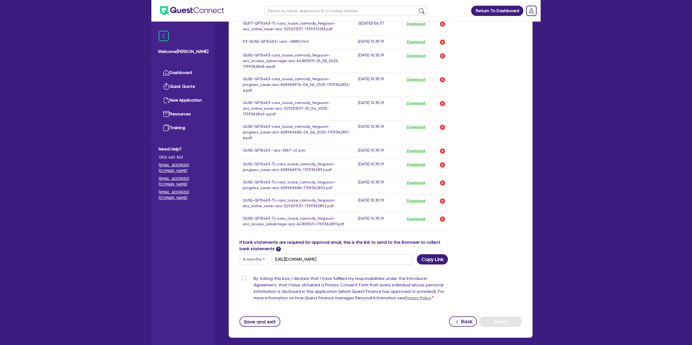
scroll to position [501, 0]
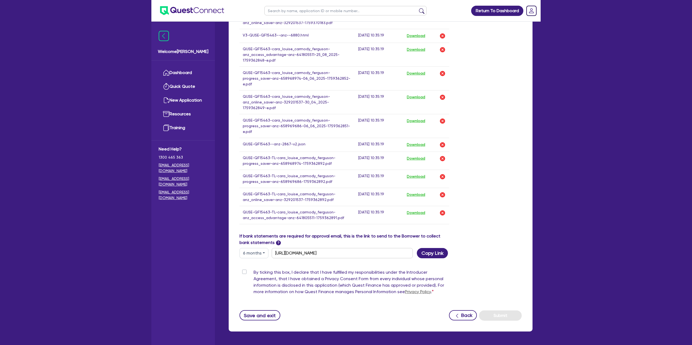
click at [255, 248] on button "6 months" at bounding box center [254, 253] width 29 height 10
click at [256, 261] on link "3 months" at bounding box center [261, 266] width 43 height 10
click at [427, 248] on button "Copy Link" at bounding box center [432, 253] width 31 height 10
click at [258, 248] on button "3 months" at bounding box center [254, 253] width 29 height 10
click at [257, 271] on link "6 months" at bounding box center [261, 276] width 43 height 10
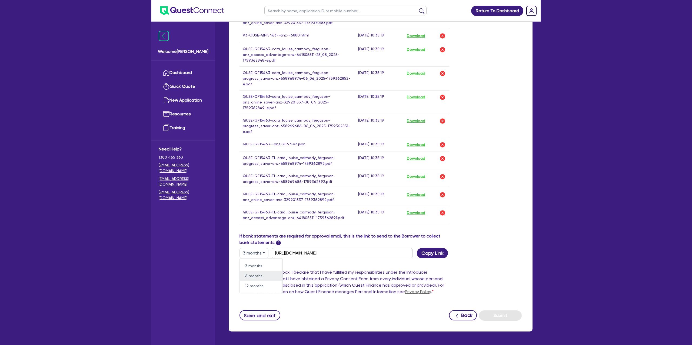
type input "https://scv.bankstatements.com.au/QUST-QF15463"
click at [438, 248] on button "Copy Link" at bounding box center [432, 253] width 31 height 10
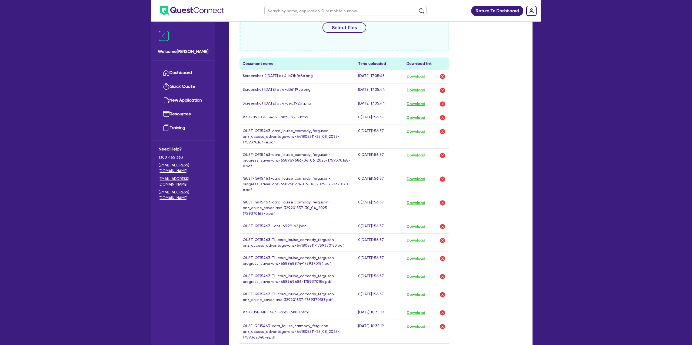
scroll to position [0, 0]
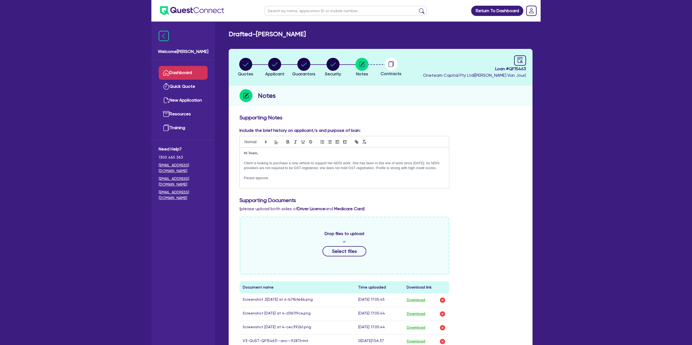
click at [183, 72] on link "Dashboard" at bounding box center [183, 73] width 49 height 14
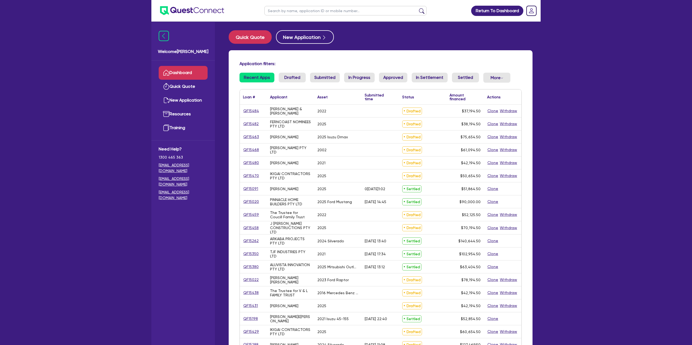
click at [282, 11] on input "text" at bounding box center [345, 10] width 162 height 9
type input "keaton"
click at [417, 8] on button "submit" at bounding box center [421, 12] width 9 height 8
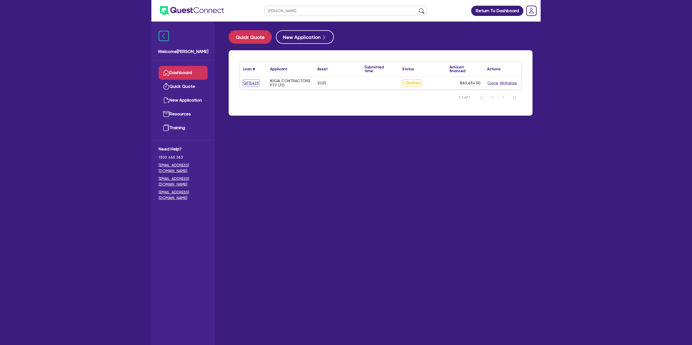
click at [253, 83] on link "QF15429" at bounding box center [251, 83] width 16 height 6
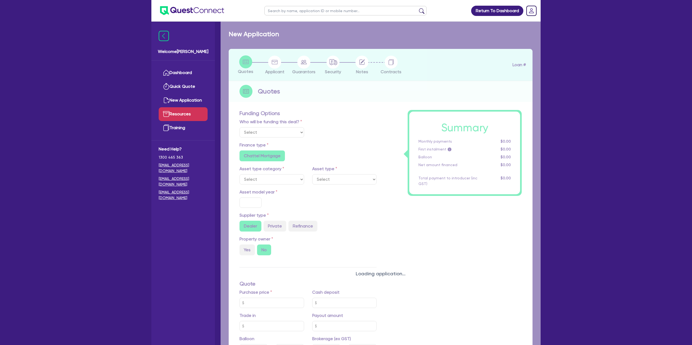
select select "Other"
select select "CARS_AND_LIGHT_TRUCKS"
type input "2025"
radio input "true"
type input "60,000"
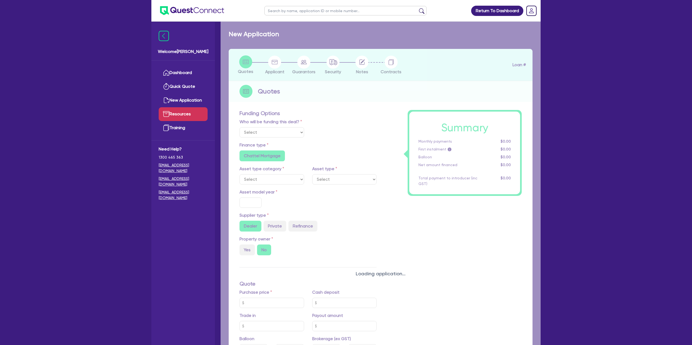
type input "6.79"
type input "1,500"
radio input "true"
radio input "false"
select select "PASSENGER_VEHICLES"
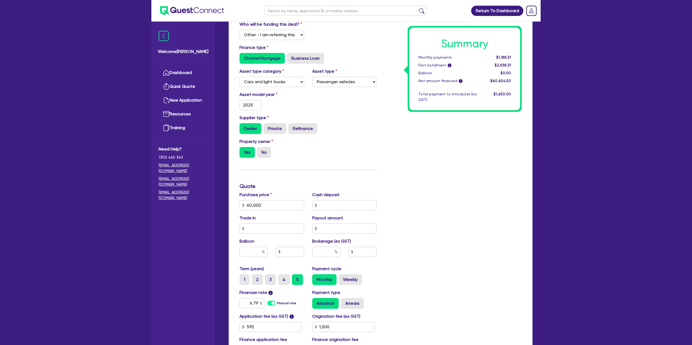
scroll to position [177, 0]
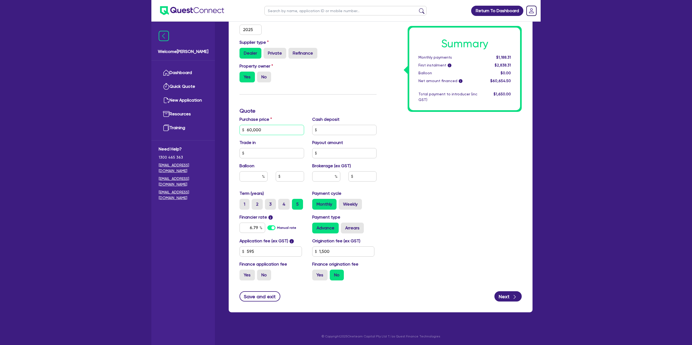
click at [266, 127] on input "60,000" at bounding box center [272, 130] width 65 height 10
type input "6,000"
type input "1,500"
type input "600"
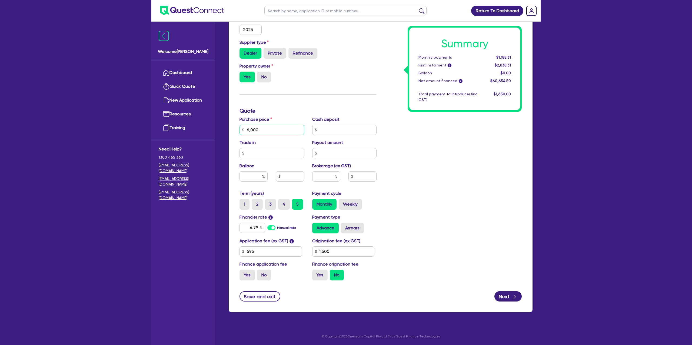
type input "1,500"
type input "60"
type input "1,500"
type input "6"
type input "1,500"
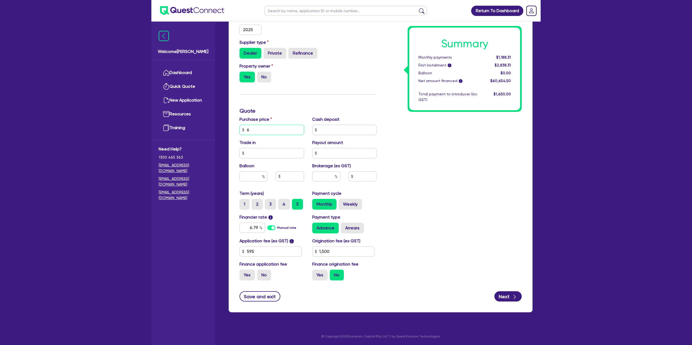
type input "1,500"
type input "5"
type input "1,500"
type input "53"
type input "1,500"
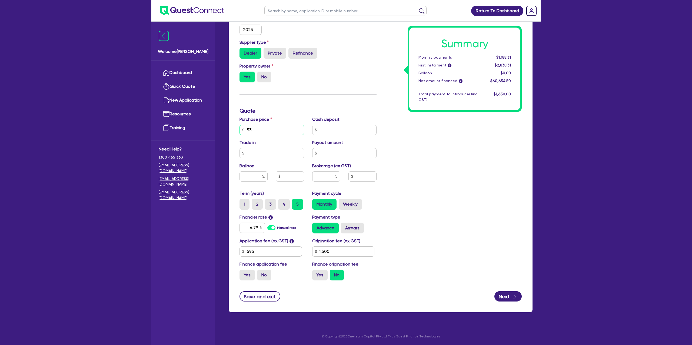
type input "534"
type input "1,500"
type input "5,349"
type input "1,500"
type input "53,495"
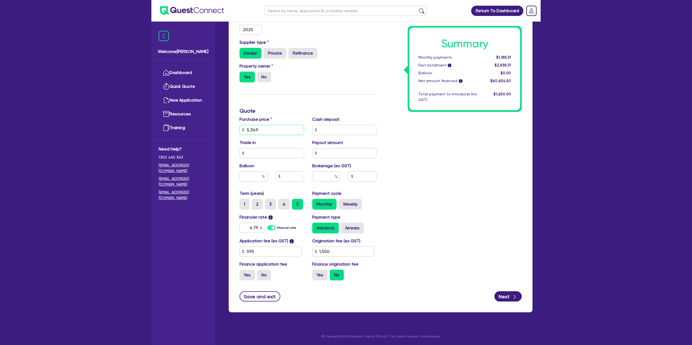
type input "1,500"
type input "53,495"
click at [442, 149] on div "Summary Monthly payments $1,188.31 First instalment i $2,838.31 Balloon $0.00 N…" at bounding box center [453, 111] width 145 height 348
type input "1,500"
drag, startPoint x: 257, startPoint y: 226, endPoint x: 252, endPoint y: 225, distance: 5.2
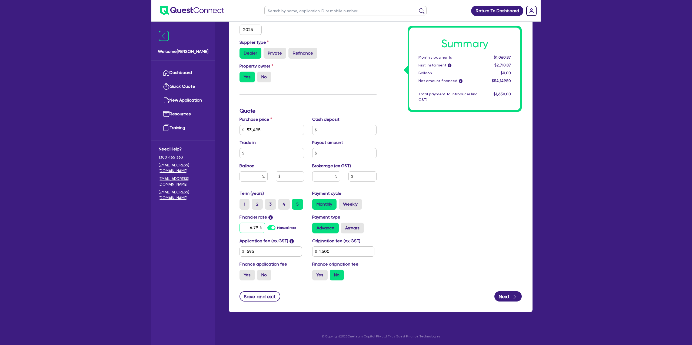
click at [256, 226] on input "6.79" at bounding box center [253, 228] width 26 height 10
type input "6.7"
type input "1,500"
type input "6."
type input "1,500"
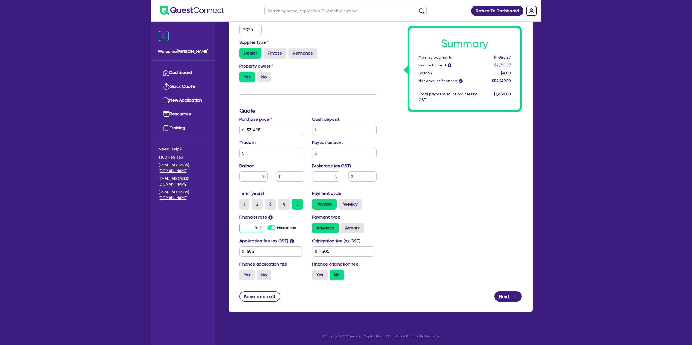
type input "6.1"
type input "1,500"
type input "6.15"
type input "1,500"
type input "6.15"
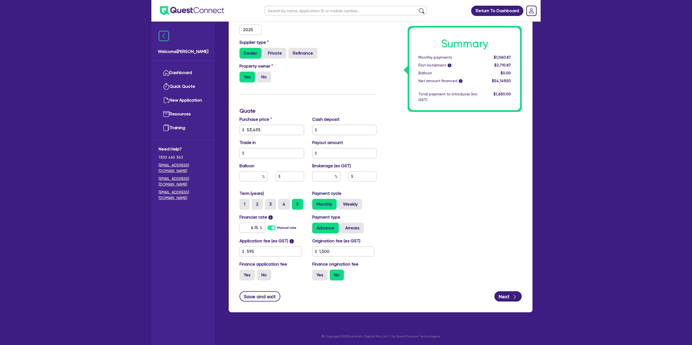
drag, startPoint x: 496, startPoint y: 200, endPoint x: 458, endPoint y: 218, distance: 42.4
click at [488, 202] on div "Summary Monthly payments $1,060.87 First instalment i $2,710.87 Balloon $0.00 N…" at bounding box center [453, 111] width 145 height 348
drag, startPoint x: 341, startPoint y: 250, endPoint x: 337, endPoint y: 245, distance: 6.1
click at [341, 249] on input "1,500" at bounding box center [343, 252] width 62 height 10
type input "1"
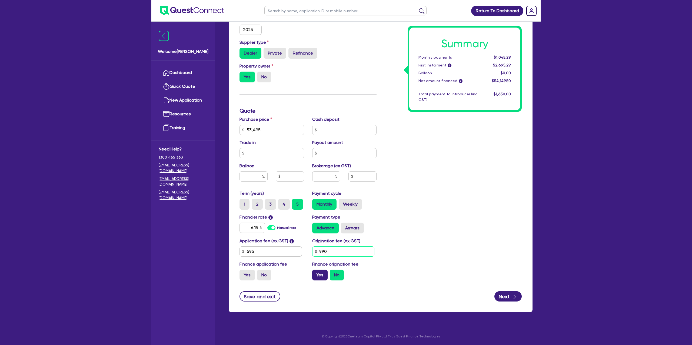
type input "990"
click at [317, 275] on label "Yes" at bounding box center [319, 275] width 15 height 11
click at [316, 273] on input "Yes" at bounding box center [314, 272] width 4 height 4
radio input "true"
click at [362, 205] on div "Monthly Weekly" at bounding box center [344, 204] width 65 height 11
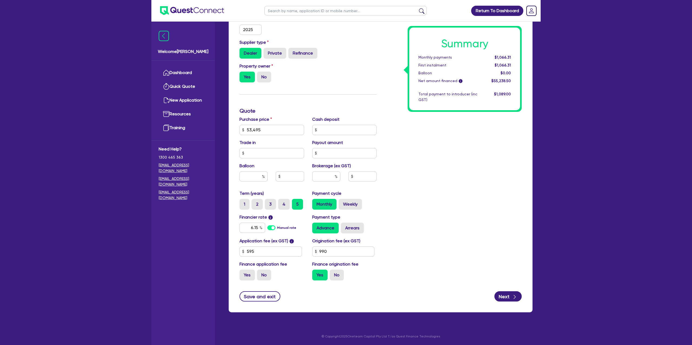
drag, startPoint x: 346, startPoint y: 202, endPoint x: 352, endPoint y: 217, distance: 15.4
click at [346, 203] on label "Weekly" at bounding box center [350, 204] width 23 height 11
click at [342, 202] on input "Weekly" at bounding box center [341, 201] width 4 height 4
radio input "true"
drag, startPoint x: 324, startPoint y: 201, endPoint x: 313, endPoint y: 223, distance: 24.4
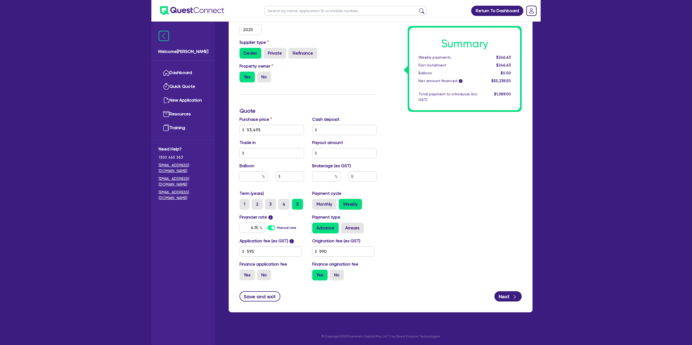
click at [324, 201] on label "Monthly" at bounding box center [324, 204] width 24 height 11
click at [316, 201] on input "Monthly" at bounding box center [314, 201] width 4 height 4
radio input "true"
click at [352, 228] on label "Arrears" at bounding box center [352, 228] width 23 height 11
click at [344, 226] on input "Arrears" at bounding box center [343, 225] width 4 height 4
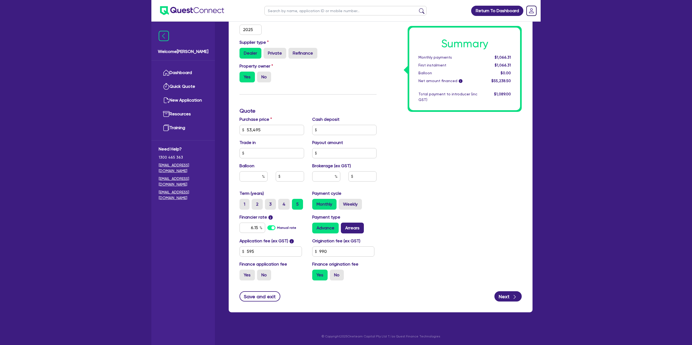
radio input "true"
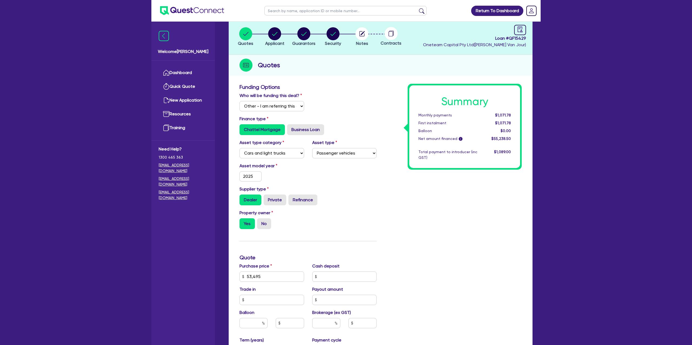
scroll to position [0, 0]
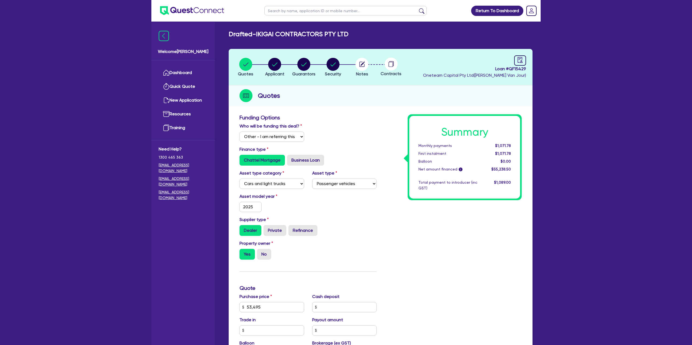
click at [495, 260] on div "Summary Monthly payments $1,071.78 First instalment $1,071.78 Balloon $0.00 Net…" at bounding box center [453, 288] width 145 height 348
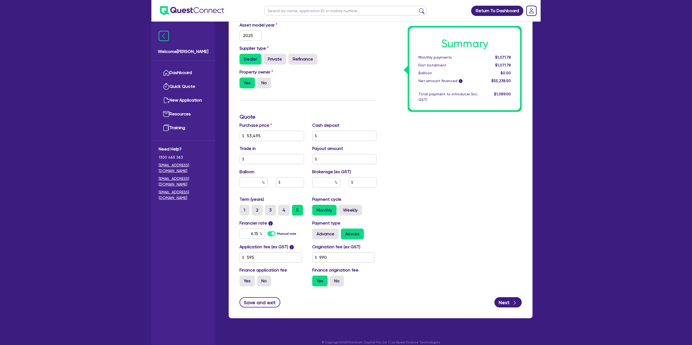
scroll to position [177, 0]
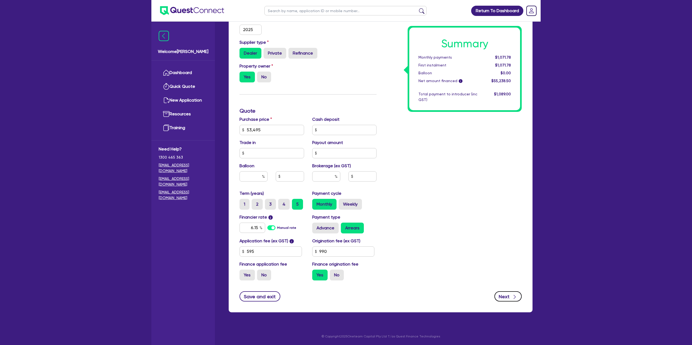
click at [509, 296] on button "Next" at bounding box center [507, 296] width 27 height 10
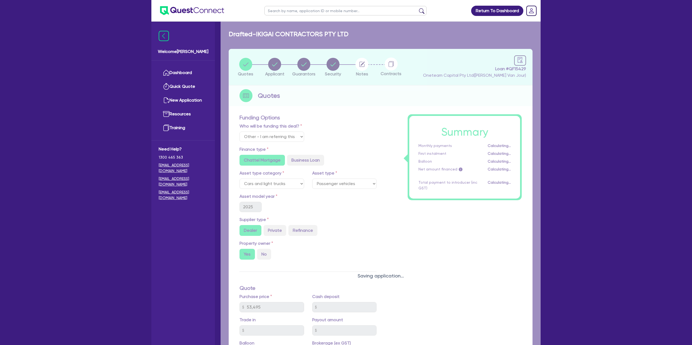
select select "COMPANY"
select select "BUILDING_CONSTRUCTION"
select select "TRADES_SERVICES_CONSUMERS"
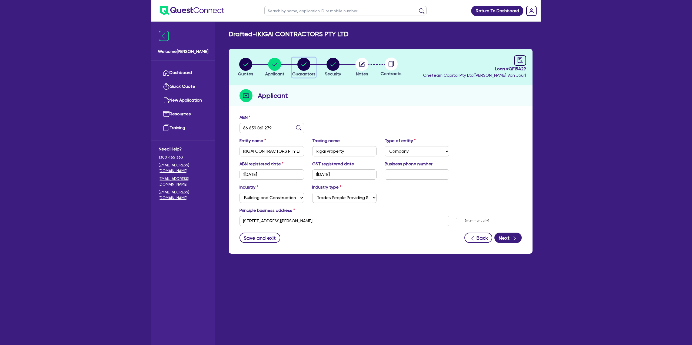
click at [307, 64] on circle "button" at bounding box center [303, 64] width 13 height 13
select select "MR"
select select "[GEOGRAPHIC_DATA]"
select select "MARRIED"
select select "PROPERTY"
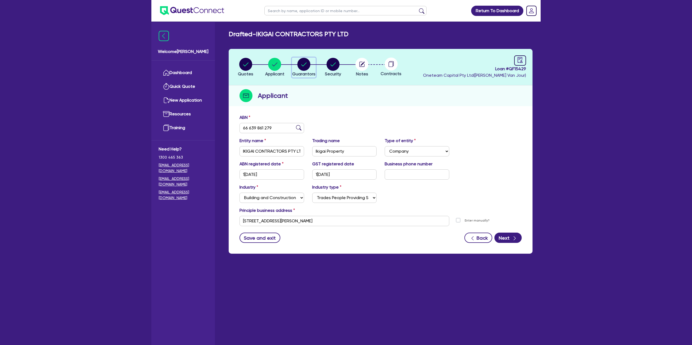
select select "CASH"
select select "MORTGAGE"
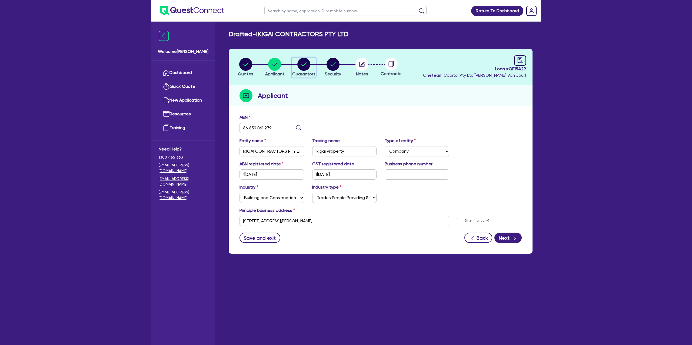
select select "MR"
select select "[GEOGRAPHIC_DATA]"
select select "DE_FACTO"
select select "PROPERTY"
select select "MORTGAGE"
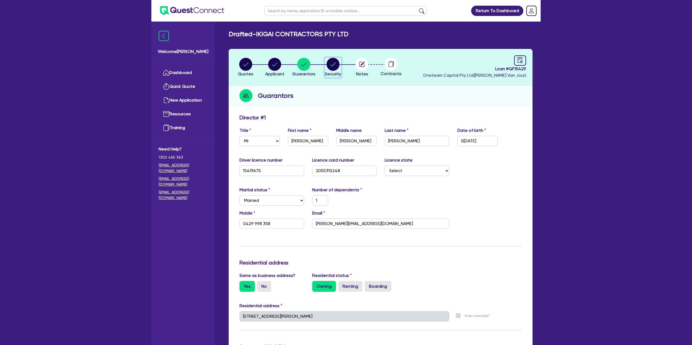
click at [334, 67] on circle "button" at bounding box center [333, 64] width 13 height 13
select select "CARS_AND_LIGHT_TRUCKS"
select select "PASSENGER_VEHICLES"
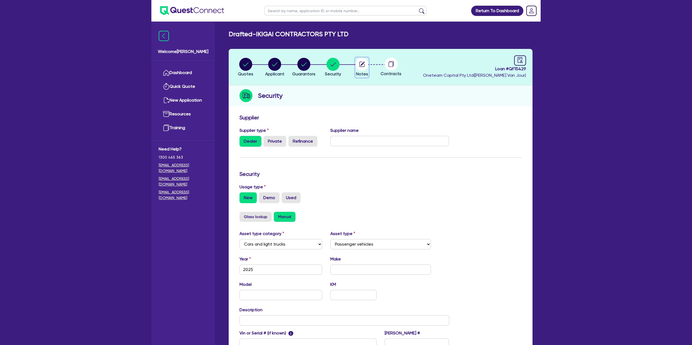
click at [360, 62] on icon "button" at bounding box center [362, 64] width 5 height 5
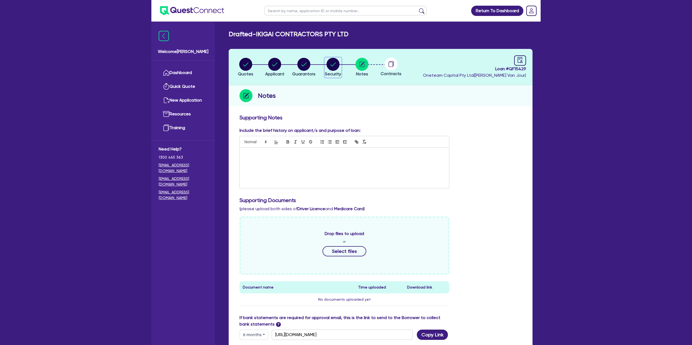
click at [334, 65] on circle "button" at bounding box center [333, 64] width 13 height 13
select select "CARS_AND_LIGHT_TRUCKS"
select select "PASSENGER_VEHICLES"
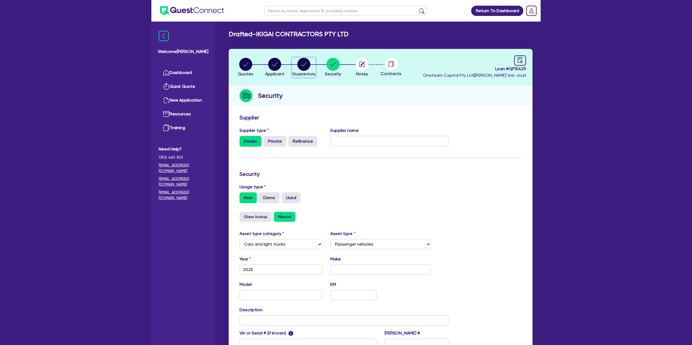
click at [298, 64] on circle "button" at bounding box center [303, 64] width 13 height 13
select select "MR"
select select "[GEOGRAPHIC_DATA]"
select select "MARRIED"
select select "PROPERTY"
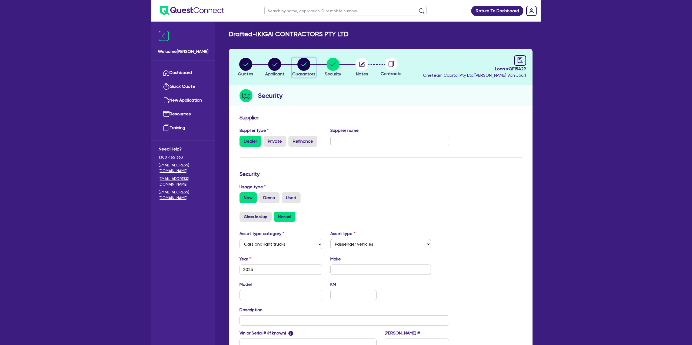
select select "CASH"
select select "MORTGAGE"
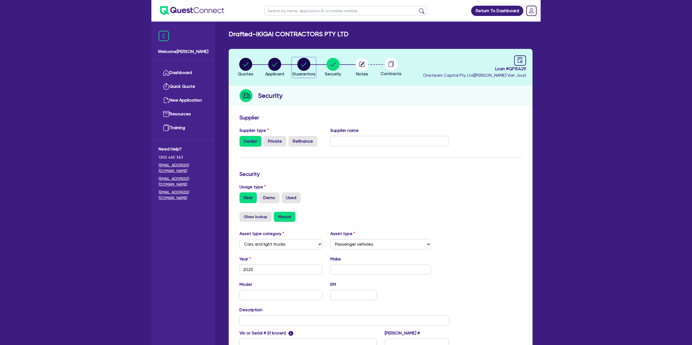
select select "MR"
select select "[GEOGRAPHIC_DATA]"
select select "DE_FACTO"
select select "PROPERTY"
select select "MORTGAGE"
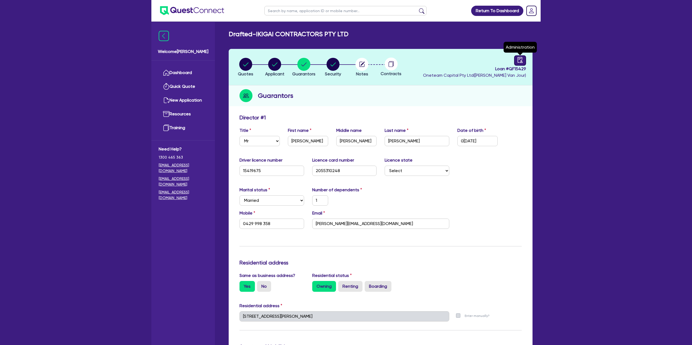
click at [522, 61] on icon "audit" at bounding box center [520, 60] width 6 height 6
select select "DRAFTED_NEW"
select select "Other"
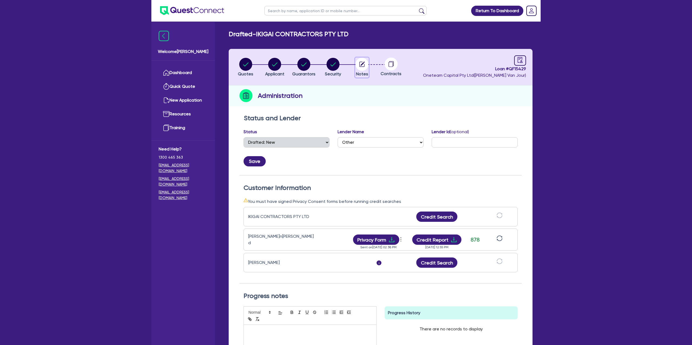
click at [362, 62] on icon "button" at bounding box center [362, 64] width 5 height 5
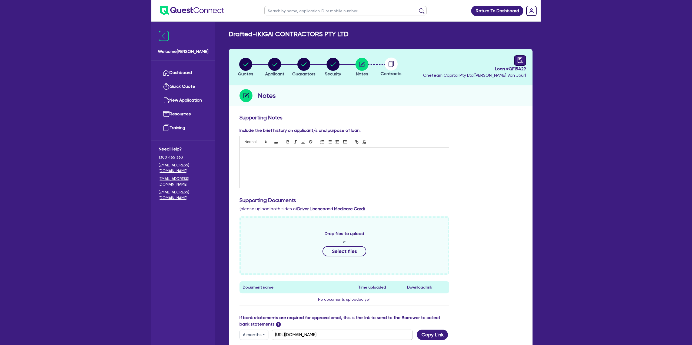
drag, startPoint x: 512, startPoint y: 59, endPoint x: 521, endPoint y: 59, distance: 8.7
click at [518, 59] on div "Loan # QF15429 Oneteam Capital Pty Ltd ( Gabriel Van Jour )" at bounding box center [474, 66] width 103 height 23
click at [521, 59] on icon "audit" at bounding box center [520, 60] width 6 height 6
select select "DRAFTED_NEW"
select select "Other"
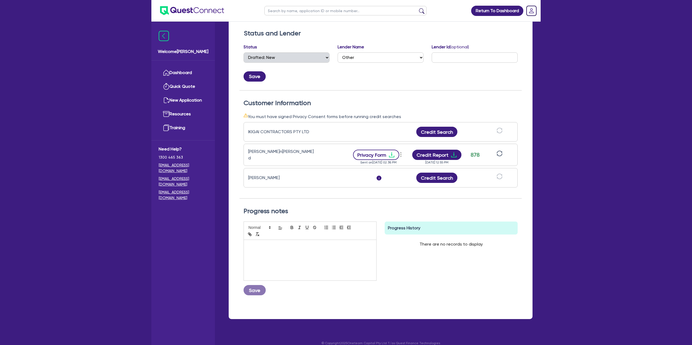
scroll to position [90, 0]
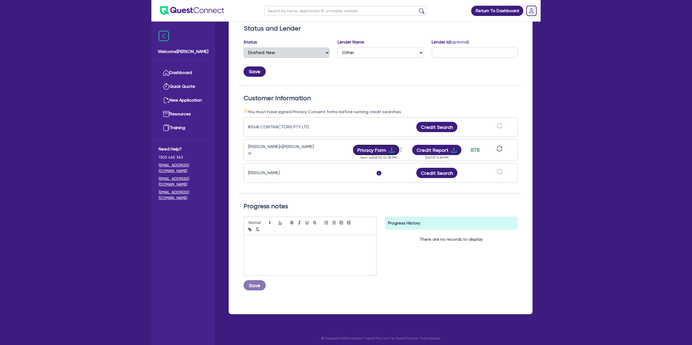
drag, startPoint x: 390, startPoint y: 148, endPoint x: 305, endPoint y: 123, distance: 88.5
click at [390, 148] on icon "download" at bounding box center [391, 150] width 6 height 6
drag, startPoint x: 585, startPoint y: 165, endPoint x: 534, endPoint y: 16, distance: 157.5
click at [585, 164] on div "Return To Dashboard Edit Profile Logout Welcome Gabriel Dashboard Quick Quote N…" at bounding box center [346, 128] width 692 height 437
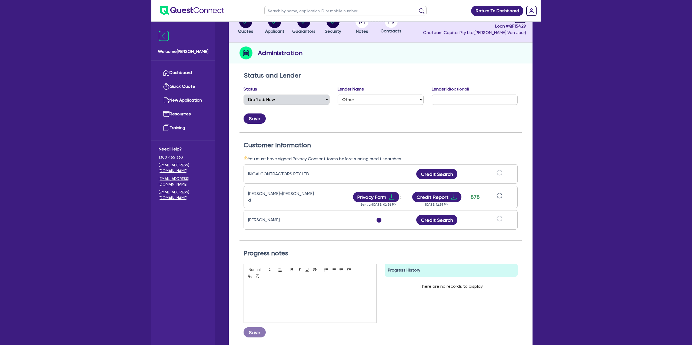
scroll to position [0, 0]
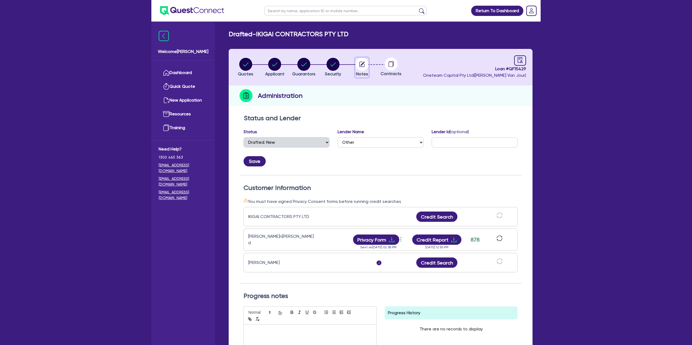
click at [364, 66] on icon "button" at bounding box center [362, 64] width 5 height 5
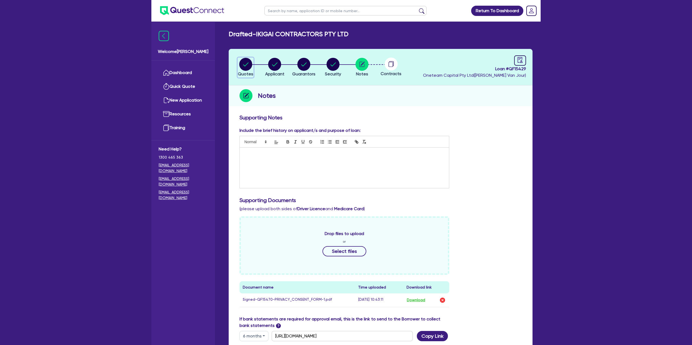
click at [248, 62] on icon "button" at bounding box center [245, 64] width 5 height 4
select select "Other"
select select "CARS_AND_LIGHT_TRUCKS"
select select "PASSENGER_VEHICLES"
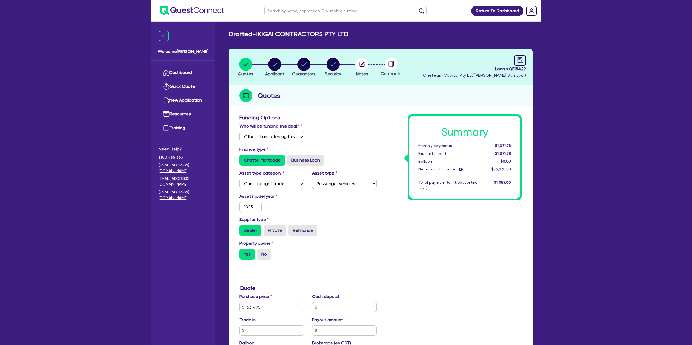
click at [305, 87] on div "Quotes" at bounding box center [381, 95] width 304 height 21
click at [269, 62] on circle "button" at bounding box center [274, 64] width 13 height 13
select select "COMPANY"
select select "BUILDING_CONSTRUCTION"
select select "TRADES_SERVICES_CONSUMERS"
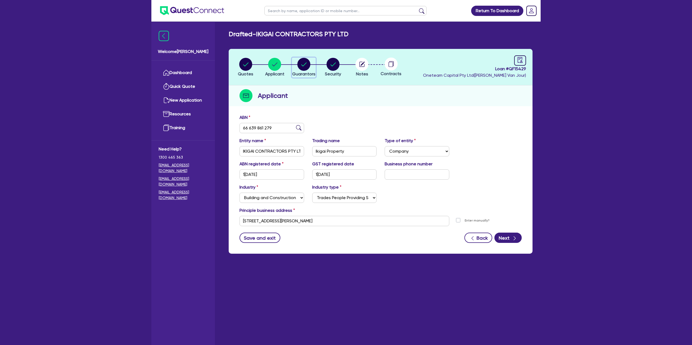
click at [306, 65] on circle "button" at bounding box center [303, 64] width 13 height 13
select select "MR"
select select "[GEOGRAPHIC_DATA]"
select select "MARRIED"
select select "PROPERTY"
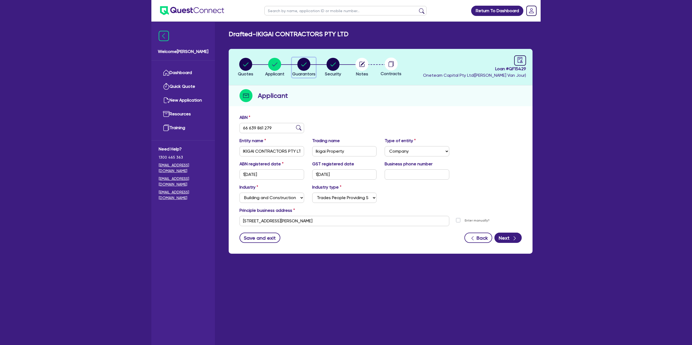
select select "CASH"
select select "MORTGAGE"
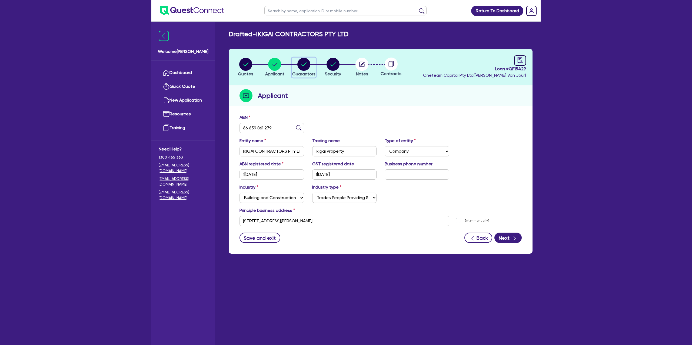
select select "MR"
select select "[GEOGRAPHIC_DATA]"
select select "DE_FACTO"
select select "PROPERTY"
select select "MORTGAGE"
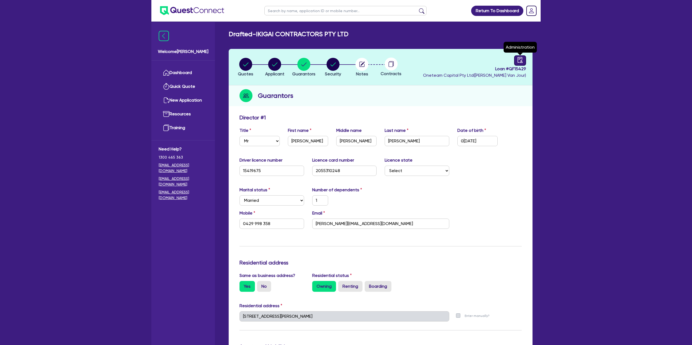
click at [521, 59] on div at bounding box center [520, 60] width 12 height 10
select select "DRAFTED_NEW"
select select "Other"
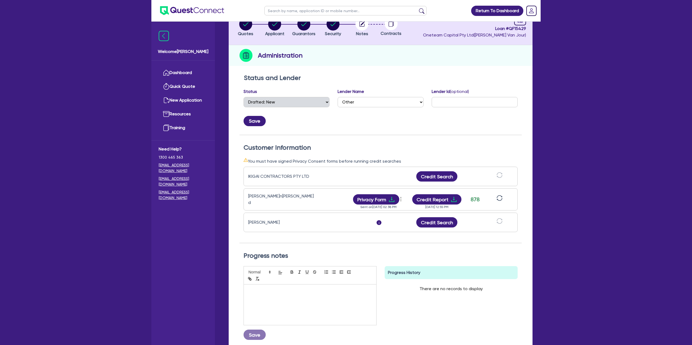
scroll to position [37, 0]
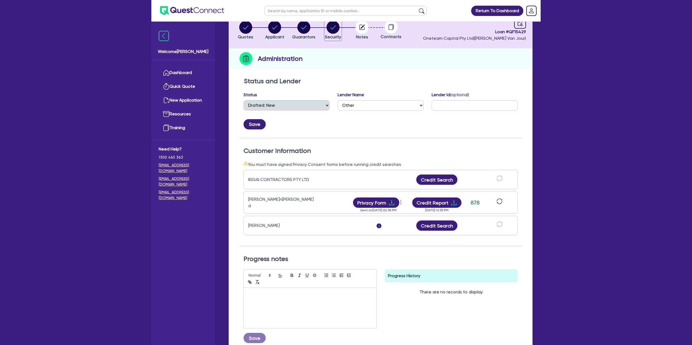
click at [331, 29] on circle "button" at bounding box center [333, 27] width 13 height 13
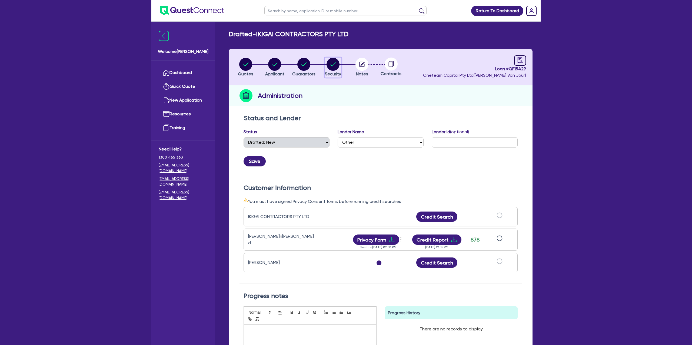
select select "CARS_AND_LIGHT_TRUCKS"
select select "PASSENGER_VEHICLES"
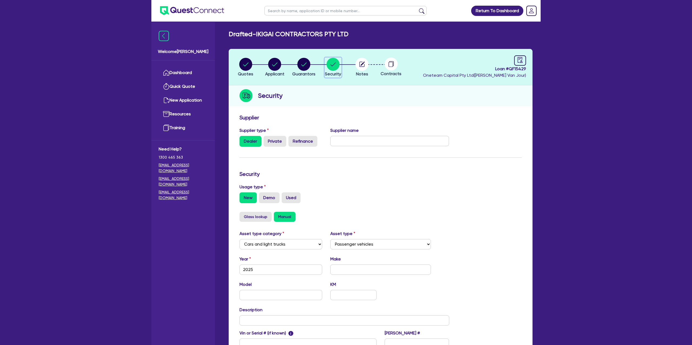
scroll to position [70, 0]
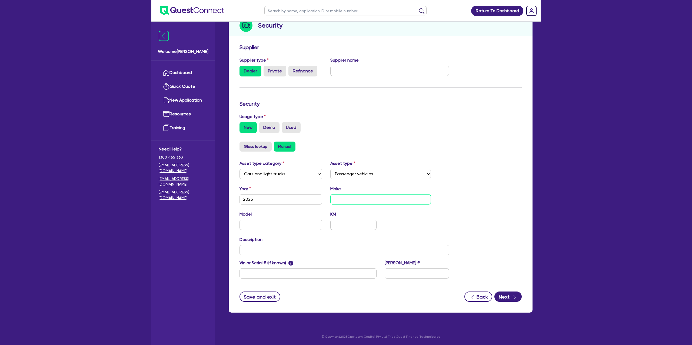
click at [341, 200] on input "text" at bounding box center [380, 199] width 101 height 10
type input "Kia"
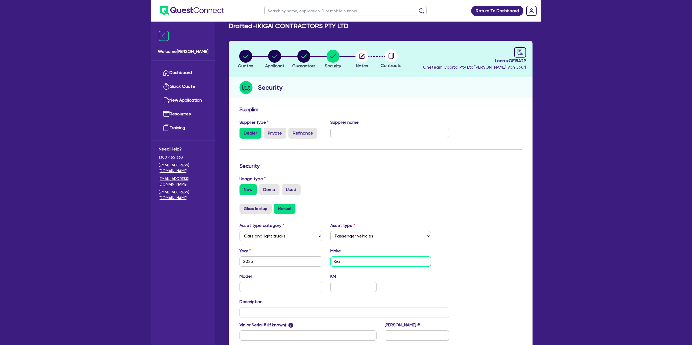
scroll to position [0, 0]
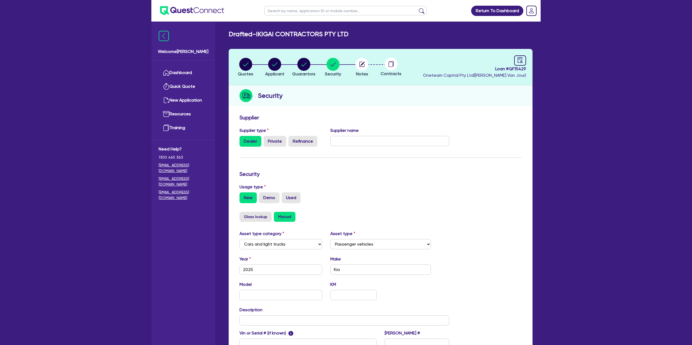
click at [526, 56] on header "Quotes Applicant Guarantors Security Notes Contracts Loan # QF15429 Oneteam Cap…" at bounding box center [381, 67] width 304 height 36
click at [524, 56] on div at bounding box center [520, 60] width 12 height 10
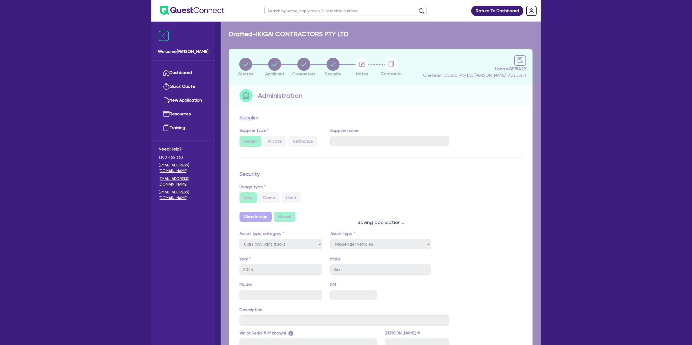
select select "DRAFTED_NEW"
select select "Other"
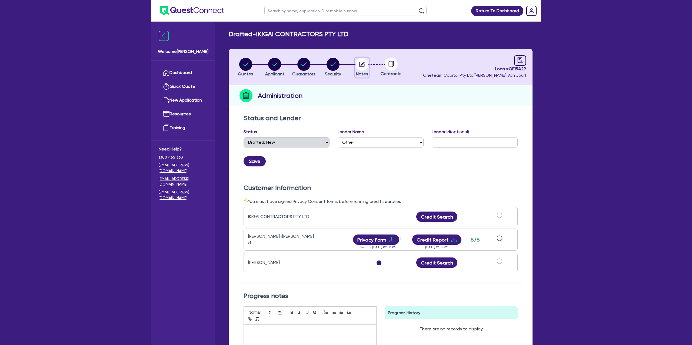
click at [360, 63] on circle "button" at bounding box center [362, 64] width 13 height 13
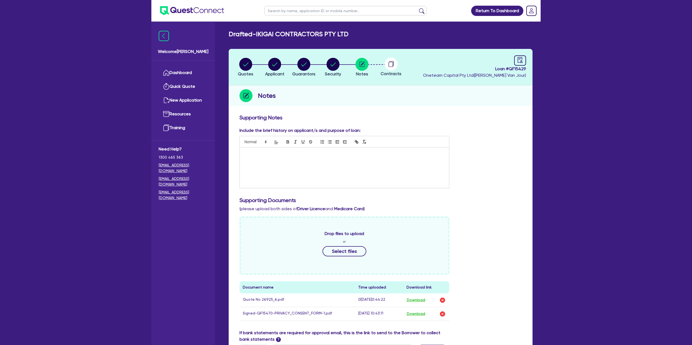
click at [493, 169] on div "Include the brief history on applicant/s and purpose of loan:" at bounding box center [380, 159] width 290 height 65
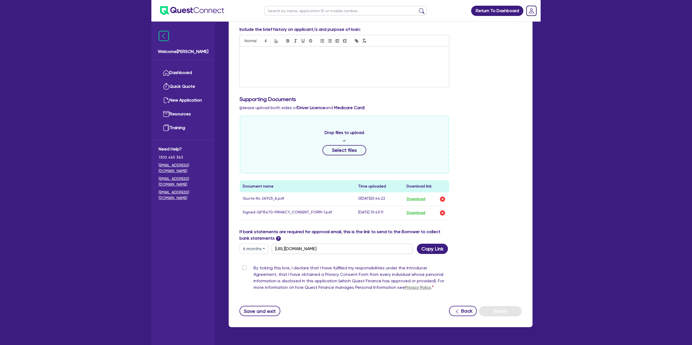
scroll to position [101, 0]
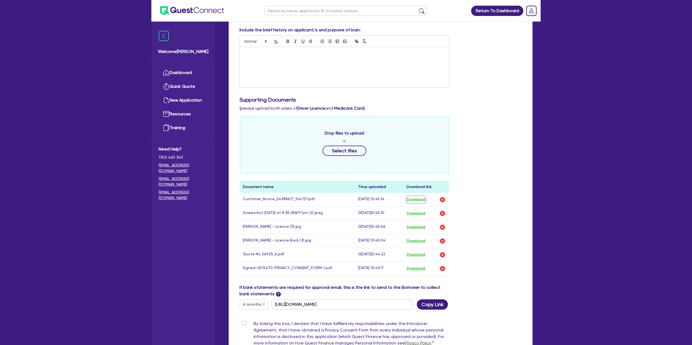
click at [421, 198] on button "Download" at bounding box center [416, 199] width 19 height 7
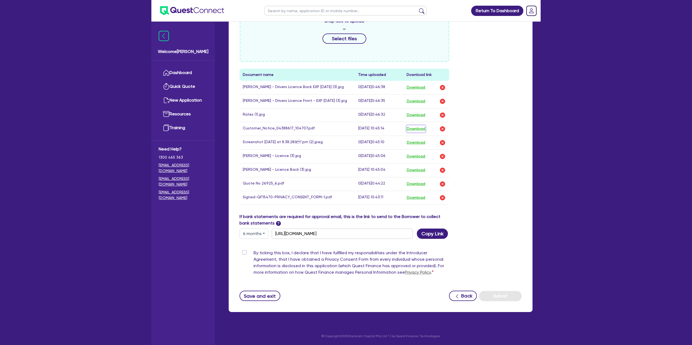
scroll to position [0, 0]
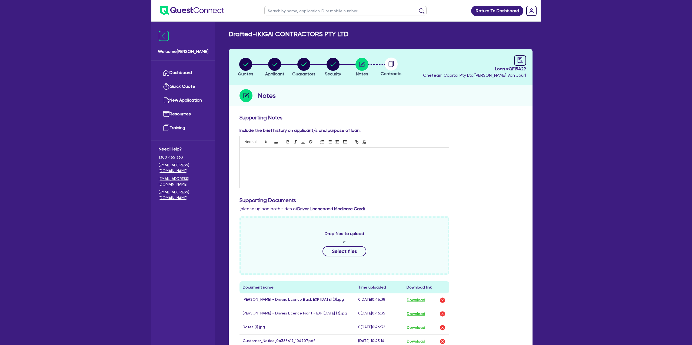
drag, startPoint x: 496, startPoint y: 68, endPoint x: 539, endPoint y: 70, distance: 43.3
click at [539, 70] on div "Drafted - IKIGAI CONTRACTORS PTY LTD Quotes Applicant Guarantors Security Notes…" at bounding box center [381, 280] width 320 height 501
drag, startPoint x: 525, startPoint y: 69, endPoint x: 491, endPoint y: 68, distance: 34.3
click at [491, 68] on span "Loan # QF15429" at bounding box center [474, 69] width 103 height 6
copy span "Loan # QF15429"
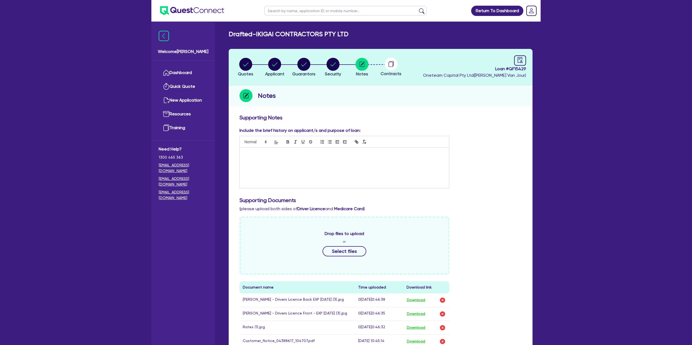
click at [393, 62] on circle at bounding box center [391, 64] width 13 height 13
click at [521, 56] on div at bounding box center [520, 60] width 12 height 10
select select "DRAFTED_NEW"
select select "Other"
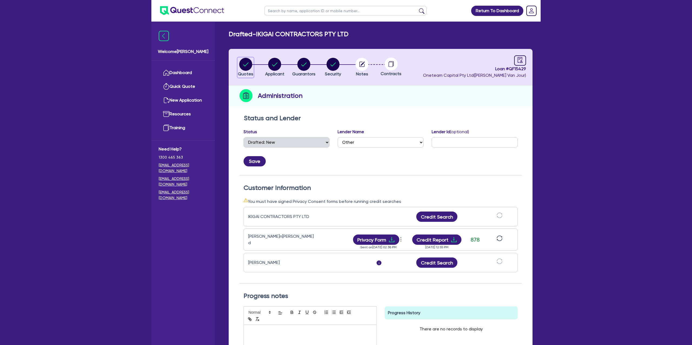
click at [247, 64] on circle "button" at bounding box center [245, 64] width 13 height 13
select select "Other"
select select "CARS_AND_LIGHT_TRUCKS"
select select "PASSENGER_VEHICLES"
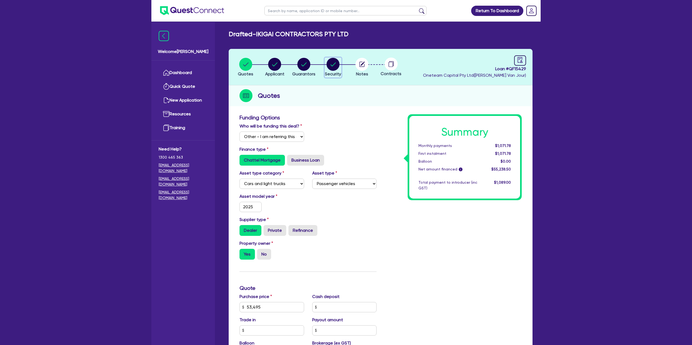
click at [331, 64] on circle "button" at bounding box center [333, 64] width 13 height 13
select select "CARS_AND_LIGHT_TRUCKS"
select select "PASSENGER_VEHICLES"
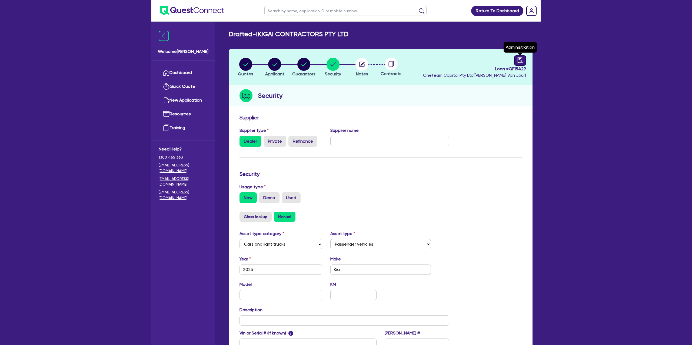
click at [521, 58] on icon "audit" at bounding box center [520, 60] width 5 height 6
select select "DRAFTED_NEW"
select select "Other"
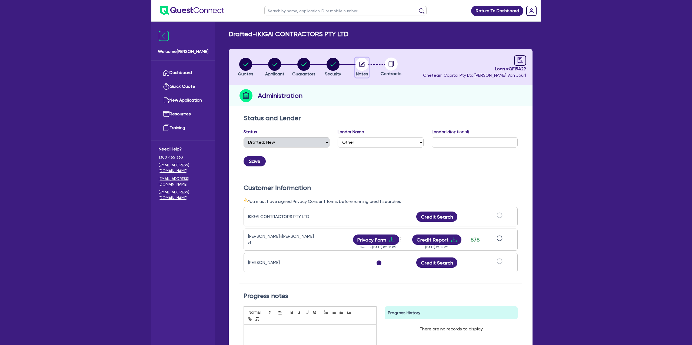
click at [361, 62] on icon "button" at bounding box center [362, 64] width 5 height 5
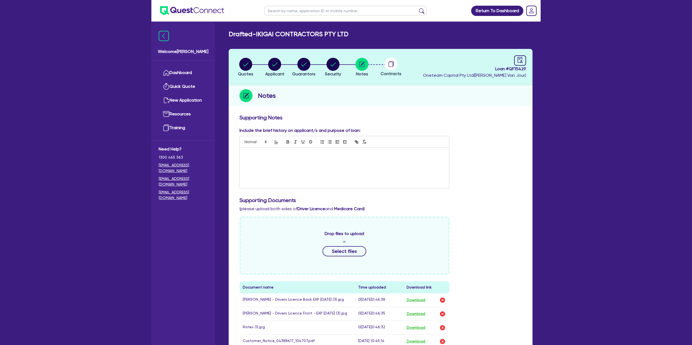
click at [249, 153] on p at bounding box center [344, 153] width 201 height 5
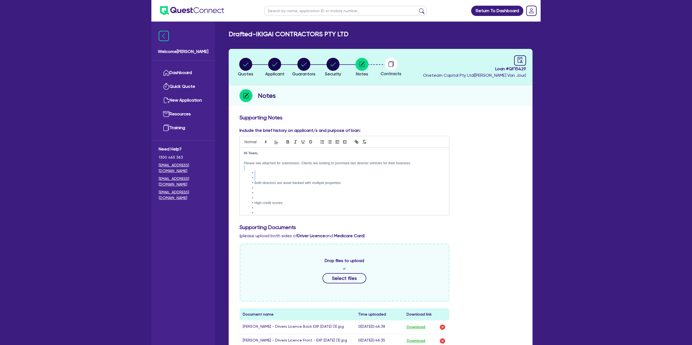
drag, startPoint x: 250, startPoint y: 167, endPoint x: 260, endPoint y: 177, distance: 13.2
click at [260, 176] on div "Hi Team, Please see attached for submission. Clients are looking to purchase tw…" at bounding box center [344, 182] width 209 height 68
click at [257, 178] on li at bounding box center [347, 178] width 196 height 5
drag, startPoint x: 257, startPoint y: 178, endPoint x: 245, endPoint y: 172, distance: 13.5
click at [244, 172] on ul "Both directors are asset backed with multiple properties High credit scores Cur…" at bounding box center [344, 213] width 201 height 85
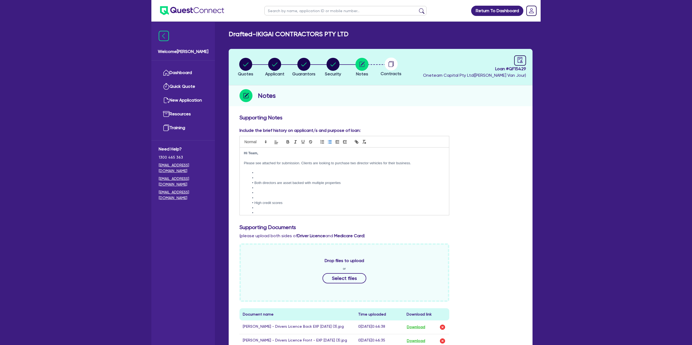
click at [264, 177] on li at bounding box center [347, 178] width 196 height 5
click at [271, 189] on li at bounding box center [347, 188] width 196 height 5
click at [263, 191] on li at bounding box center [347, 193] width 196 height 5
click at [262, 198] on li at bounding box center [347, 198] width 196 height 5
click at [259, 200] on li at bounding box center [347, 198] width 196 height 5
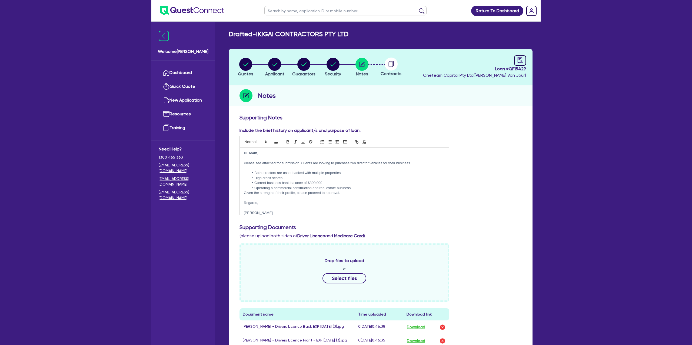
click at [357, 187] on li "Operating a commercial construction and real estate business" at bounding box center [347, 188] width 196 height 5
drag, startPoint x: 251, startPoint y: 188, endPoint x: 238, endPoint y: 195, distance: 14.4
click at [240, 197] on div "Hi Team, Please see attached for submission. Clients are looking to purchase tw…" at bounding box center [344, 182] width 209 height 68
drag, startPoint x: 382, startPoint y: 162, endPoint x: 381, endPoint y: 167, distance: 4.2
click at [381, 164] on p "Please see attached for submission. Clients are looking to purchase two directo…" at bounding box center [344, 163] width 201 height 5
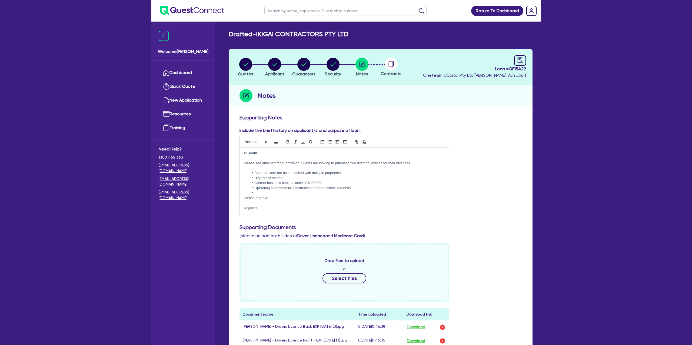
drag, startPoint x: 382, startPoint y: 162, endPoint x: 383, endPoint y: 165, distance: 2.8
click at [382, 162] on p "Please see attached for submission. Clients are looking to purchase two directo…" at bounding box center [344, 163] width 201 height 5
drag, startPoint x: 237, startPoint y: 166, endPoint x: 344, endPoint y: 163, distance: 107.1
click at [247, 166] on p "Please see attached for submission. Clients are looking to purchase two directo…" at bounding box center [344, 166] width 201 height 10
drag, startPoint x: 439, startPoint y: 163, endPoint x: 442, endPoint y: 169, distance: 7.3
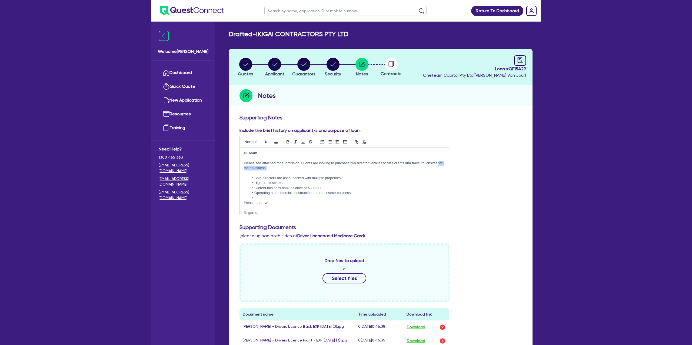
click at [442, 169] on p "Please see attached for submission. Clients are looking to purchase two directo…" at bounding box center [344, 166] width 201 height 10
drag, startPoint x: 350, startPoint y: 160, endPoint x: 353, endPoint y: 162, distance: 3.3
click at [351, 161] on p "Please see attached for submission. Clients are looking to purchase two directo…" at bounding box center [344, 163] width 201 height 5
click at [357, 163] on p "Please see attached for submission. Clients are looking to purchase two directo…" at bounding box center [344, 163] width 201 height 5
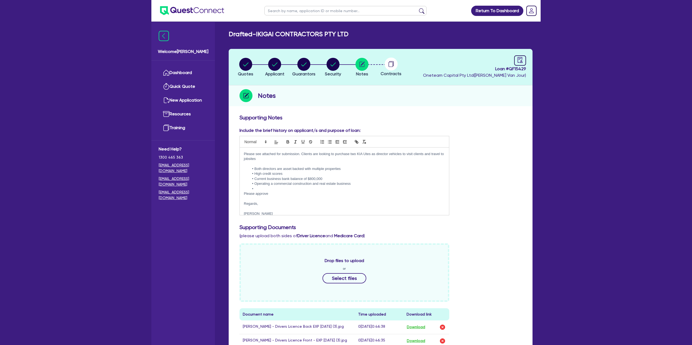
drag, startPoint x: 376, startPoint y: 161, endPoint x: 397, endPoint y: 158, distance: 20.8
click at [385, 163] on div "Hi Team, Please see attached for submission. Clients are looking to purchase tw…" at bounding box center [344, 182] width 209 height 68
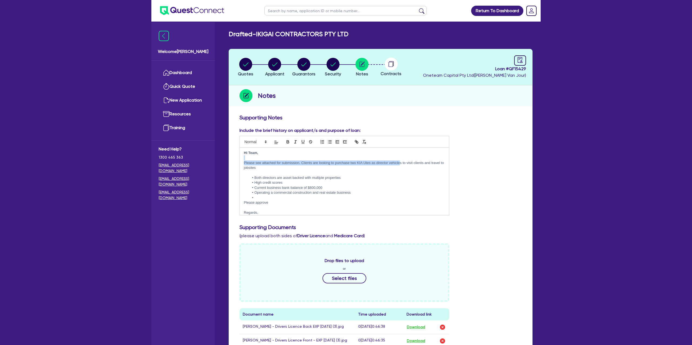
scroll to position [0, 0]
drag, startPoint x: 400, startPoint y: 154, endPoint x: 377, endPoint y: 160, distance: 23.9
click at [370, 158] on div "Hi Team, Please see attached for submission. Clients are looking to purchase tw…" at bounding box center [344, 182] width 209 height 68
click at [375, 162] on p "Please see attached for submission. Clients are looking to purchase two KIA Ute…" at bounding box center [344, 166] width 201 height 10
drag, startPoint x: 372, startPoint y: 164, endPoint x: 399, endPoint y: 164, distance: 27.0
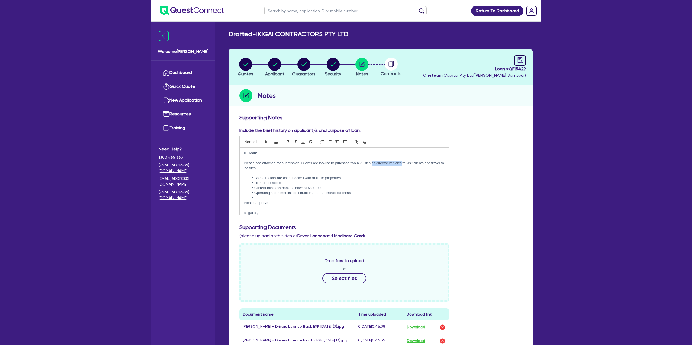
click at [402, 164] on p "Please see attached for submission. Clients are looking to purchase two KIA Ute…" at bounding box center [344, 166] width 201 height 10
click at [421, 165] on p "Please see attached for submission. Clients are looking to purchase two KIA Ute…" at bounding box center [344, 163] width 201 height 5
drag, startPoint x: 556, startPoint y: 151, endPoint x: 481, endPoint y: 161, distance: 75.2
click at [553, 149] on div "Return To Dashboard Edit Profile Logout Welcome Gabriel Dashboard Quick Quote N…" at bounding box center [346, 292] width 692 height 585
drag, startPoint x: 356, startPoint y: 168, endPoint x: 353, endPoint y: 173, distance: 5.6
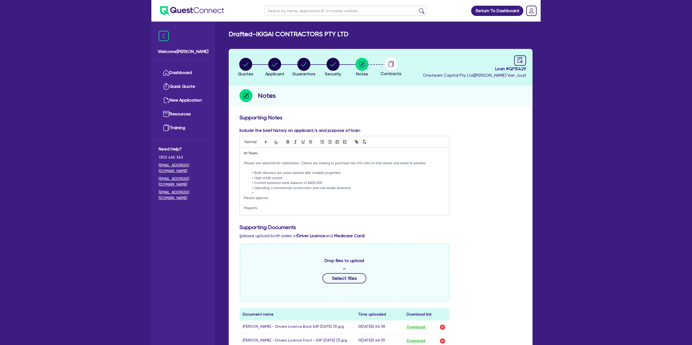
click at [356, 169] on p at bounding box center [344, 168] width 201 height 5
click at [288, 168] on li "High credit scores" at bounding box center [347, 169] width 196 height 5
click at [330, 174] on li "Current business bank balance of $800,000" at bounding box center [347, 174] width 196 height 5
click at [366, 180] on li "Operating a commercial construction and real estate business" at bounding box center [347, 179] width 196 height 5
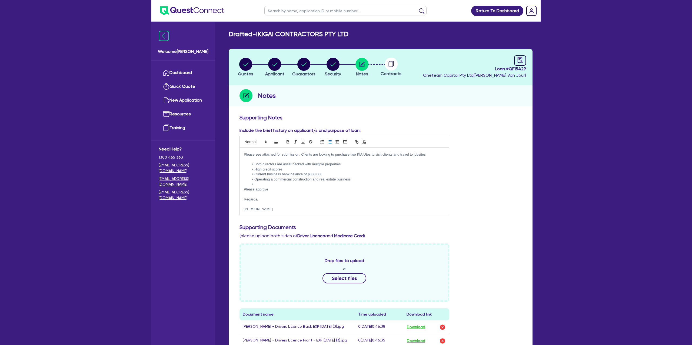
scroll to position [14, 0]
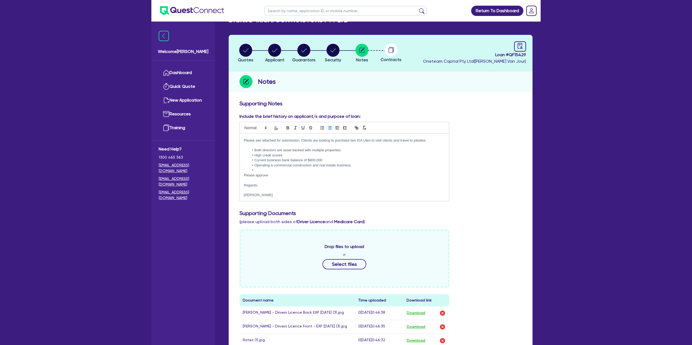
click at [275, 175] on p "Please approve" at bounding box center [344, 175] width 201 height 5
click at [262, 168] on li at bounding box center [347, 170] width 196 height 5
click at [271, 177] on p "Please approve" at bounding box center [344, 175] width 201 height 5
click at [264, 183] on p "Regards," at bounding box center [344, 185] width 201 height 5
drag, startPoint x: 242, startPoint y: 184, endPoint x: 251, endPoint y: 186, distance: 9.0
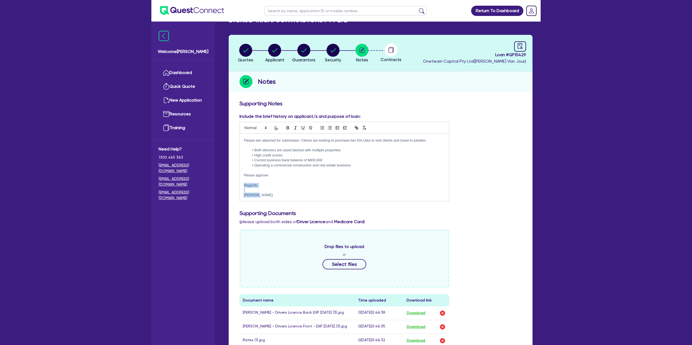
click at [266, 203] on div "Include the brief history on applicant/s and purpose of loan: Hi Team, Please s…" at bounding box center [380, 159] width 290 height 92
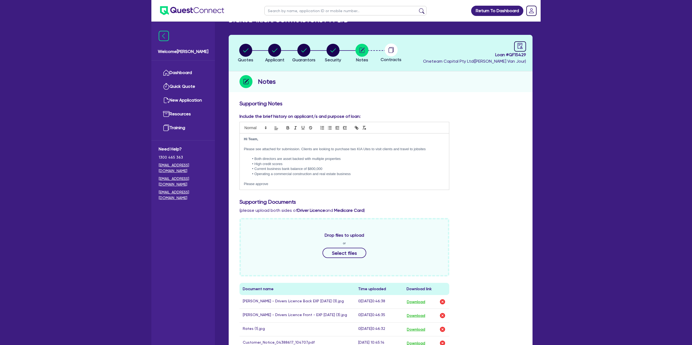
click at [494, 141] on div "Include the brief history on applicant/s and purpose of loan: Hi Team, Please s…" at bounding box center [380, 153] width 290 height 81
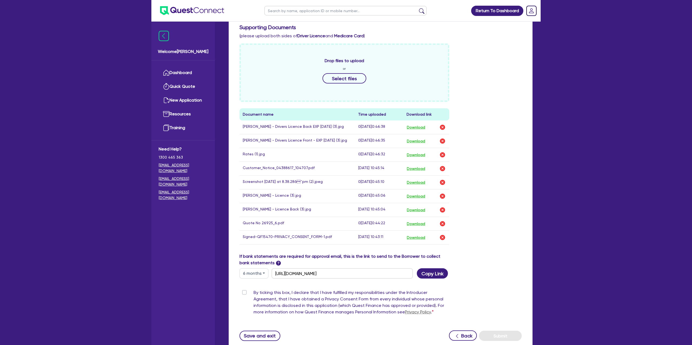
scroll to position [231, 0]
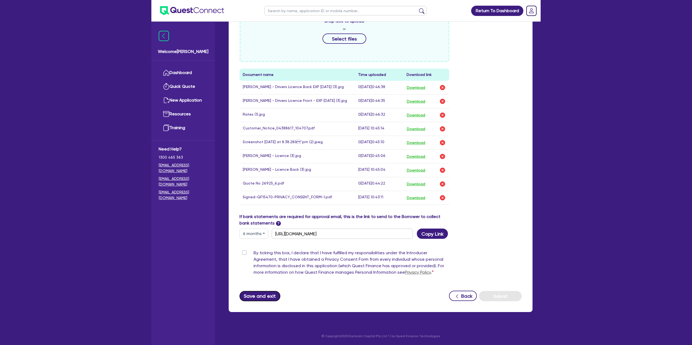
click at [270, 296] on button "Save and exit" at bounding box center [260, 296] width 41 height 10
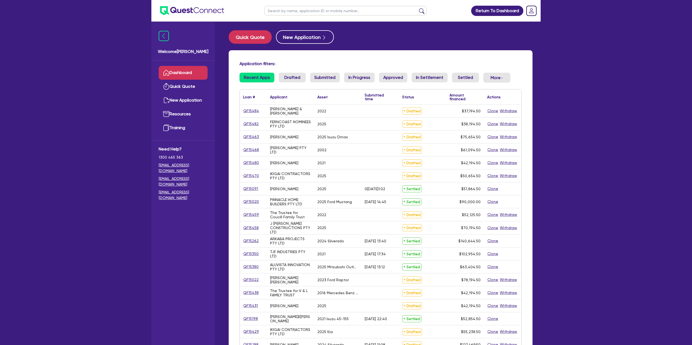
drag, startPoint x: 282, startPoint y: 11, endPoint x: 285, endPoint y: 9, distance: 3.3
click at [285, 9] on input "text" at bounding box center [345, 10] width 162 height 9
type input "[PERSON_NAME]"
click at [417, 8] on button "submit" at bounding box center [421, 12] width 9 height 8
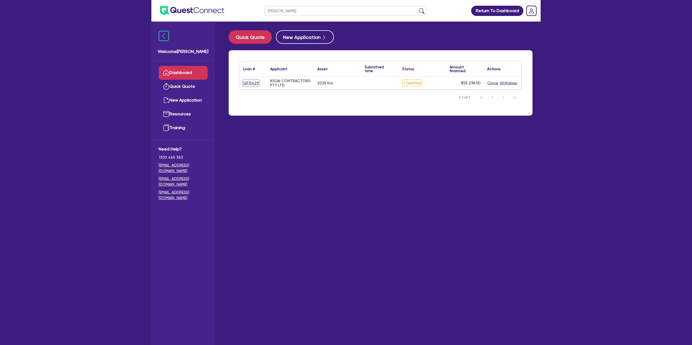
click at [246, 84] on link "QF15429" at bounding box center [251, 83] width 16 height 6
select select "Other"
select select "CARS_AND_LIGHT_TRUCKS"
select select "PASSENGER_VEHICLES"
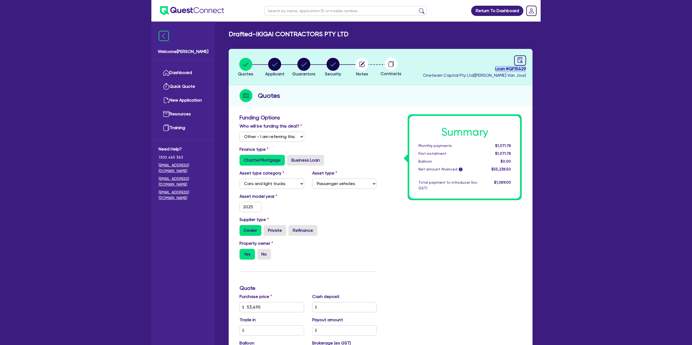
drag, startPoint x: 495, startPoint y: 68, endPoint x: 531, endPoint y: 66, distance: 35.7
click at [531, 66] on header "Quotes Applicant Guarantors Security Notes Contracts Loan # QF15429 Oneteam Cap…" at bounding box center [381, 67] width 304 height 36
copy span "Loan # QF15429"
click at [188, 70] on link "Dashboard" at bounding box center [183, 73] width 49 height 14
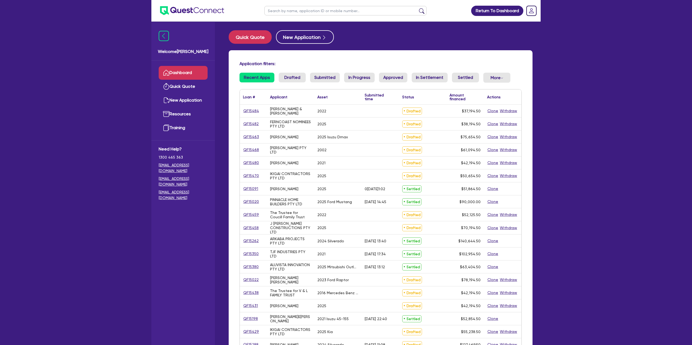
click at [290, 4] on ul at bounding box center [345, 10] width 173 height 21
click at [285, 13] on input "text" at bounding box center [345, 10] width 162 height 9
type input "Cara"
click at [417, 8] on button "submit" at bounding box center [421, 12] width 9 height 8
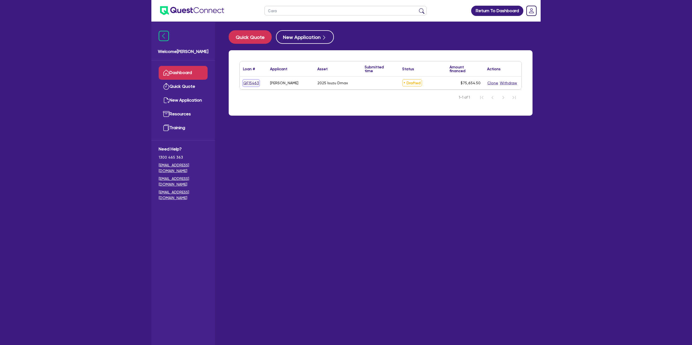
click at [258, 82] on link "QF15463" at bounding box center [251, 83] width 16 height 6
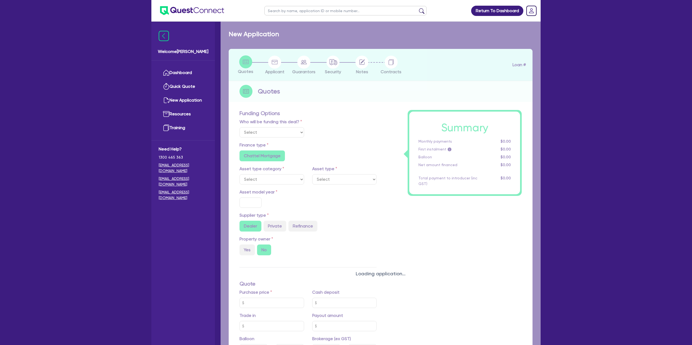
select select "Other"
select select "CARS_AND_LIGHT_TRUCKS"
type input "2025"
radio input "true"
type input "75,000"
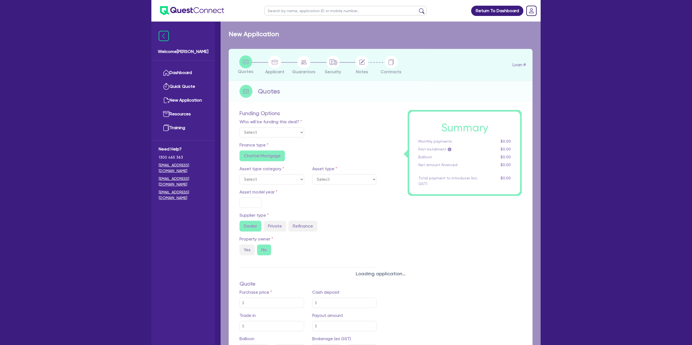
type input "15.99"
type input "1,400"
radio input "true"
radio input "false"
select select "PASSENGER_VEHICLES"
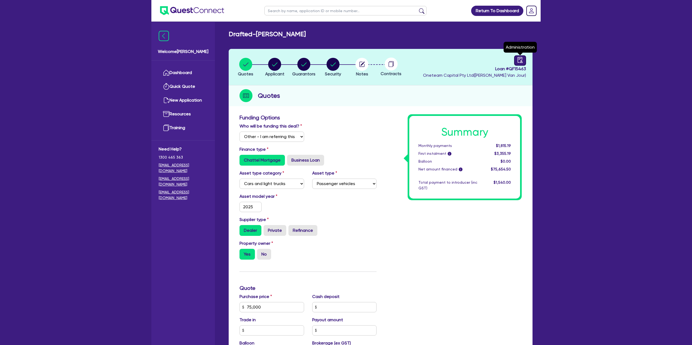
click at [523, 61] on div at bounding box center [520, 60] width 12 height 10
select select "DRAFTED_NEW"
select select "Finance One"
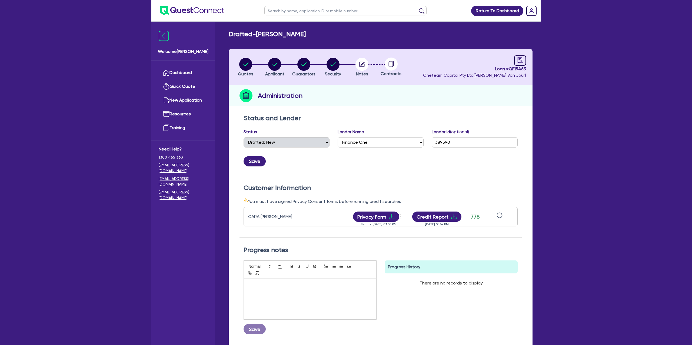
drag, startPoint x: 369, startPoint y: 62, endPoint x: 366, endPoint y: 64, distance: 3.1
click at [369, 62] on li "Notes" at bounding box center [361, 67] width 29 height 19
drag, startPoint x: 366, startPoint y: 64, endPoint x: 388, endPoint y: 63, distance: 22.7
click at [366, 64] on circle "button" at bounding box center [362, 64] width 13 height 13
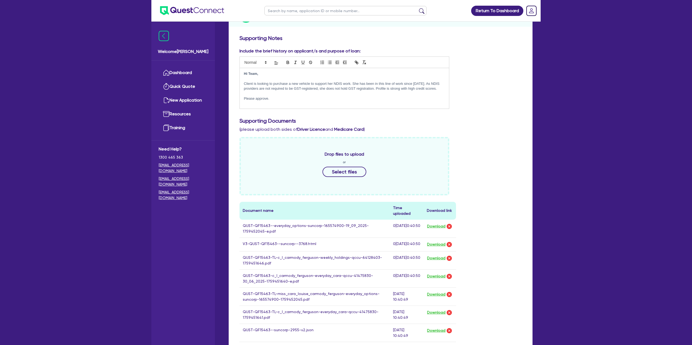
scroll to position [111, 0]
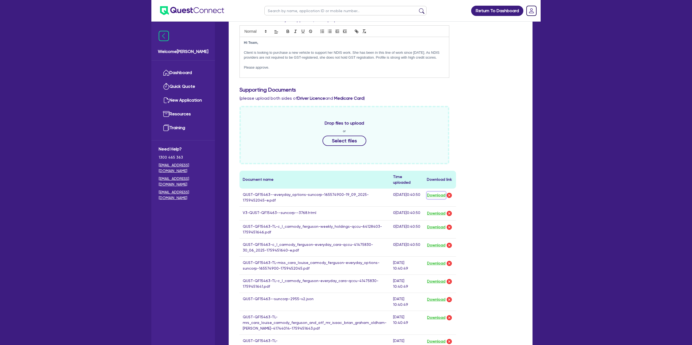
click at [429, 192] on button "Download" at bounding box center [436, 195] width 19 height 7
click at [479, 80] on div "Include the brief history on applicant/s and purpose of loan: Hi Team, Client i…" at bounding box center [380, 49] width 290 height 65
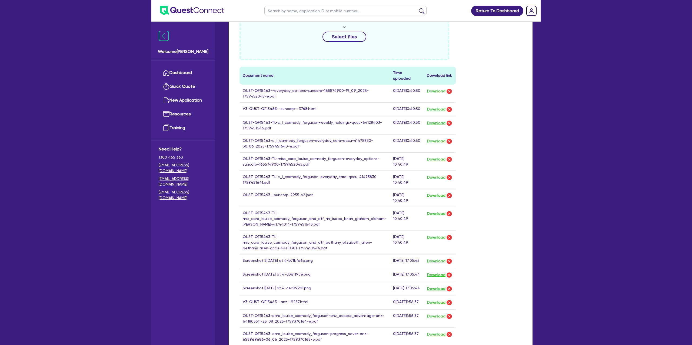
scroll to position [235, 0]
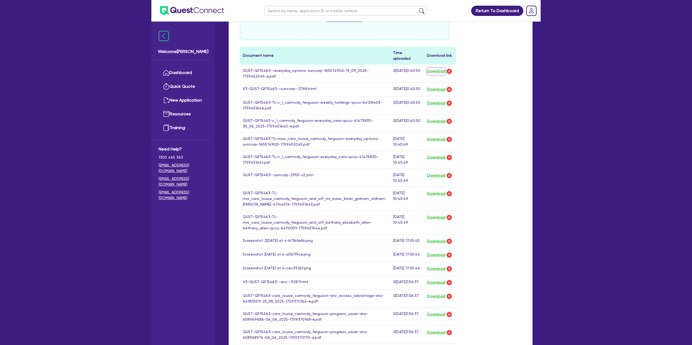
click at [430, 68] on button "Download" at bounding box center [436, 71] width 19 height 7
click at [433, 86] on button "Download" at bounding box center [436, 89] width 19 height 7
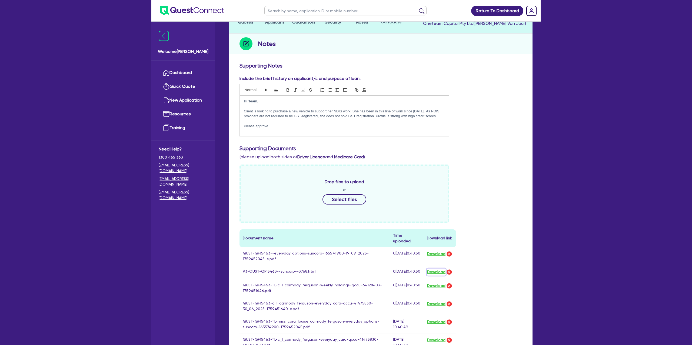
scroll to position [0, 0]
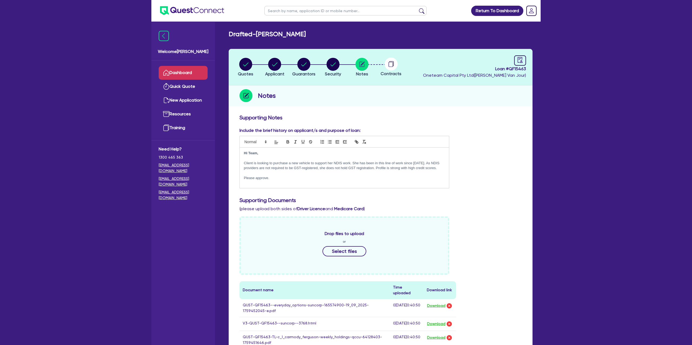
click at [195, 71] on link "Dashboard" at bounding box center [183, 73] width 49 height 14
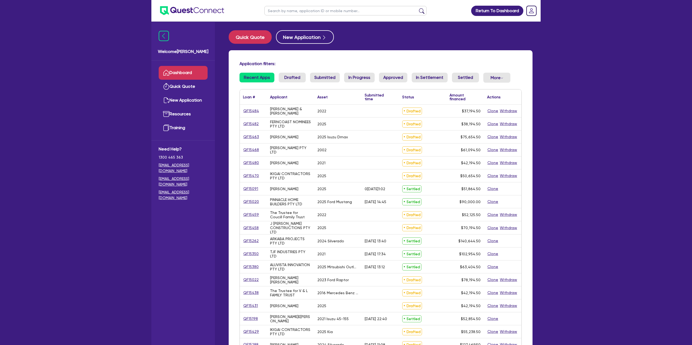
click at [289, 12] on input "text" at bounding box center [345, 10] width 162 height 9
type input "Kevin"
click at [417, 8] on button "submit" at bounding box center [421, 12] width 9 height 8
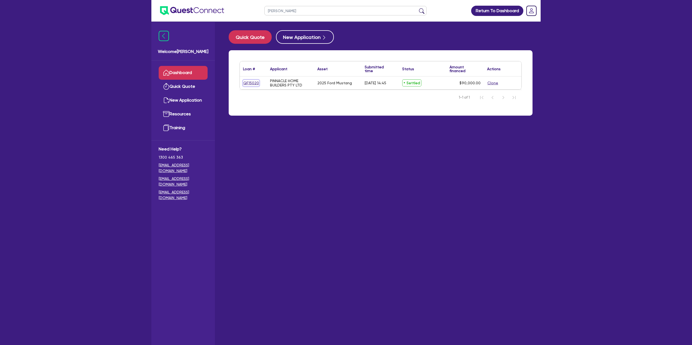
click at [250, 82] on link "QF15020" at bounding box center [251, 83] width 16 height 6
select select "Other"
select select "CARS_AND_LIGHT_TRUCKS"
select select "PASSENGER_VEHICLES"
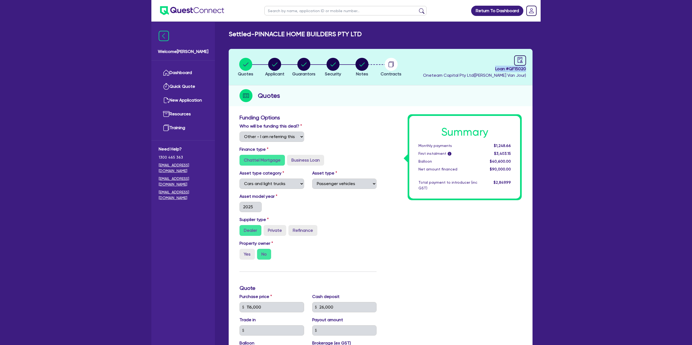
drag, startPoint x: 495, startPoint y: 69, endPoint x: 540, endPoint y: 71, distance: 45.5
click at [540, 71] on div "Settled - PINNACLE HOME BUILDERS PTY LTD Quotes Applicant Guarantors Security N…" at bounding box center [381, 263] width 320 height 466
copy span "Loan # QF15020"
click at [361, 64] on circle "button" at bounding box center [362, 64] width 13 height 13
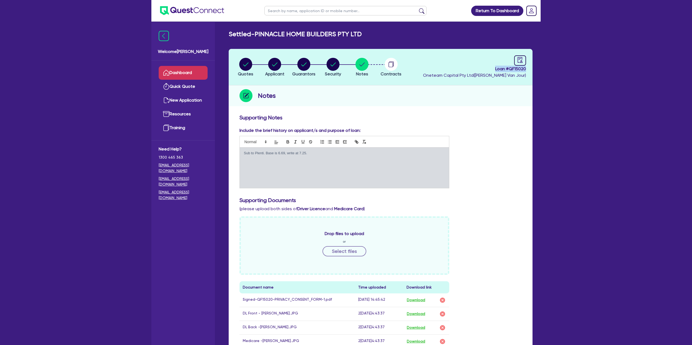
click at [179, 70] on link "Dashboard" at bounding box center [183, 73] width 49 height 14
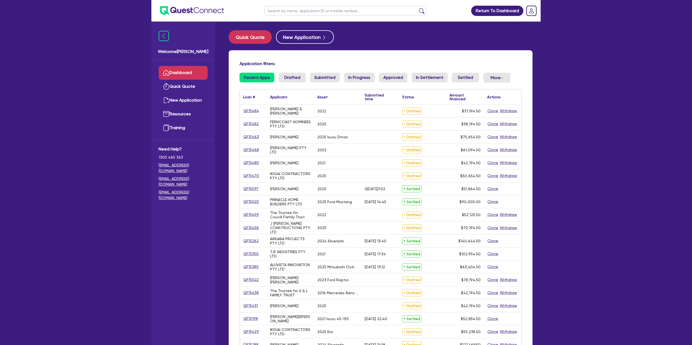
click at [288, 12] on input "text" at bounding box center [345, 10] width 162 height 9
type input "[PERSON_NAME]"
click at [417, 8] on button "submit" at bounding box center [421, 12] width 9 height 8
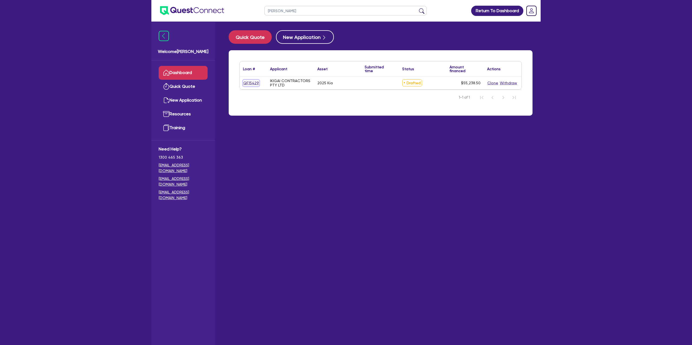
click at [245, 84] on link "QF15429" at bounding box center [251, 83] width 16 height 6
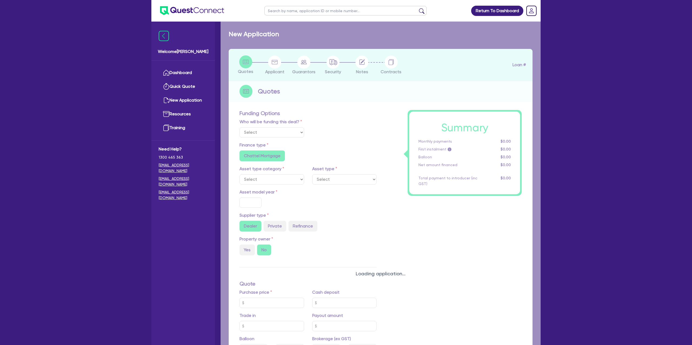
select select "Other"
select select "CARS_AND_LIGHT_TRUCKS"
type input "2025"
radio input "true"
type input "53,495"
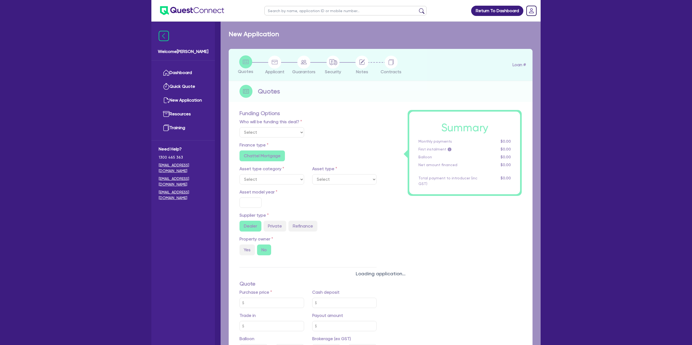
type input "6.15"
radio input "false"
type input "990"
radio input "true"
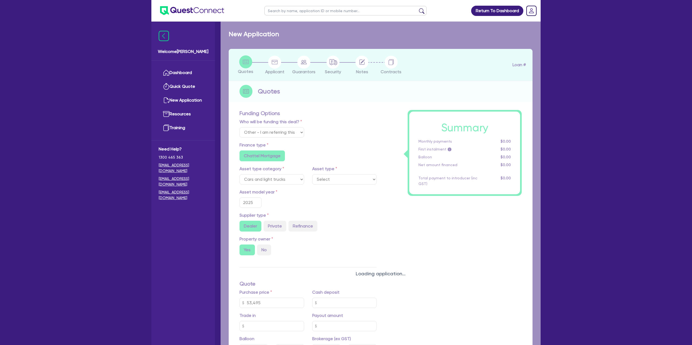
select select "PASSENGER_VEHICLES"
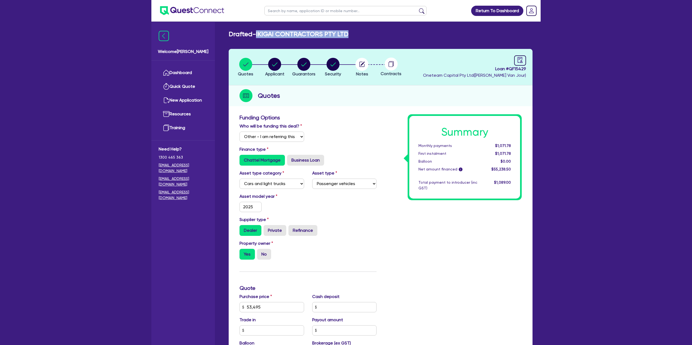
drag, startPoint x: 259, startPoint y: 34, endPoint x: 353, endPoint y: 33, distance: 94.6
click at [353, 33] on div "Drafted - IKIGAI CONTRACTORS PTY LTD" at bounding box center [381, 34] width 312 height 8
copy h2 "IKIGAI CONTRACTORS PTY LTD"
drag, startPoint x: 295, startPoint y: 32, endPoint x: 261, endPoint y: 36, distance: 35.1
click at [281, 33] on h2 "Drafted - IKIGAI CONTRACTORS PTY LTD" at bounding box center [289, 34] width 120 height 8
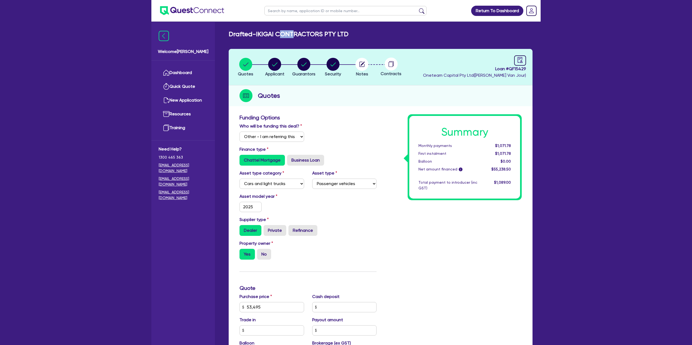
drag, startPoint x: 257, startPoint y: 34, endPoint x: 349, endPoint y: 33, distance: 91.7
click at [351, 34] on div "Drafted - IKIGAI CONTRACTORS PTY LTD" at bounding box center [381, 34] width 312 height 8
drag, startPoint x: 272, startPoint y: 64, endPoint x: 279, endPoint y: 83, distance: 19.8
click at [271, 65] on circle "button" at bounding box center [274, 64] width 13 height 13
select select "COMPANY"
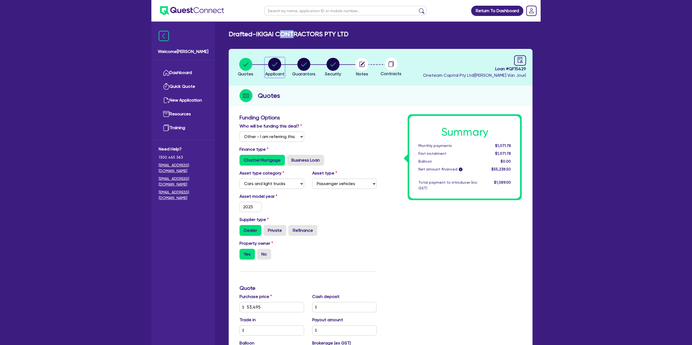
select select "BUILDING_CONSTRUCTION"
select select "TRADES_SERVICES_CONSUMERS"
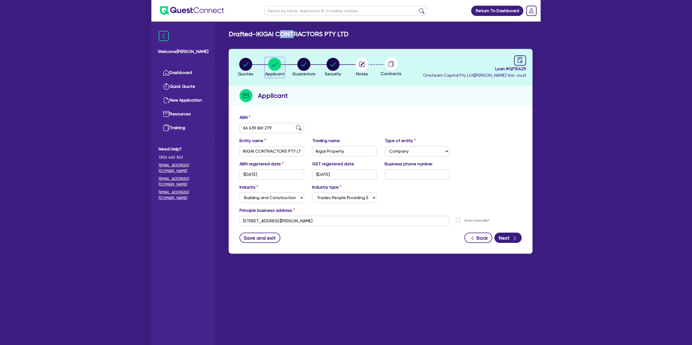
scroll to position [22, 0]
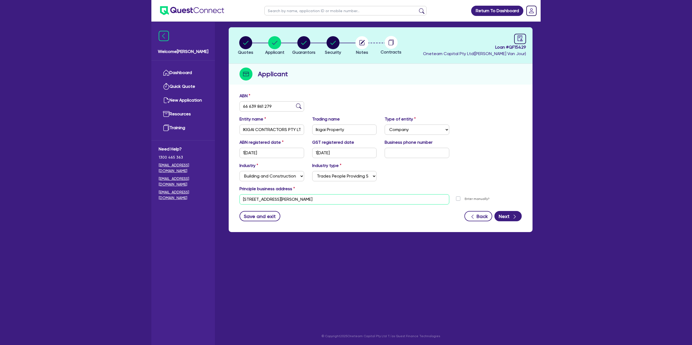
click at [276, 200] on input "[STREET_ADDRESS][PERSON_NAME]" at bounding box center [345, 199] width 210 height 10
click at [251, 106] on input "66 639 861 279" at bounding box center [272, 106] width 65 height 10
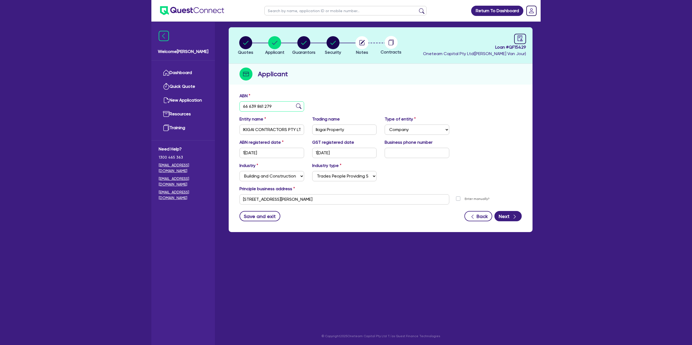
click at [251, 106] on input "66 639 861 279" at bounding box center [272, 106] width 65 height 10
click at [379, 59] on header "Quotes Applicant Guarantors Security Notes Contracts Loan # QF15429 Oneteam Cap…" at bounding box center [381, 45] width 304 height 36
click at [305, 42] on circle "button" at bounding box center [303, 42] width 13 height 13
select select "MR"
select select "[GEOGRAPHIC_DATA]"
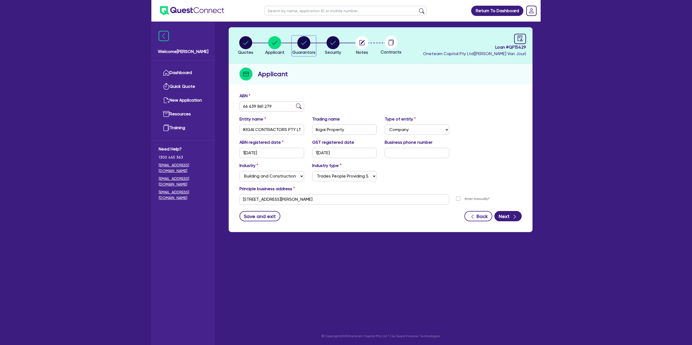
select select "MARRIED"
select select "PROPERTY"
select select "CASH"
select select "MORTGAGE"
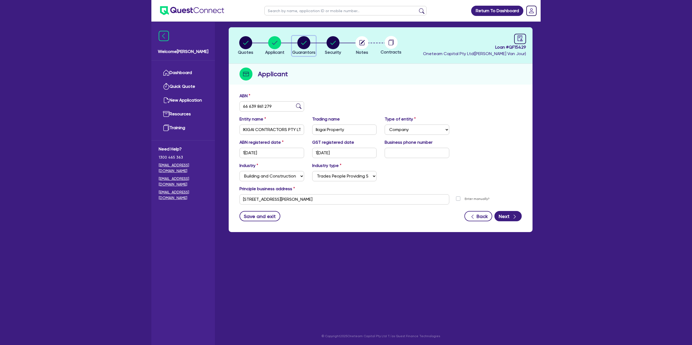
select select "MORTGAGE"
select select "MR"
select select "[GEOGRAPHIC_DATA]"
select select "DE_FACTO"
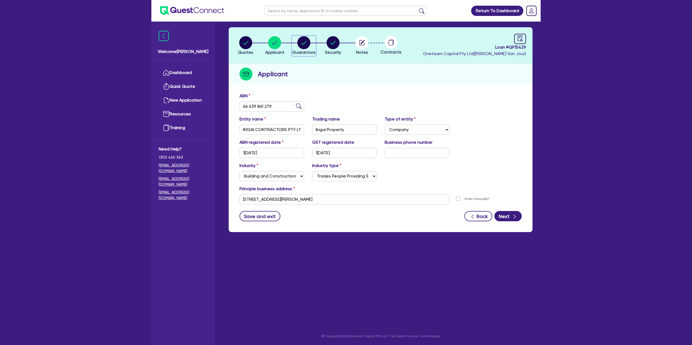
select select "PROPERTY"
select select "MORTGAGE"
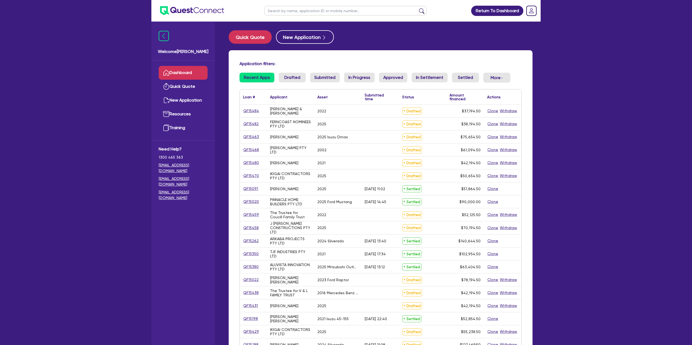
drag, startPoint x: 280, startPoint y: 10, endPoint x: 277, endPoint y: 8, distance: 3.1
click at [280, 9] on input "text" at bounding box center [345, 10] width 162 height 9
type input "[PERSON_NAME]"
click at [417, 8] on button "submit" at bounding box center [421, 12] width 9 height 8
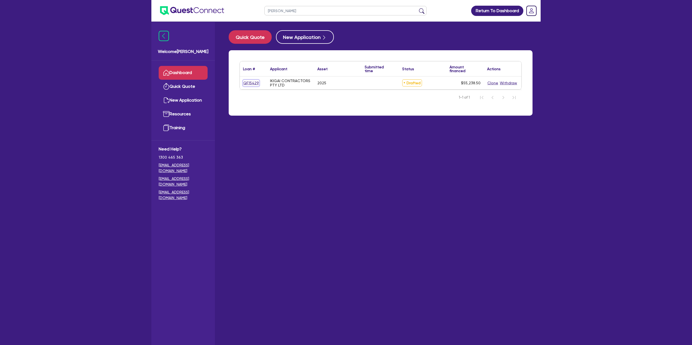
click at [249, 82] on link "QF15429" at bounding box center [251, 83] width 16 height 6
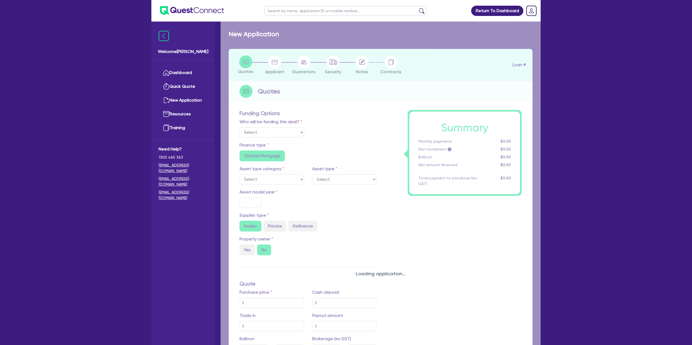
select select "Other"
select select "CARS_AND_LIGHT_TRUCKS"
type input "2025"
radio input "true"
type input "53,495"
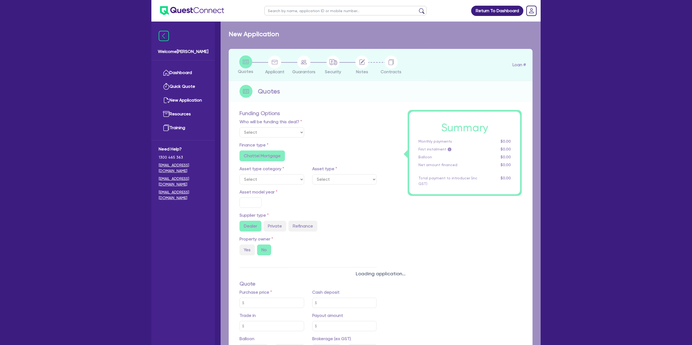
type input "6.15"
radio input "false"
type input "990"
radio input "true"
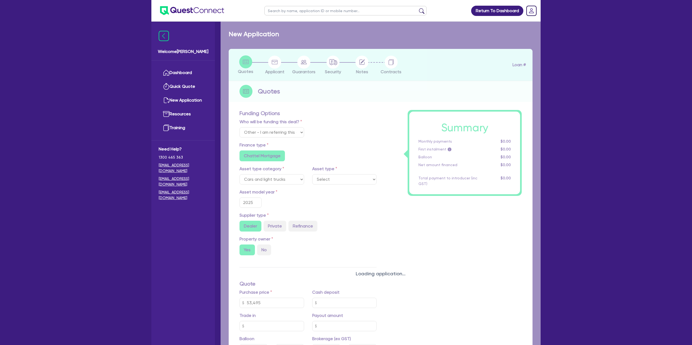
select select "PASSENGER_VEHICLES"
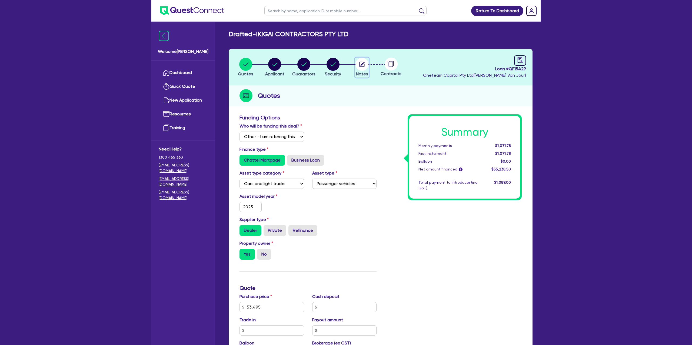
click at [366, 62] on circle "button" at bounding box center [362, 64] width 13 height 13
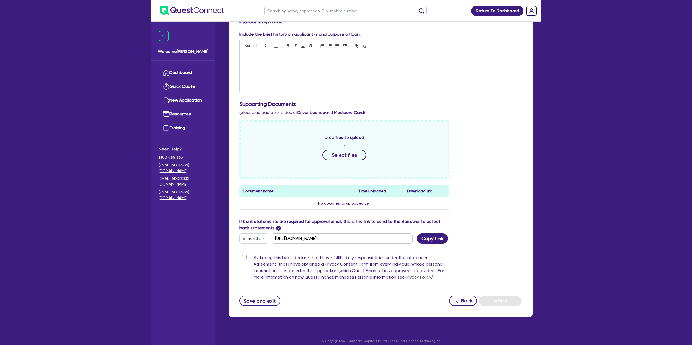
scroll to position [101, 0]
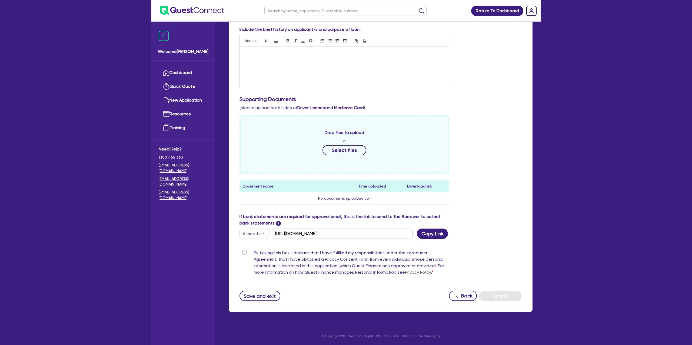
click at [255, 235] on button "6 months" at bounding box center [254, 234] width 29 height 10
drag, startPoint x: 530, startPoint y: 156, endPoint x: 530, endPoint y: 149, distance: 6.8
click at [530, 154] on div "Supporting Notes Include the brief history on applicant/s and purpose of loan: …" at bounding box center [381, 162] width 304 height 302
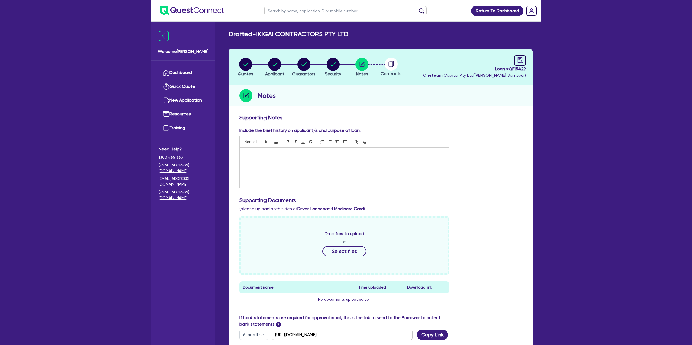
click at [389, 69] on circle at bounding box center [391, 64] width 13 height 13
click at [392, 67] on circle at bounding box center [391, 64] width 13 height 13
click at [393, 67] on circle at bounding box center [391, 64] width 13 height 13
drag, startPoint x: 293, startPoint y: 6, endPoint x: 292, endPoint y: 13, distance: 7.4
click at [293, 6] on input "text" at bounding box center [345, 10] width 162 height 9
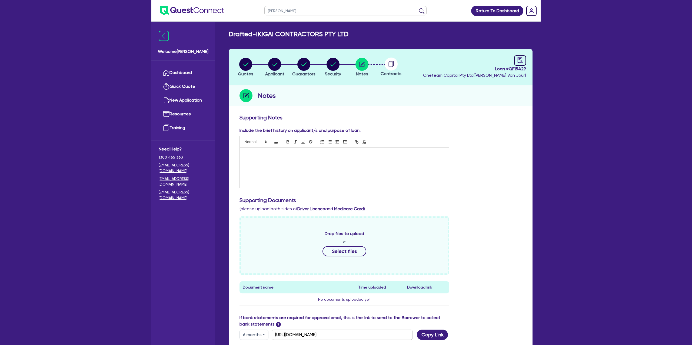
type input "[PERSON_NAME]"
click button "submit" at bounding box center [421, 12] width 9 height 8
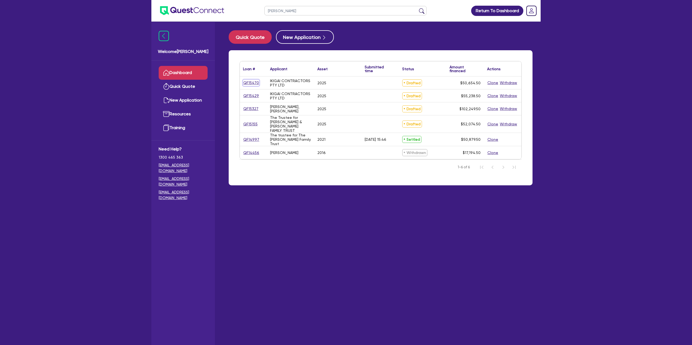
click at [253, 82] on link "QF15470" at bounding box center [251, 83] width 16 height 6
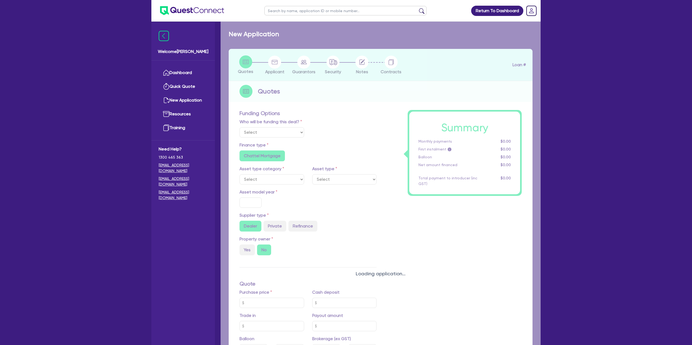
select select "Other"
select select "CARS_AND_LIGHT_TRUCKS"
type input "2025"
type input "50,000"
type input "5.99"
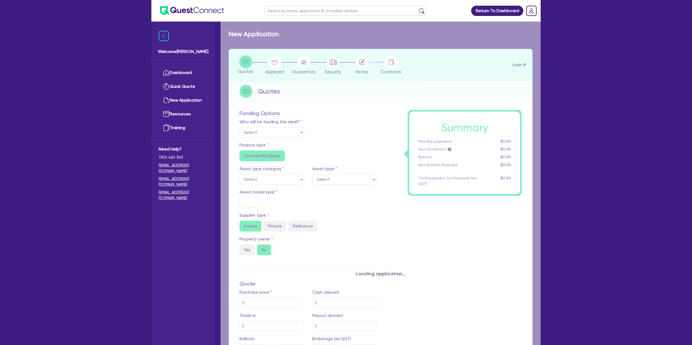
type input "1,400"
radio input "true"
radio input "false"
select select "VANS_AND_UTES"
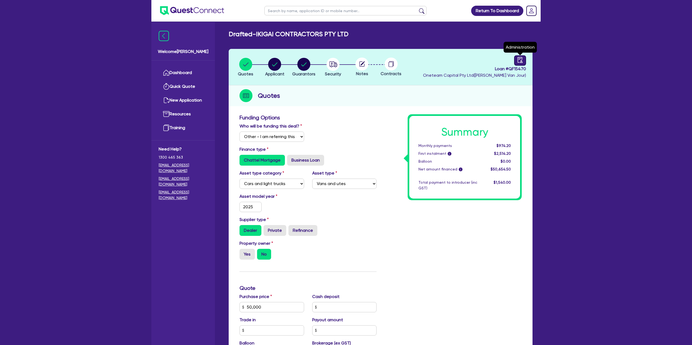
click at [522, 61] on icon "audit" at bounding box center [520, 60] width 6 height 6
select select "DRAFTED_NEW"
select select "Other"
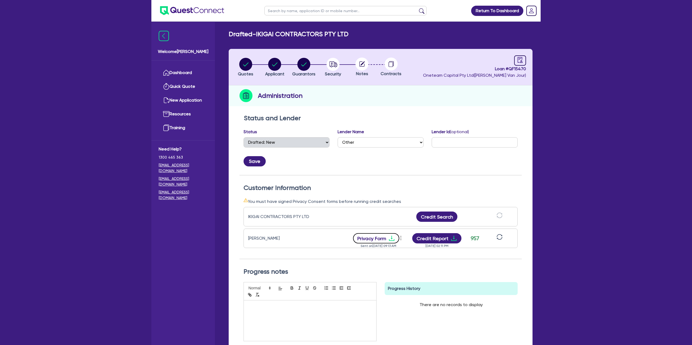
click at [392, 235] on icon "download" at bounding box center [391, 238] width 6 height 6
drag, startPoint x: 268, startPoint y: 61, endPoint x: 271, endPoint y: 63, distance: 3.8
click at [268, 62] on icon "button" at bounding box center [274, 64] width 13 height 13
select select "COMPANY"
select select "ACCOMODATION_FOOD"
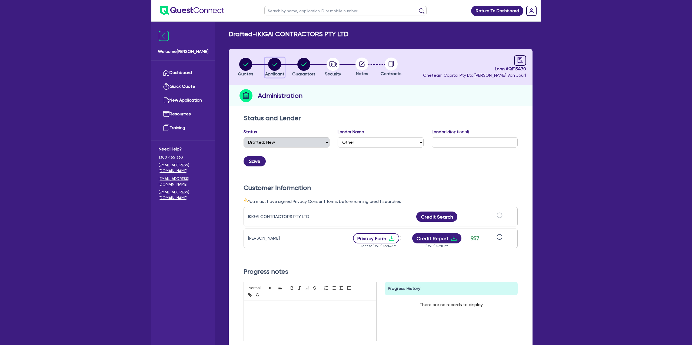
select select "HOTELS"
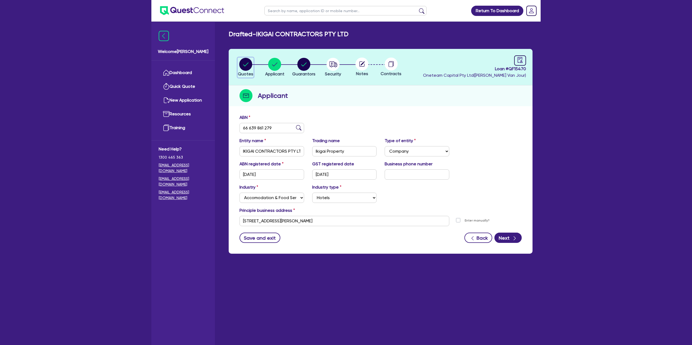
click at [247, 60] on circle "button" at bounding box center [245, 64] width 13 height 13
select select "Other"
select select "CARS_AND_LIGHT_TRUCKS"
select select "VANS_AND_UTES"
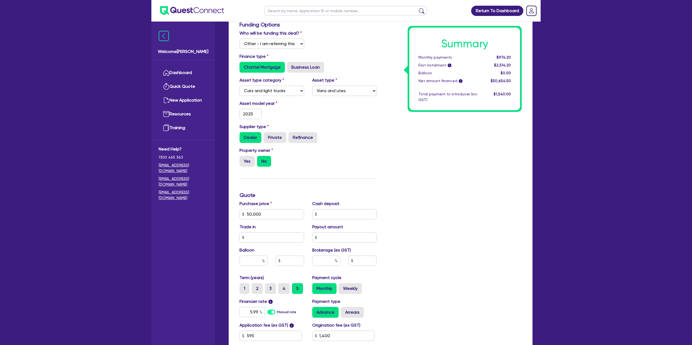
scroll to position [177, 0]
